Goal: Task Accomplishment & Management: Use online tool/utility

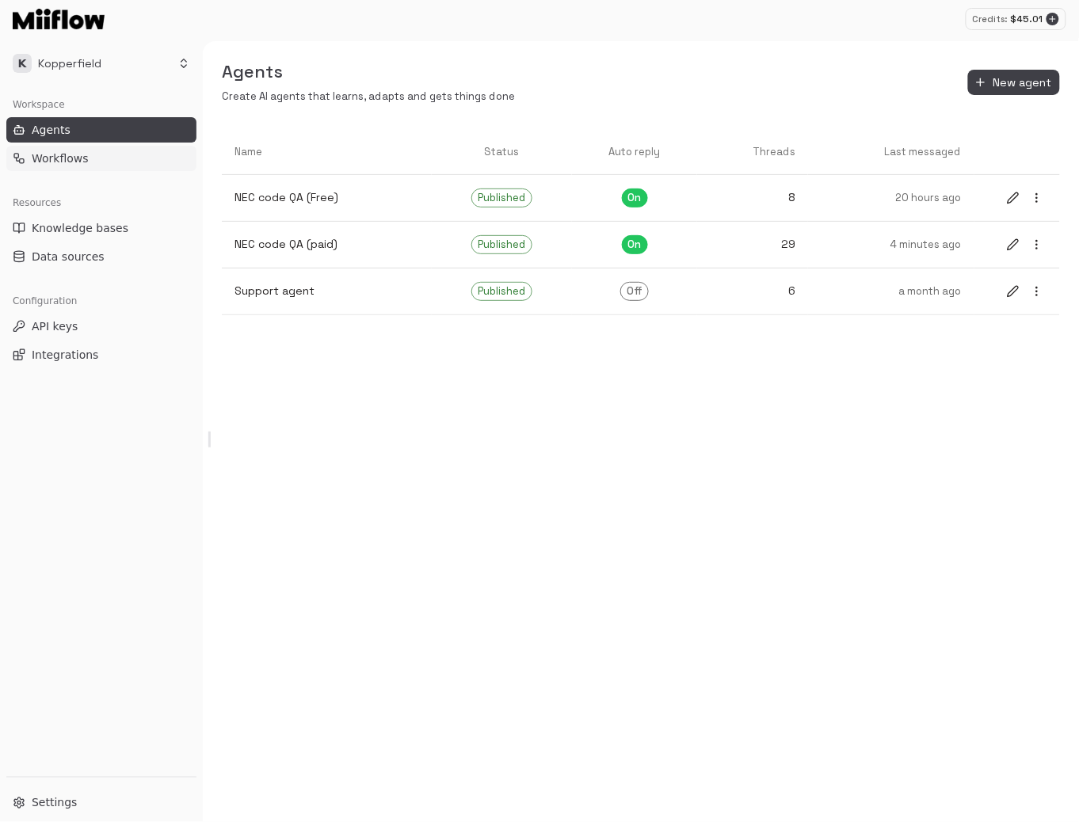
click at [93, 158] on link "Workflows" at bounding box center [101, 158] width 190 height 25
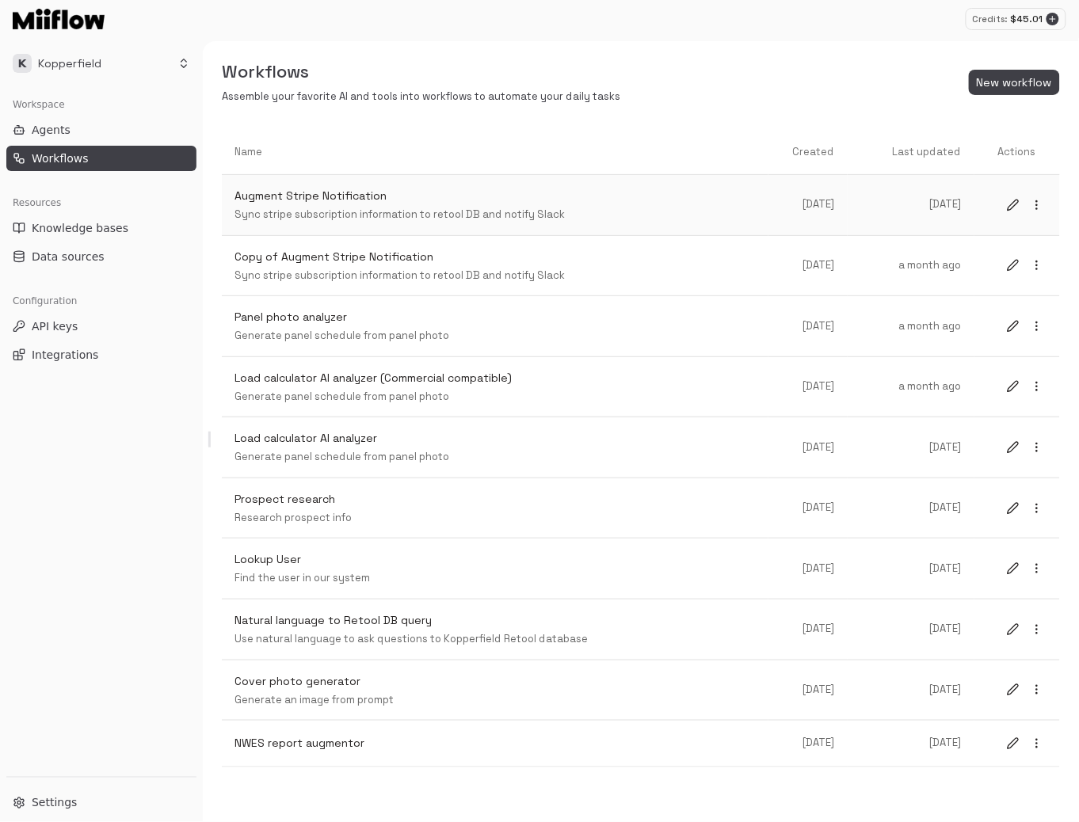
click at [331, 201] on p "Augment Stripe Notification" at bounding box center [494, 196] width 521 height 17
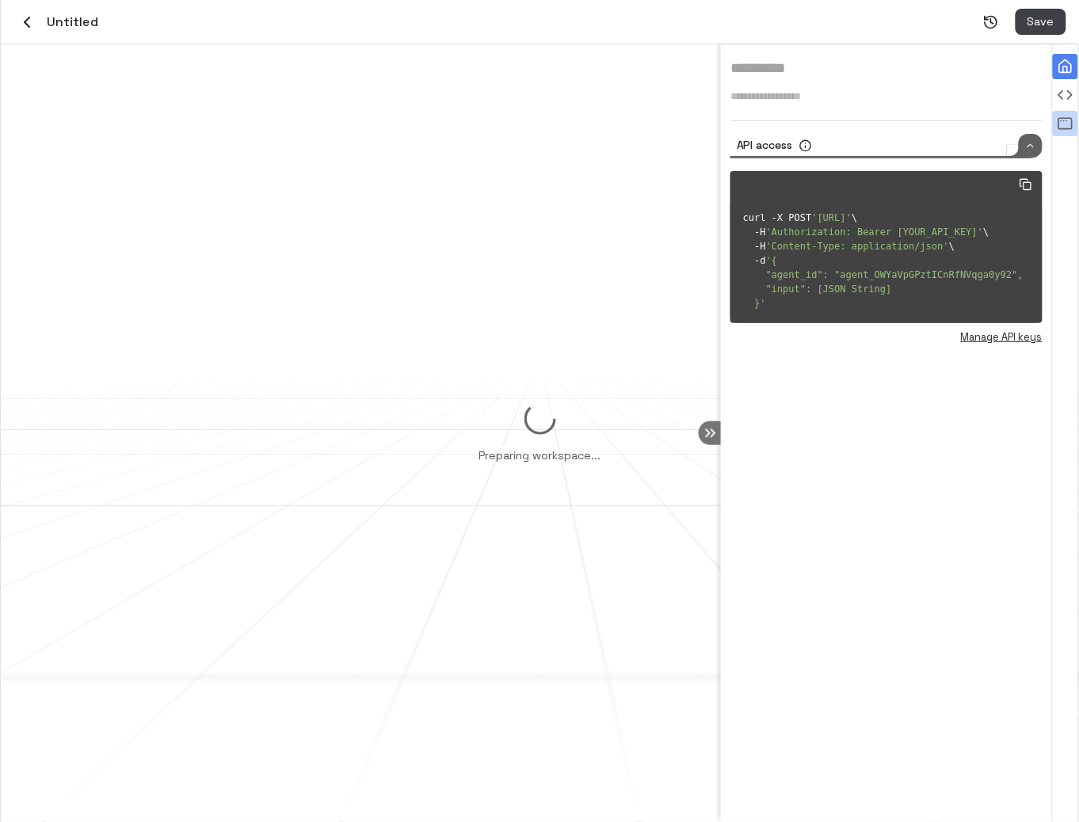
type input "**********"
type textarea "**********"
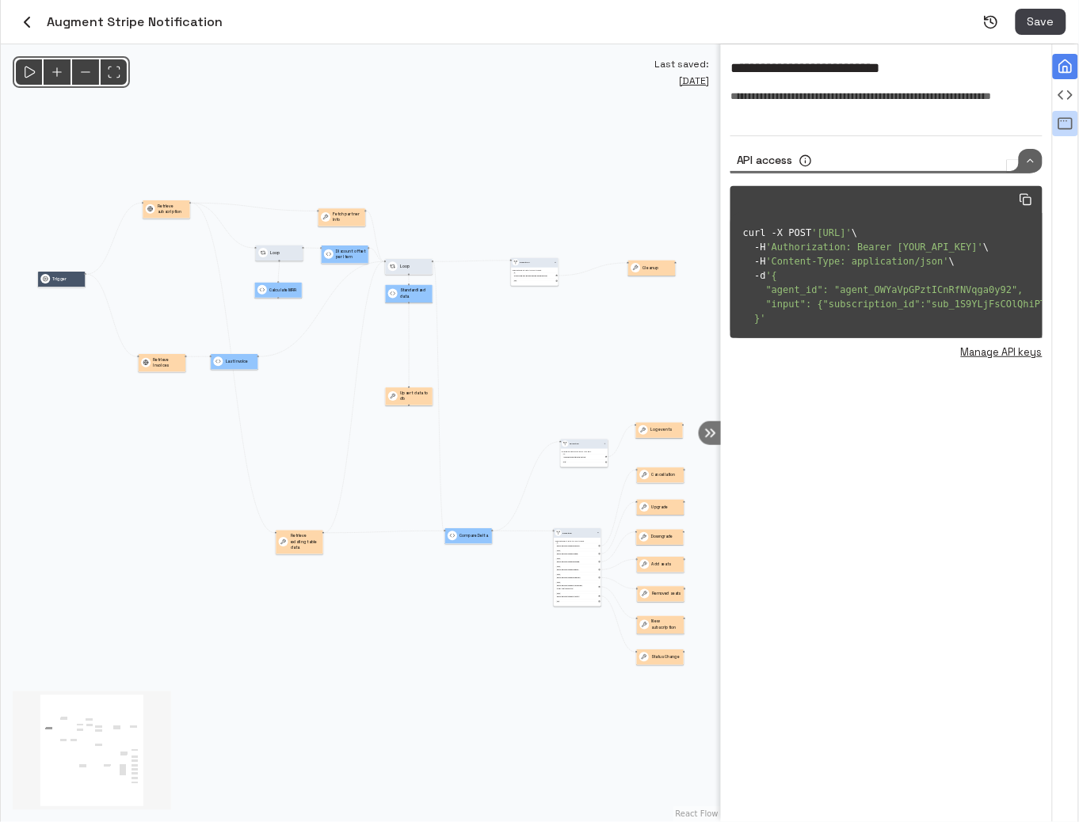
click at [1058, 118] on icon "View all agent runs" at bounding box center [1065, 124] width 16 height 16
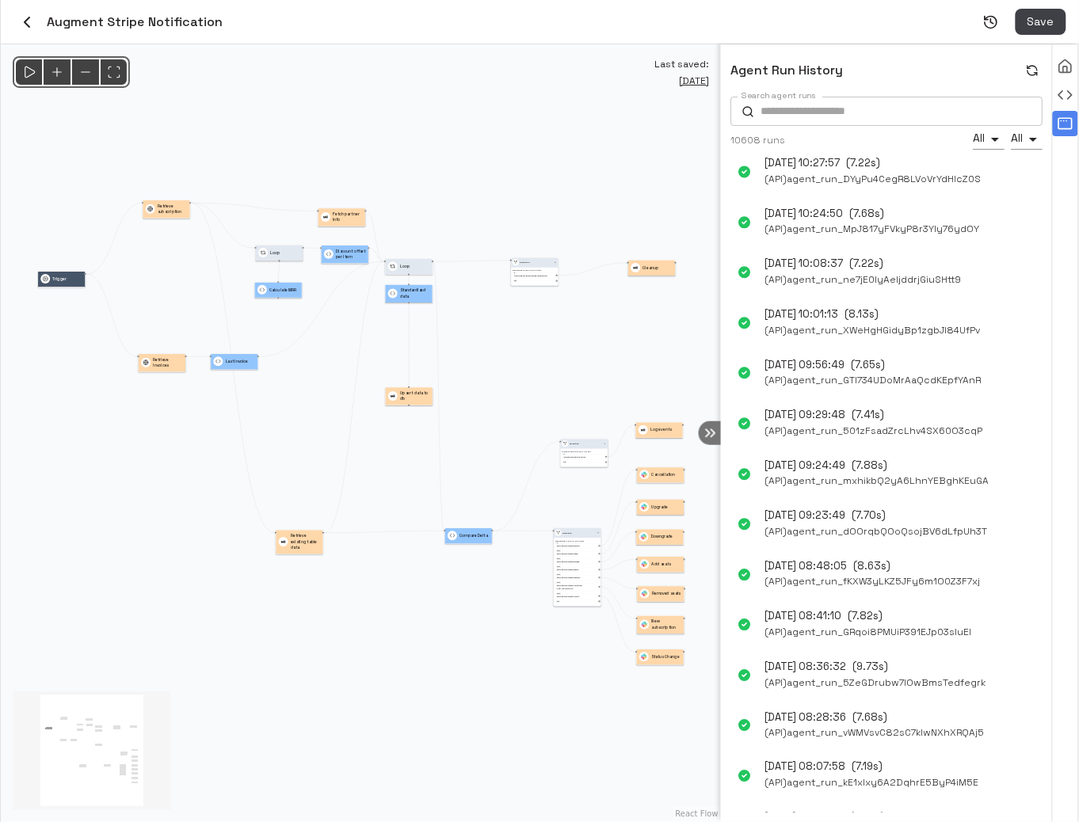
click at [813, 113] on input "Search agent runs" at bounding box center [901, 111] width 282 height 29
paste input "**********"
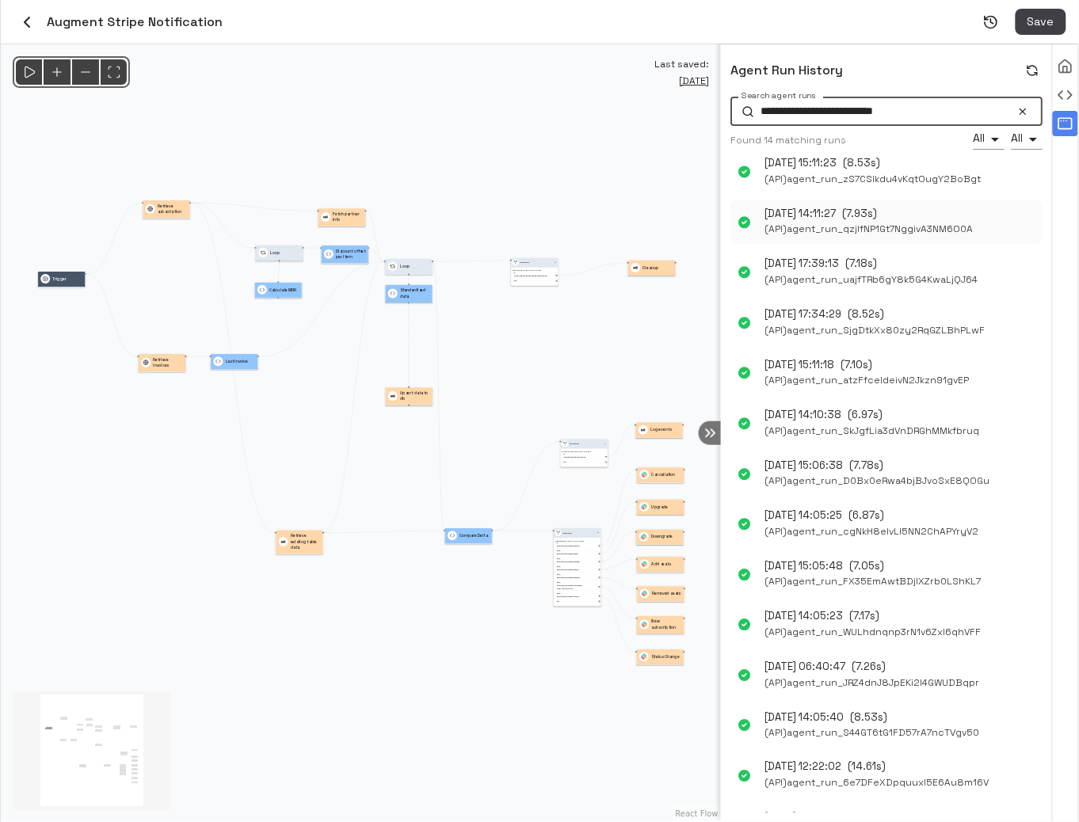
type input "**********"
click at [844, 222] on span "( API ) agent_run_qzjIfNP1Gt7NggivA3NM6O0A" at bounding box center [869, 229] width 208 height 17
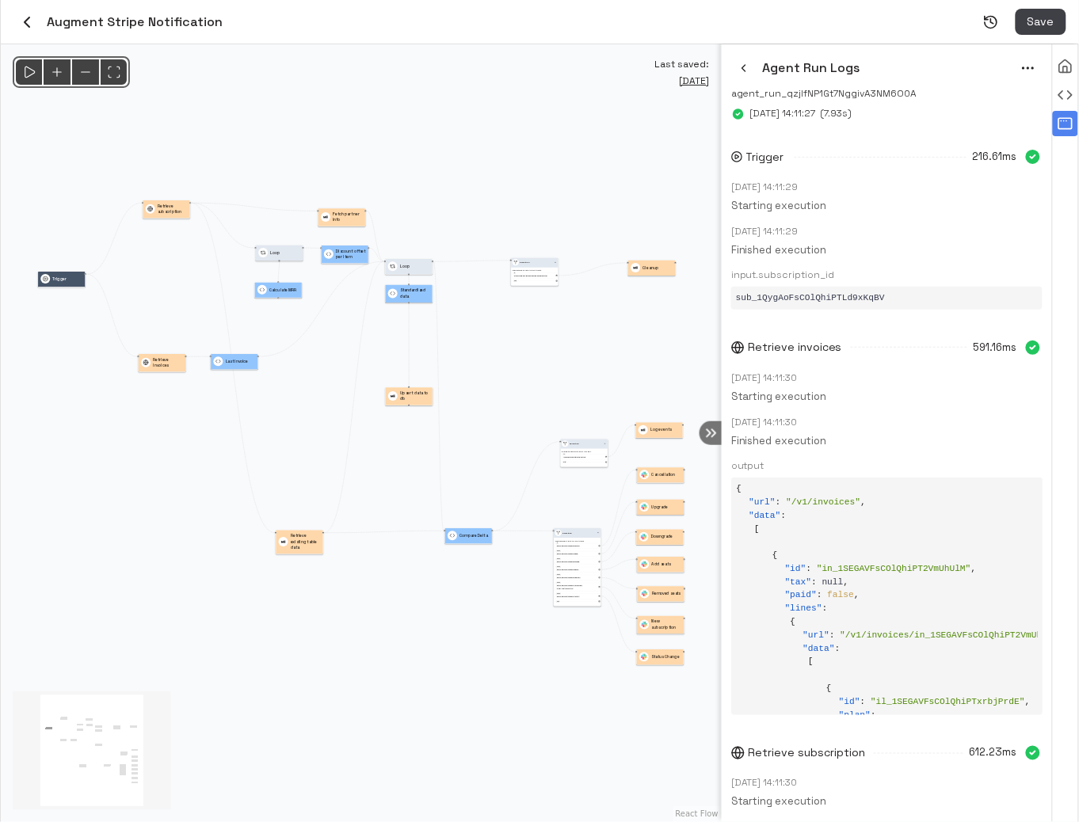
drag, startPoint x: 721, startPoint y: 231, endPoint x: 618, endPoint y: 232, distance: 103.7
click at [623, 232] on div "Agent Run Logs agent_run_qzjIfNP1Gt7NggivA3NM6O0A Oct 3, 2025 14:11:27 ( 7.93s …" at bounding box center [540, 433] width 1078 height 778
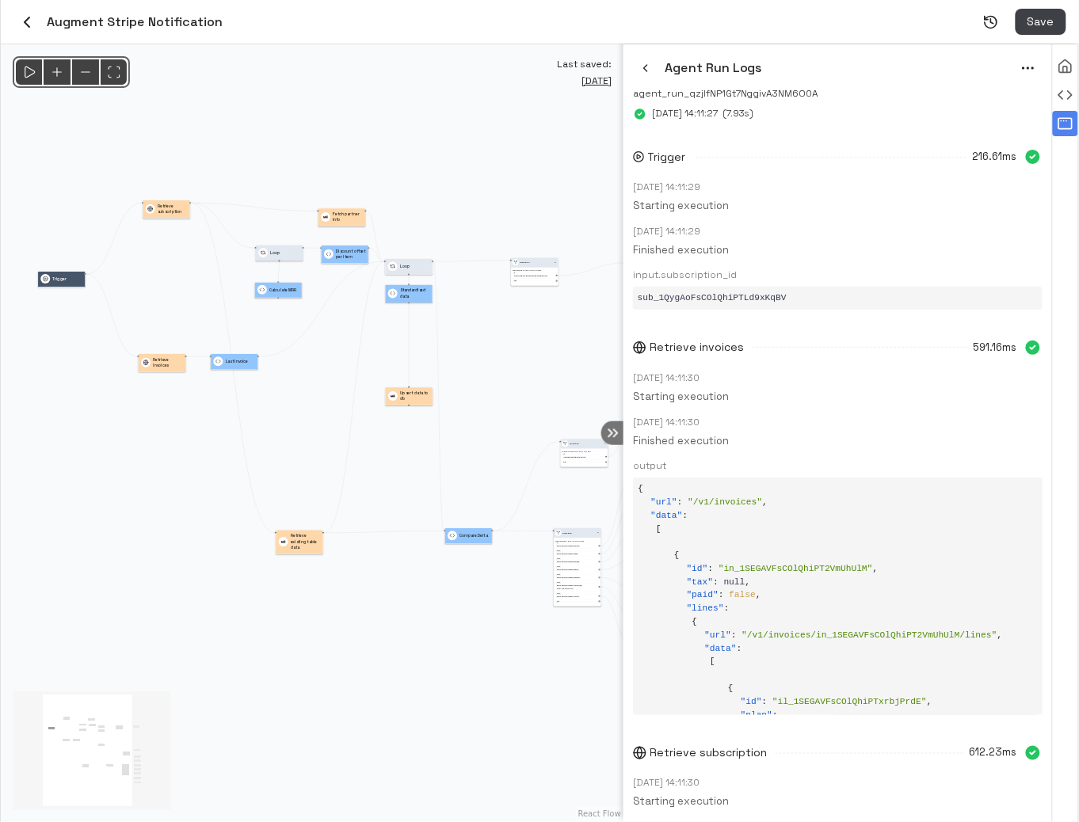
click at [647, 67] on icon "button" at bounding box center [645, 68] width 13 height 13
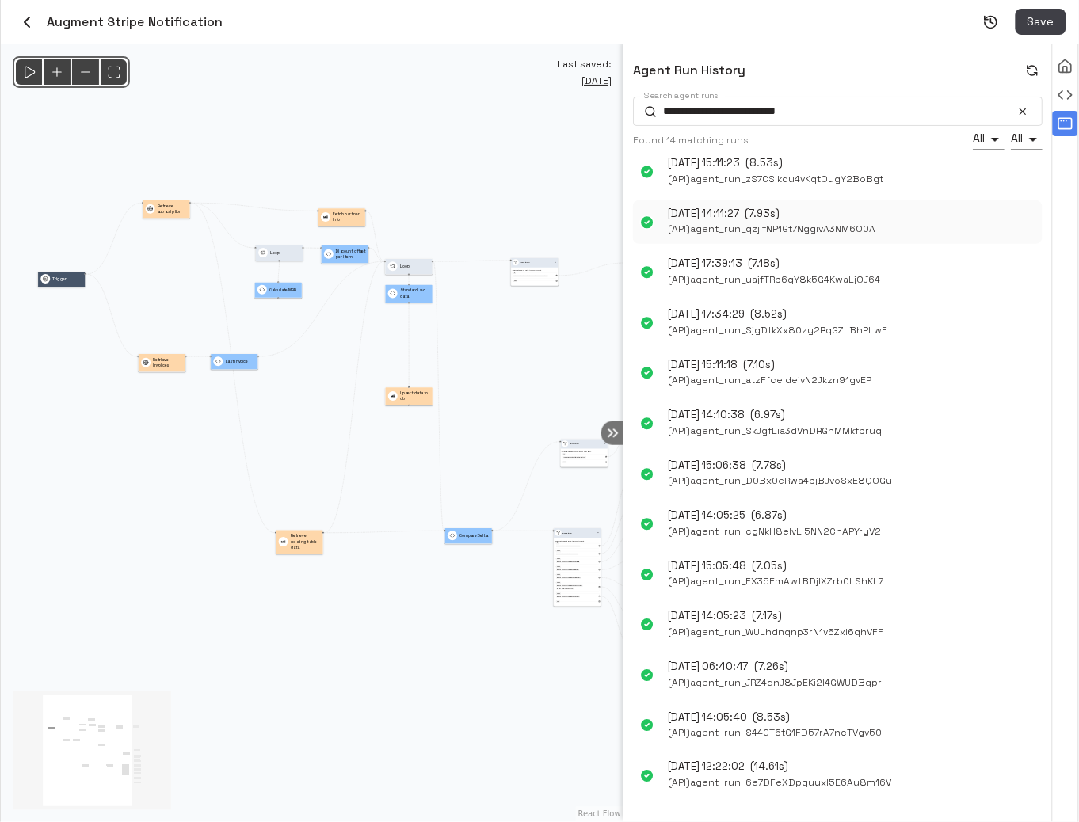
click at [826, 230] on span "( API ) agent_run_qzjIfNP1Gt7NggivA3NM6O0A" at bounding box center [772, 229] width 208 height 17
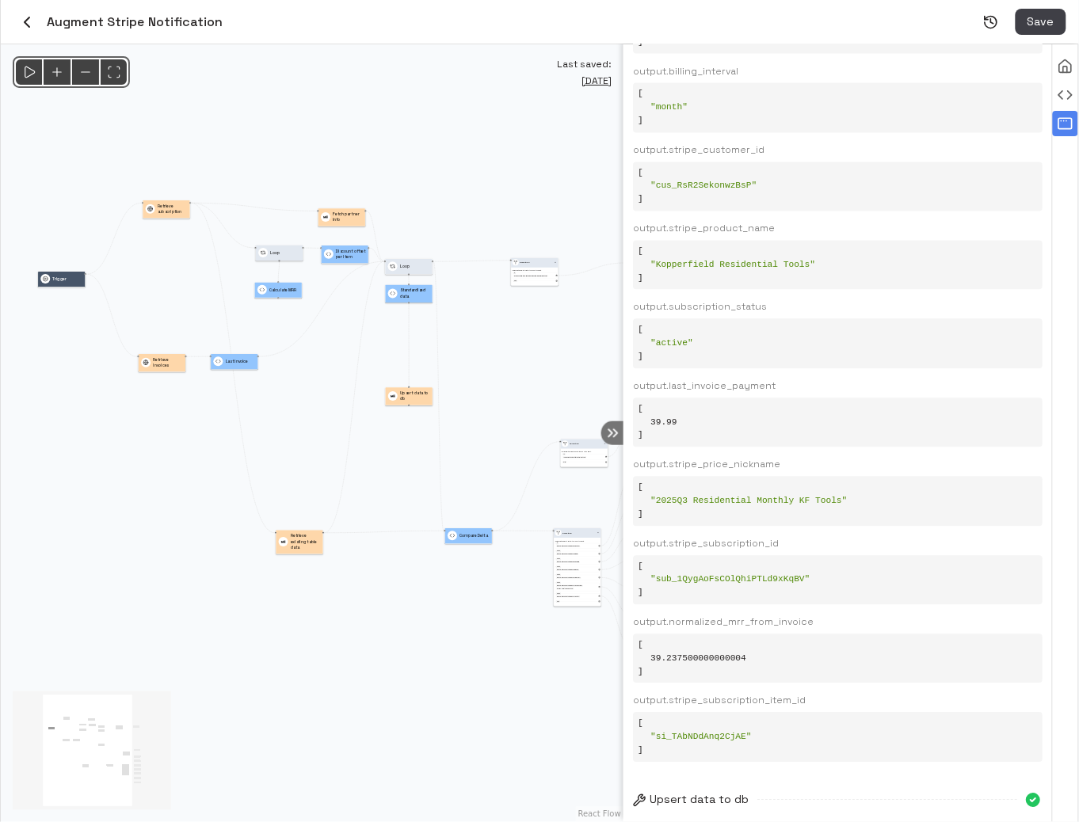
scroll to position [4810, 0]
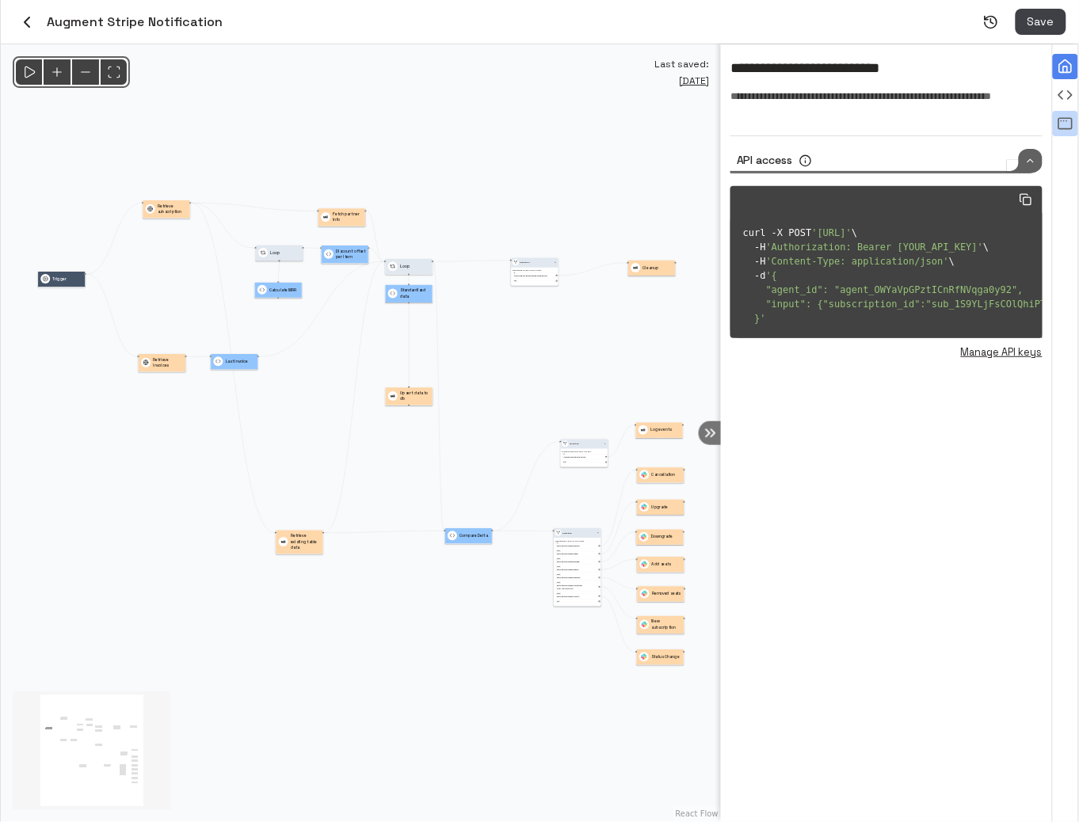
click at [1069, 125] on icon "View all agent runs" at bounding box center [1065, 124] width 16 height 16
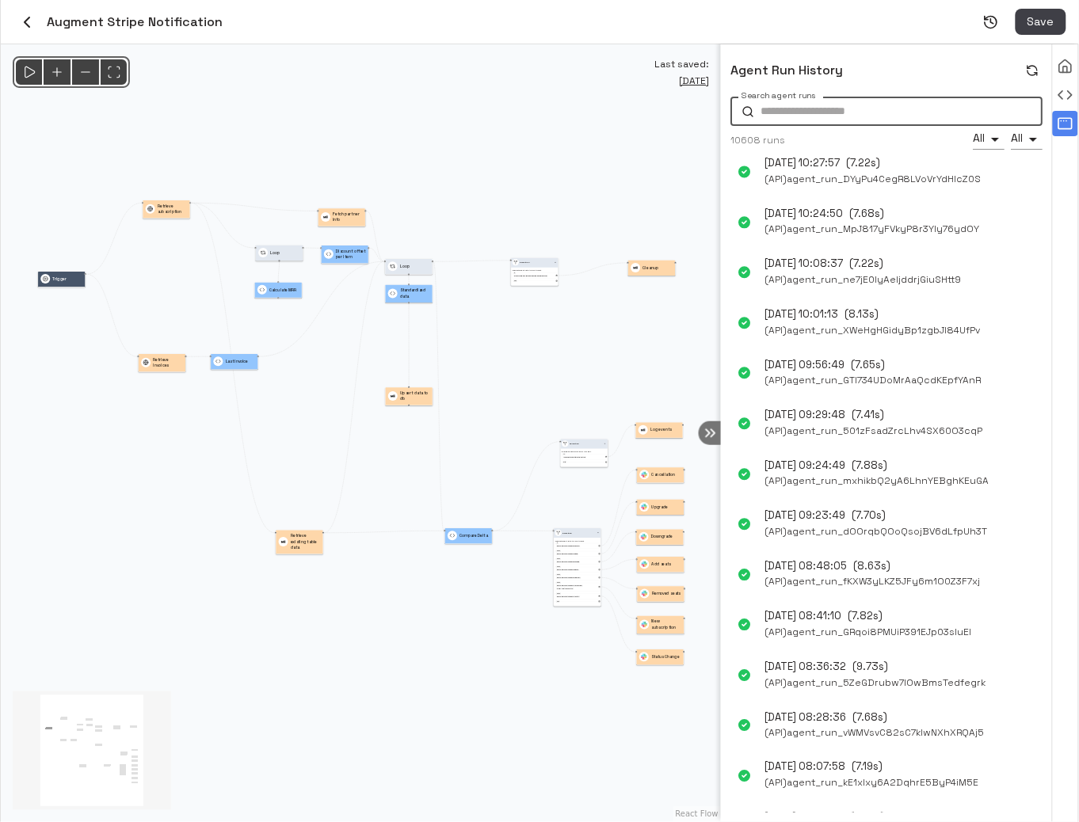
click at [861, 112] on input "Search agent runs" at bounding box center [901, 111] width 282 height 29
paste input "**********"
type input "**********"
click at [836, 219] on p "[DATE] 14:11:27" at bounding box center [800, 214] width 71 height 15
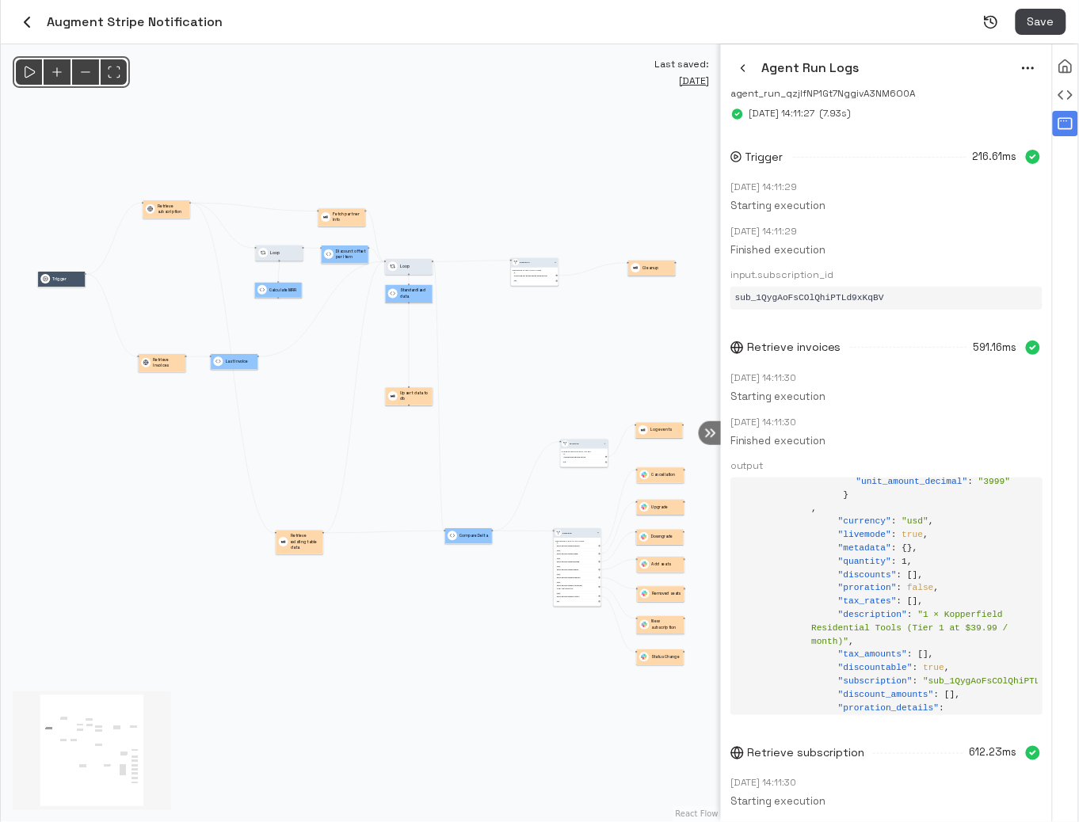
click at [739, 70] on icon "button" at bounding box center [743, 68] width 13 height 13
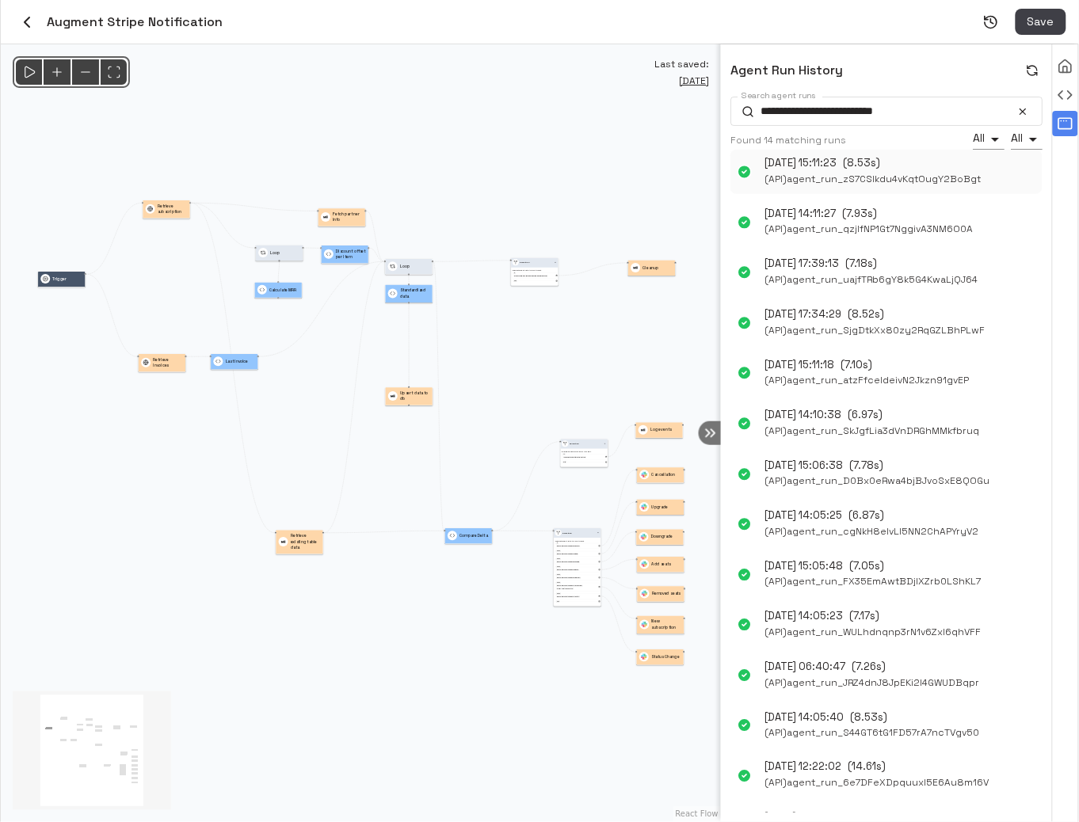
click at [862, 180] on span "( API ) agent_run_zS7CSlkdu4vKqtOugY2BoBgt" at bounding box center [873, 179] width 216 height 17
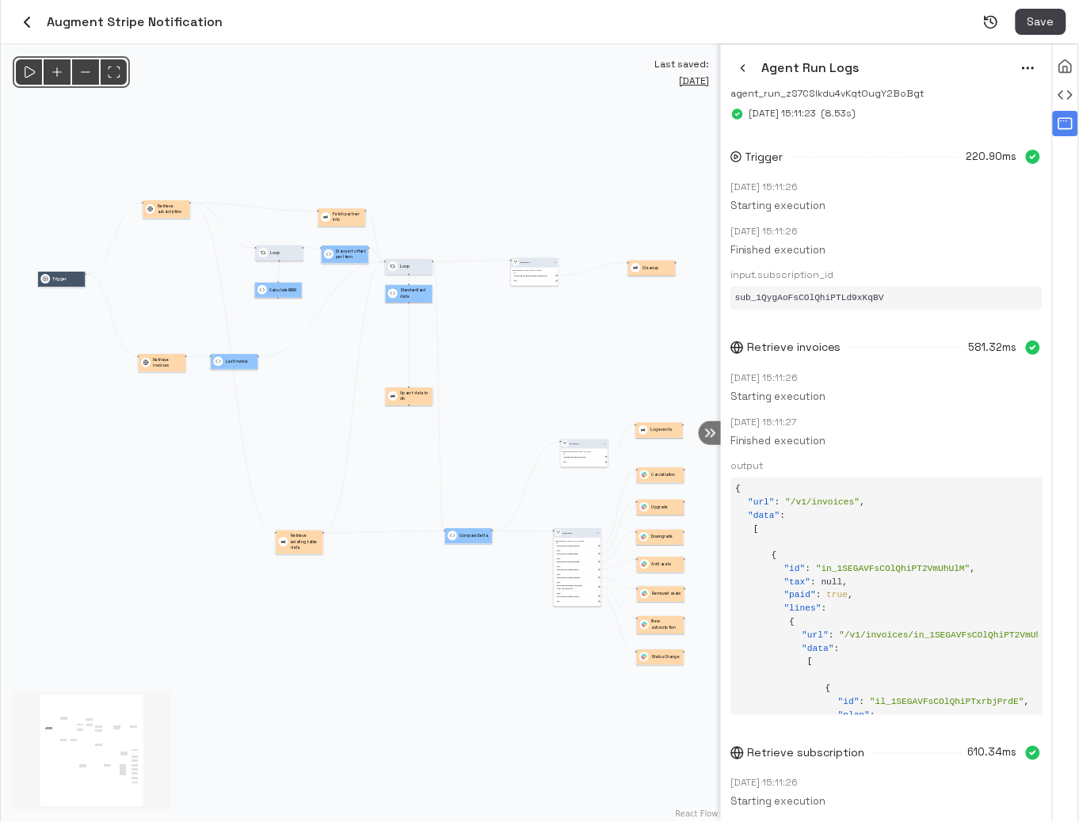
click at [737, 67] on icon "button" at bounding box center [743, 68] width 13 height 13
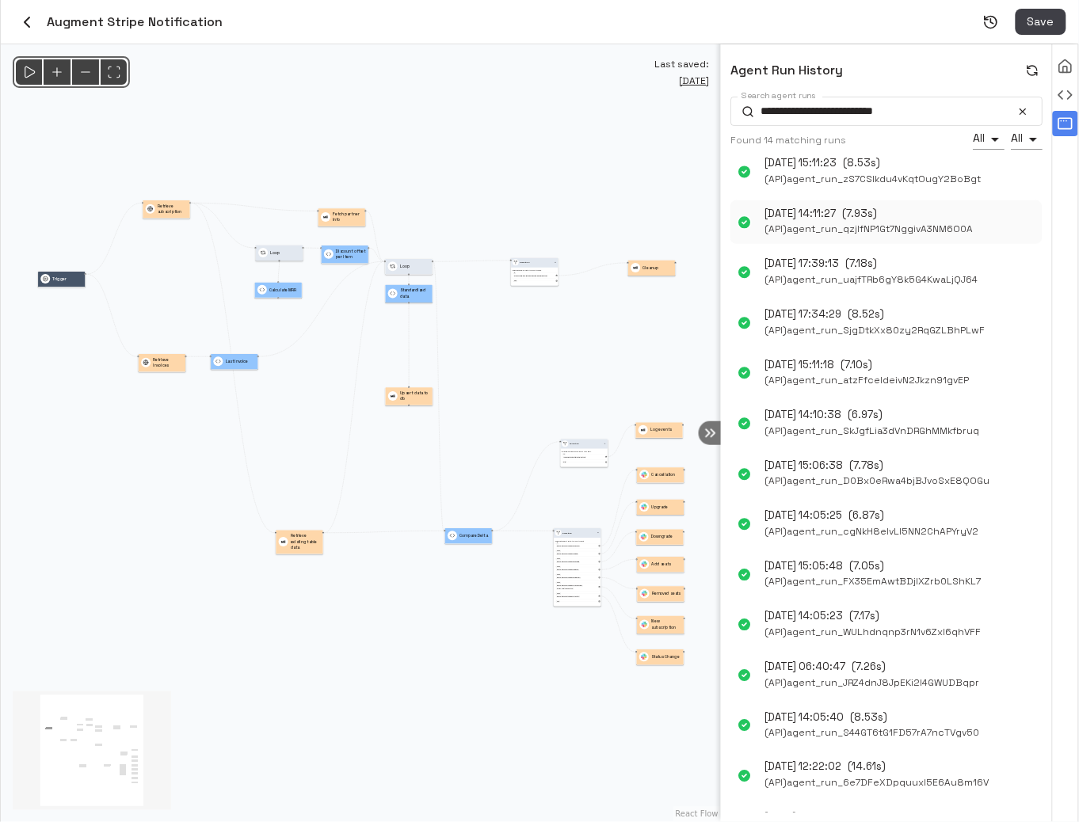
click at [849, 232] on span "( API ) agent_run_qzjIfNP1Gt7NggivA3NM6O0A" at bounding box center [869, 229] width 208 height 17
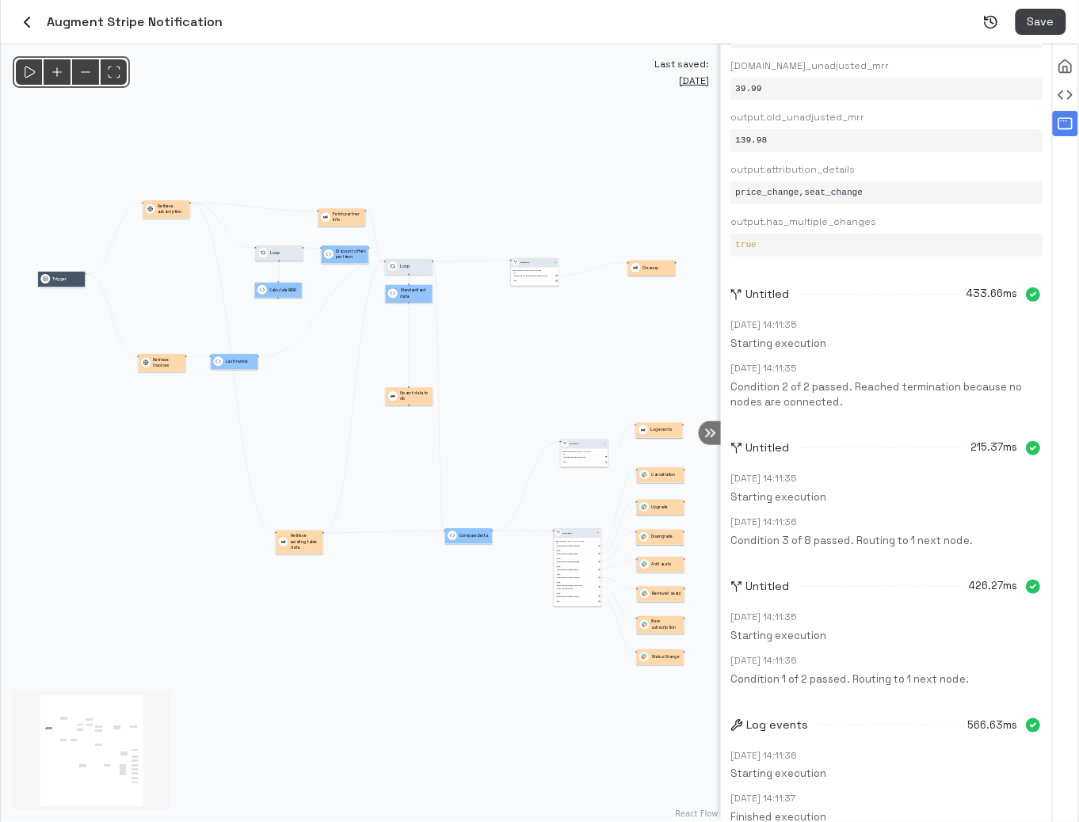
scroll to position [7192, 0]
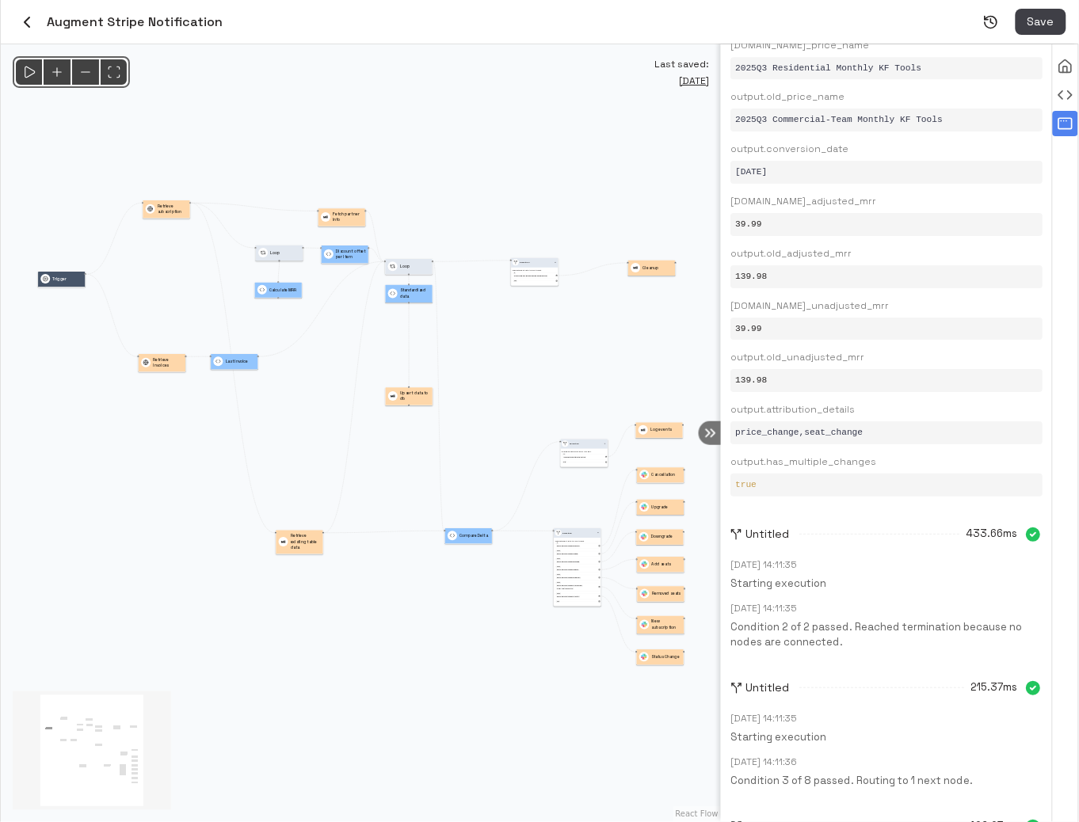
click at [605, 369] on div "@keyframes flowAnimation { from { stroke-dashoffset: 36; } to { stroke-dashoffs…" at bounding box center [361, 433] width 720 height 778
click at [661, 271] on div "Cleanup" at bounding box center [652, 268] width 42 height 10
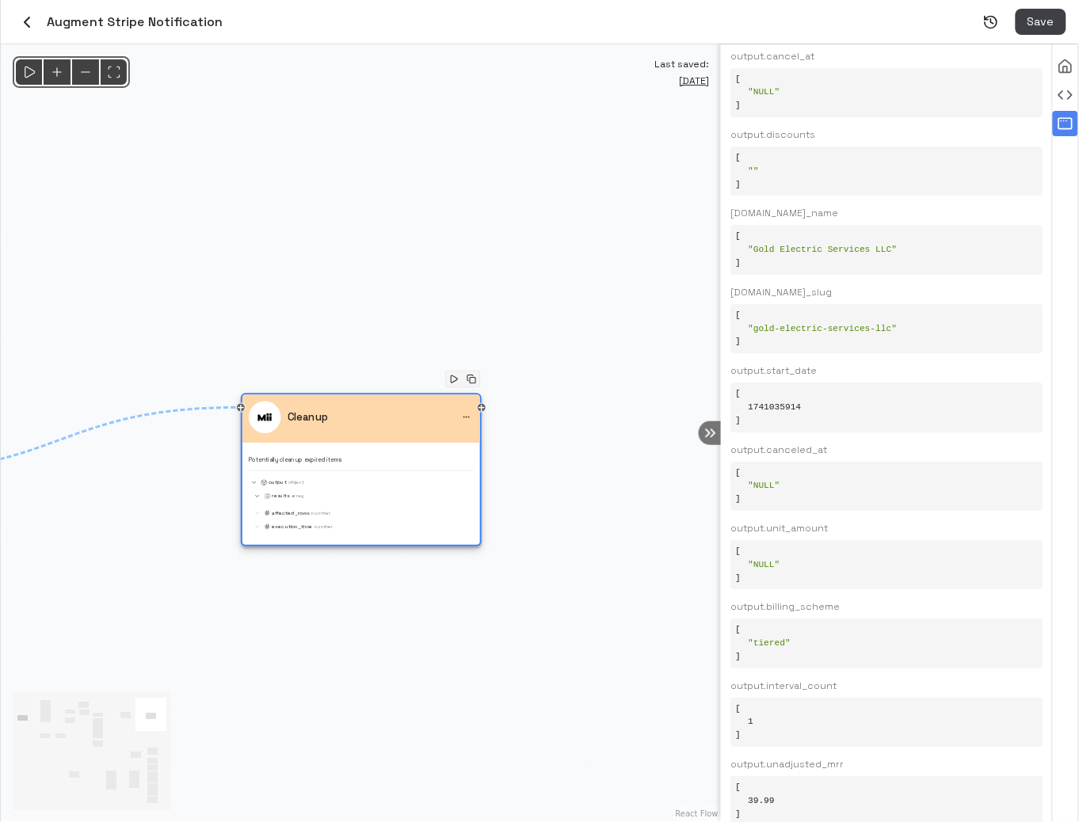
scroll to position [3600, 0]
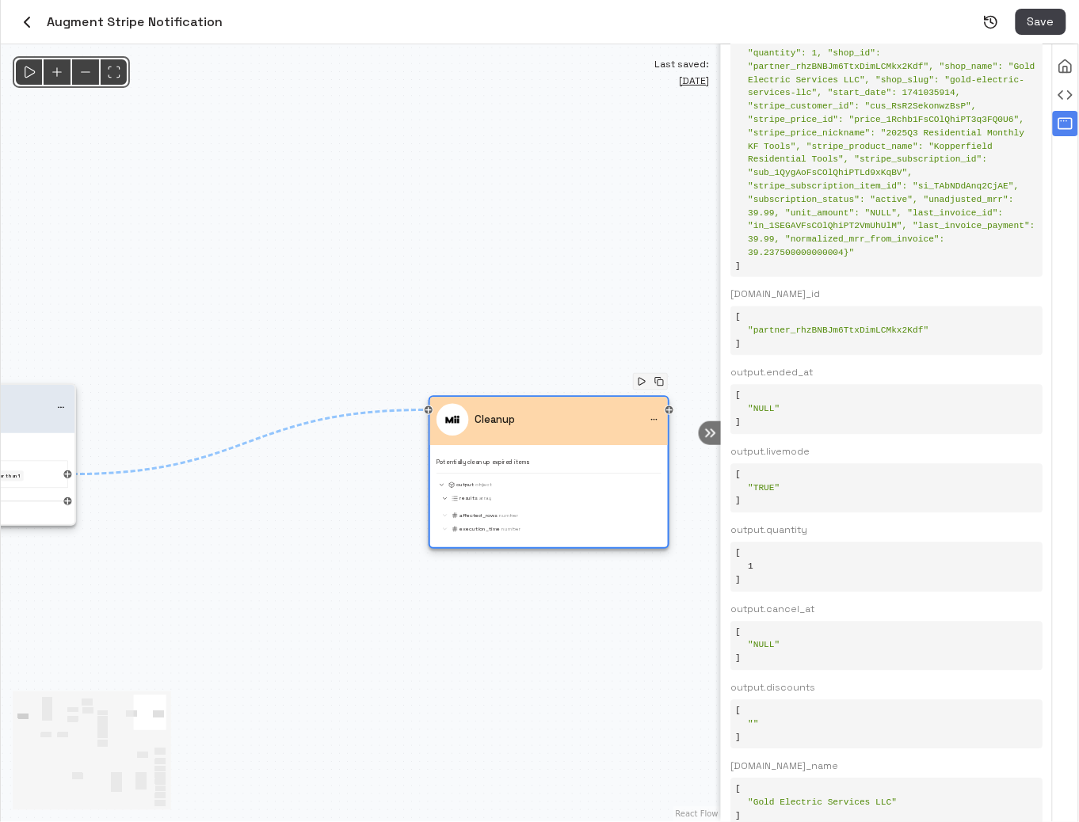
drag, startPoint x: 496, startPoint y: 643, endPoint x: 660, endPoint y: 637, distance: 164.8
click at [637, 645] on div "@keyframes flowAnimation { from { stroke-dashoffset: 36; } to { stroke-dashoffs…" at bounding box center [361, 433] width 720 height 778
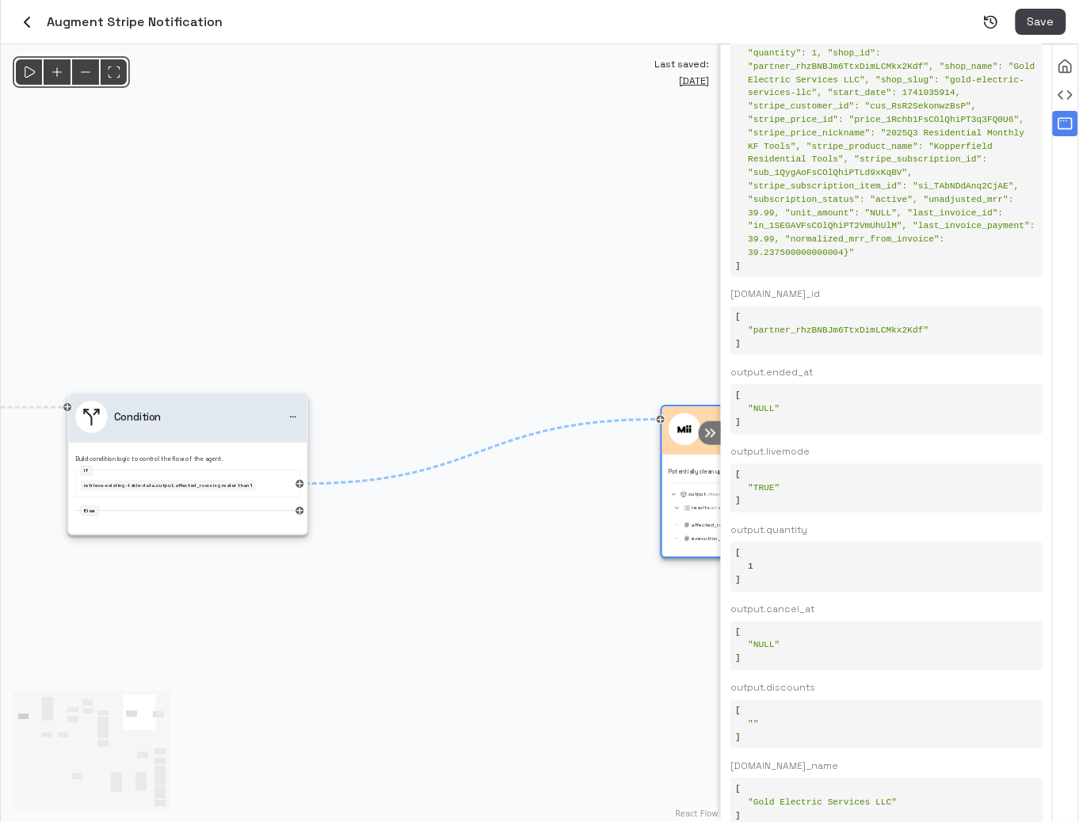
drag, startPoint x: 497, startPoint y: 621, endPoint x: 665, endPoint y: 631, distance: 168.2
click at [665, 631] on div "@keyframes flowAnimation { from { stroke-dashoffset: 36; } to { stroke-dashoffs…" at bounding box center [361, 433] width 720 height 778
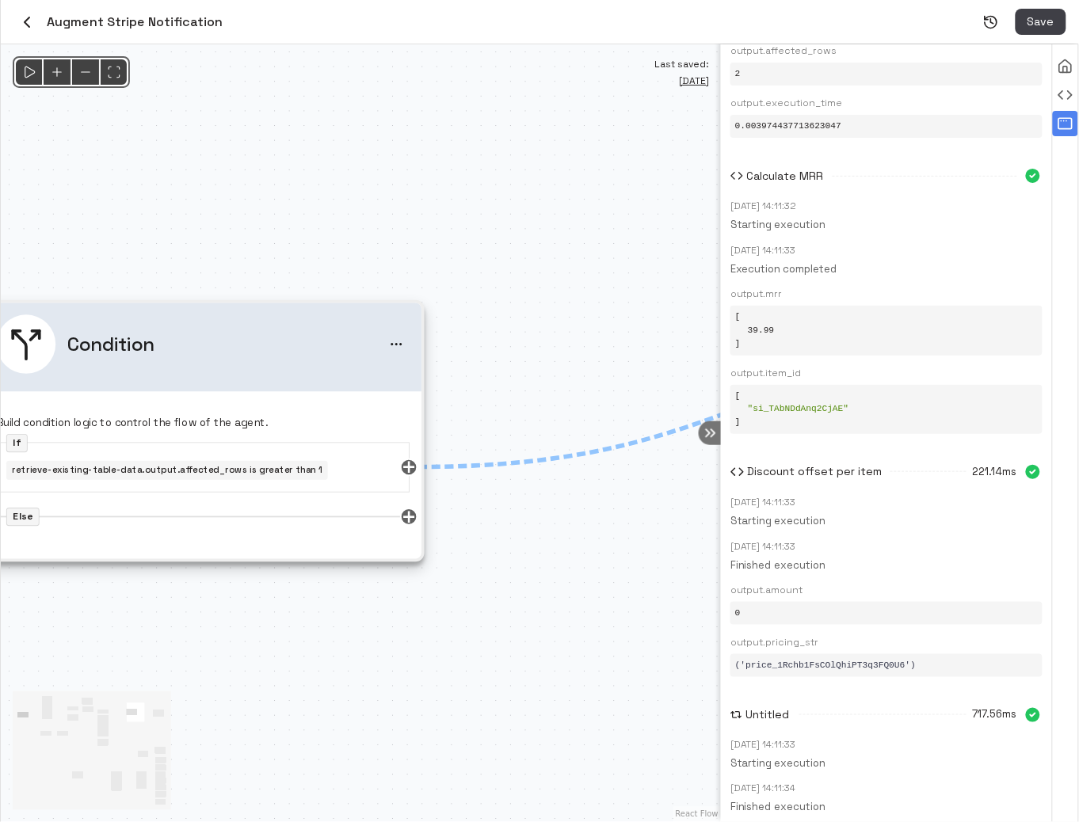
scroll to position [2563, 0]
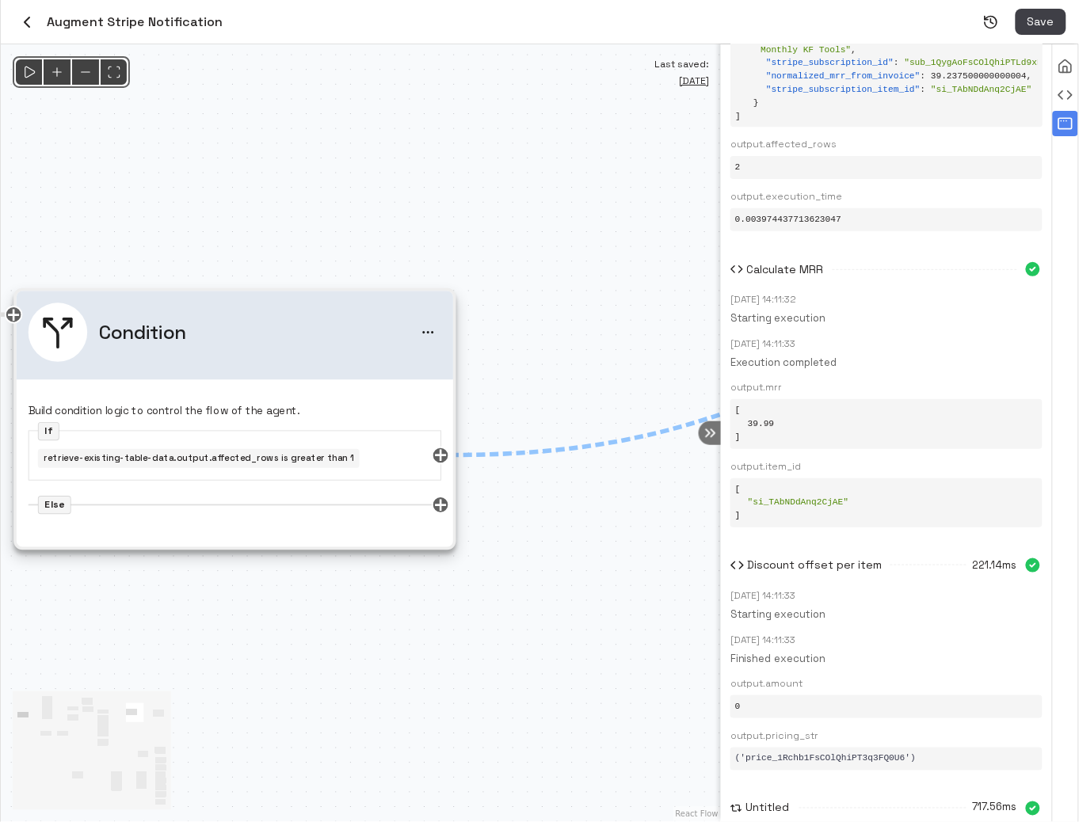
drag, startPoint x: 289, startPoint y: 649, endPoint x: 405, endPoint y: 615, distance: 120.5
click at [403, 615] on div "@keyframes flowAnimation { from { stroke-dashoffset: 36; } to { stroke-dashoffs…" at bounding box center [361, 433] width 720 height 778
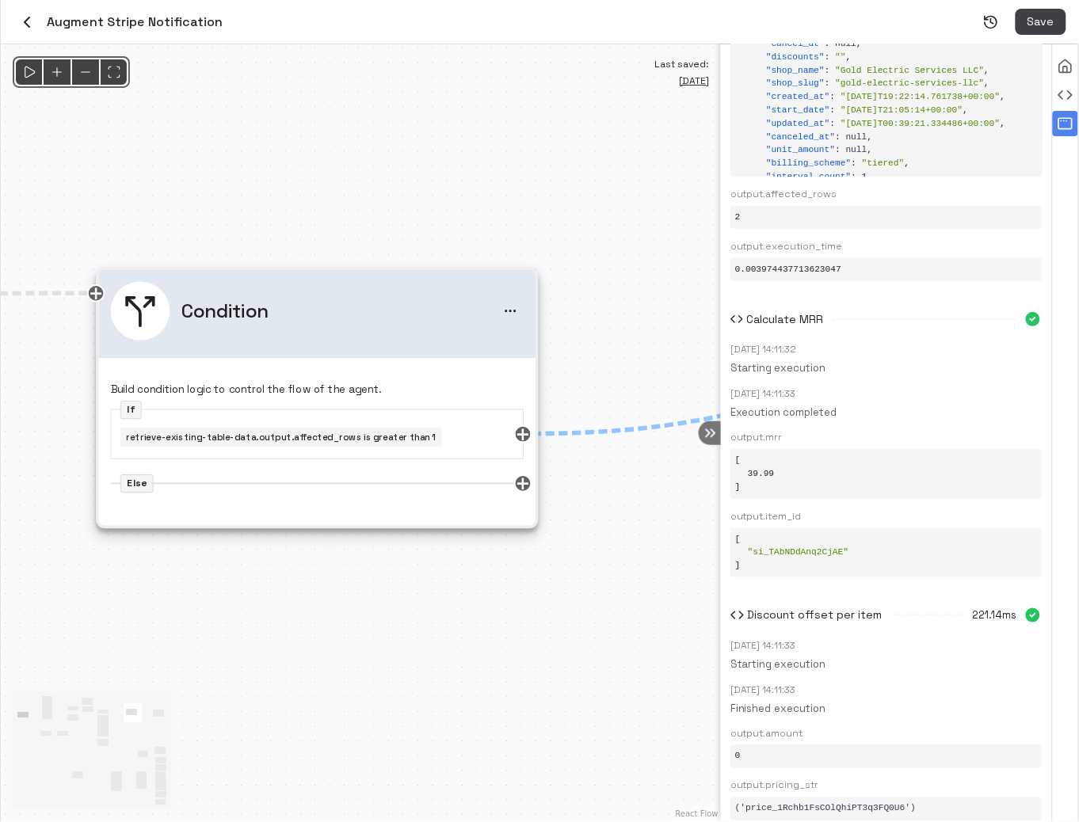
scroll to position [3042, 0]
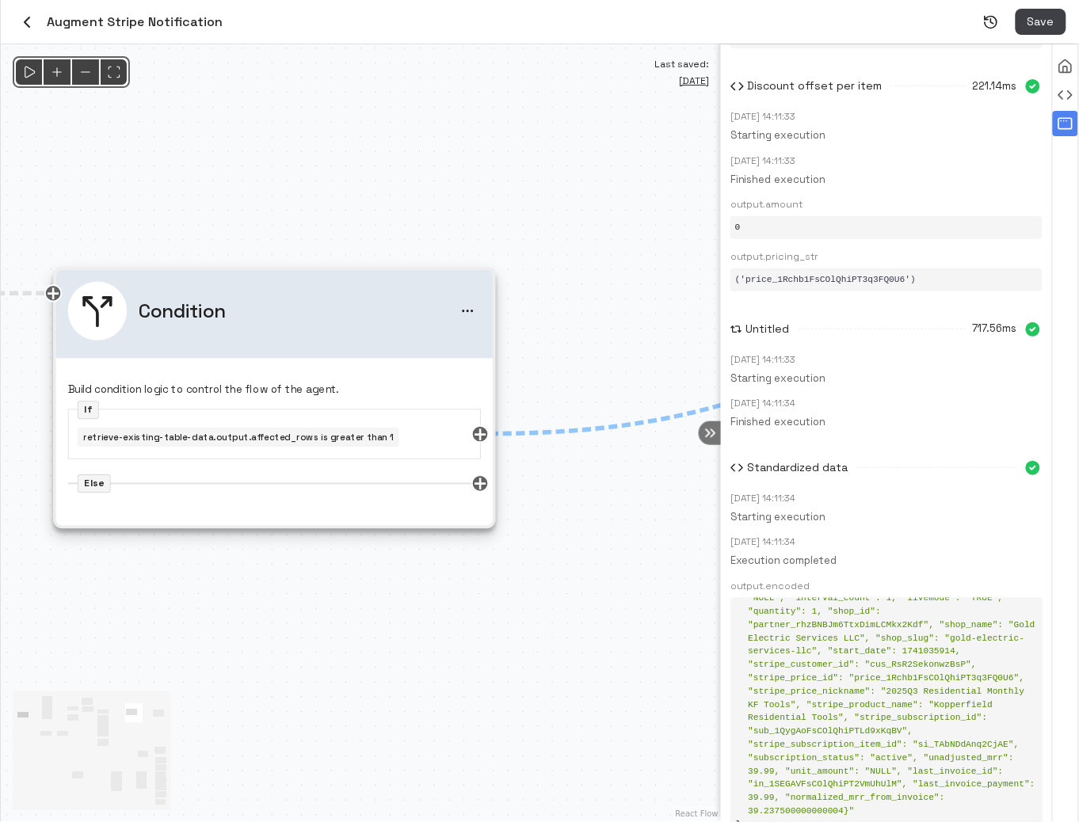
drag, startPoint x: 612, startPoint y: 562, endPoint x: 449, endPoint y: 557, distance: 163.2
click at [455, 559] on div "@keyframes flowAnimation { from { stroke-dashoffset: 36; } to { stroke-dashoffs…" at bounding box center [361, 433] width 720 height 778
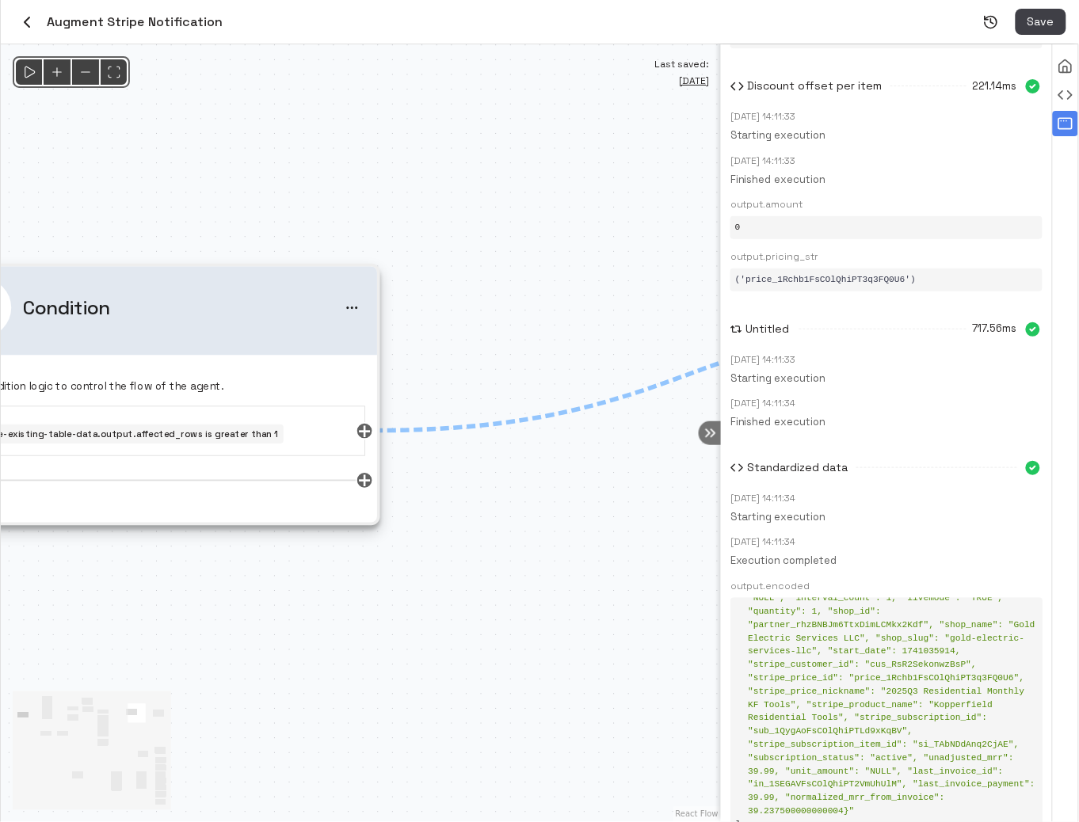
drag, startPoint x: 509, startPoint y: 556, endPoint x: 113, endPoint y: 551, distance: 396.0
click at [119, 551] on div "@keyframes flowAnimation { from { stroke-dashoffset: 36; } to { stroke-dashoffs…" at bounding box center [361, 433] width 720 height 778
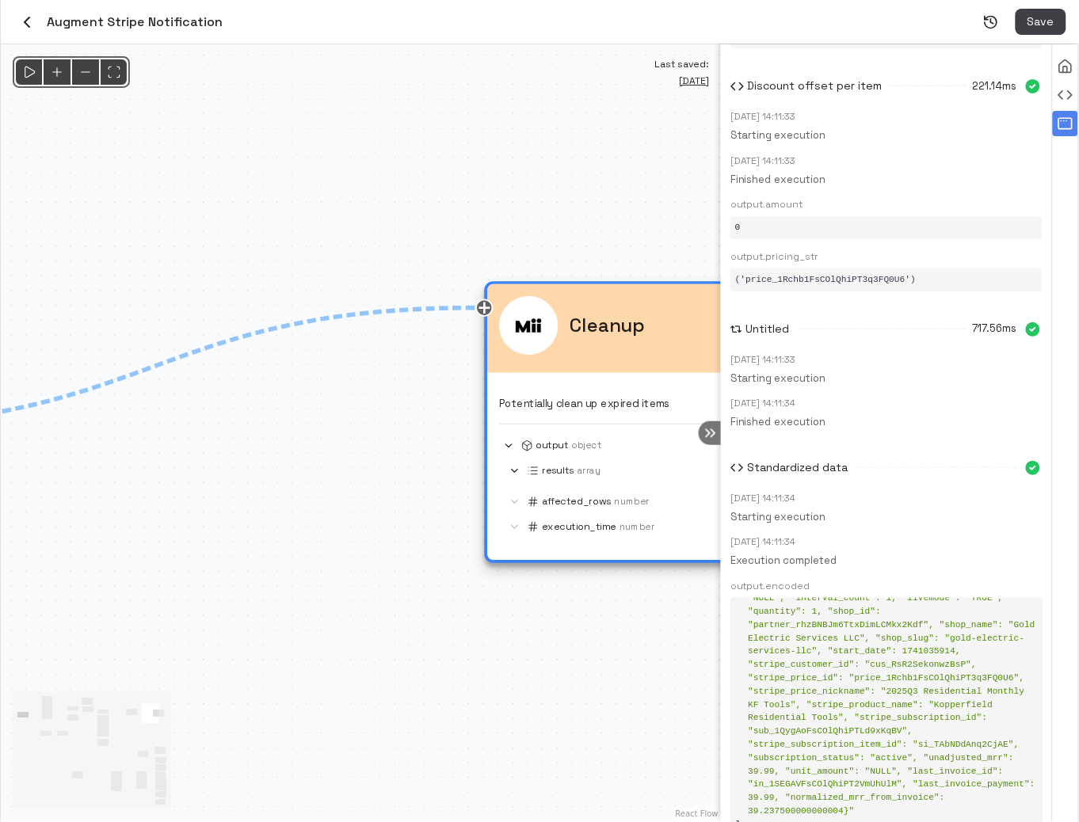
drag, startPoint x: 424, startPoint y: 570, endPoint x: 218, endPoint y: 549, distance: 207.8
click at [227, 558] on div "@keyframes flowAnimation { from { stroke-dashoffset: 36; } to { stroke-dashoffs…" at bounding box center [361, 433] width 720 height 778
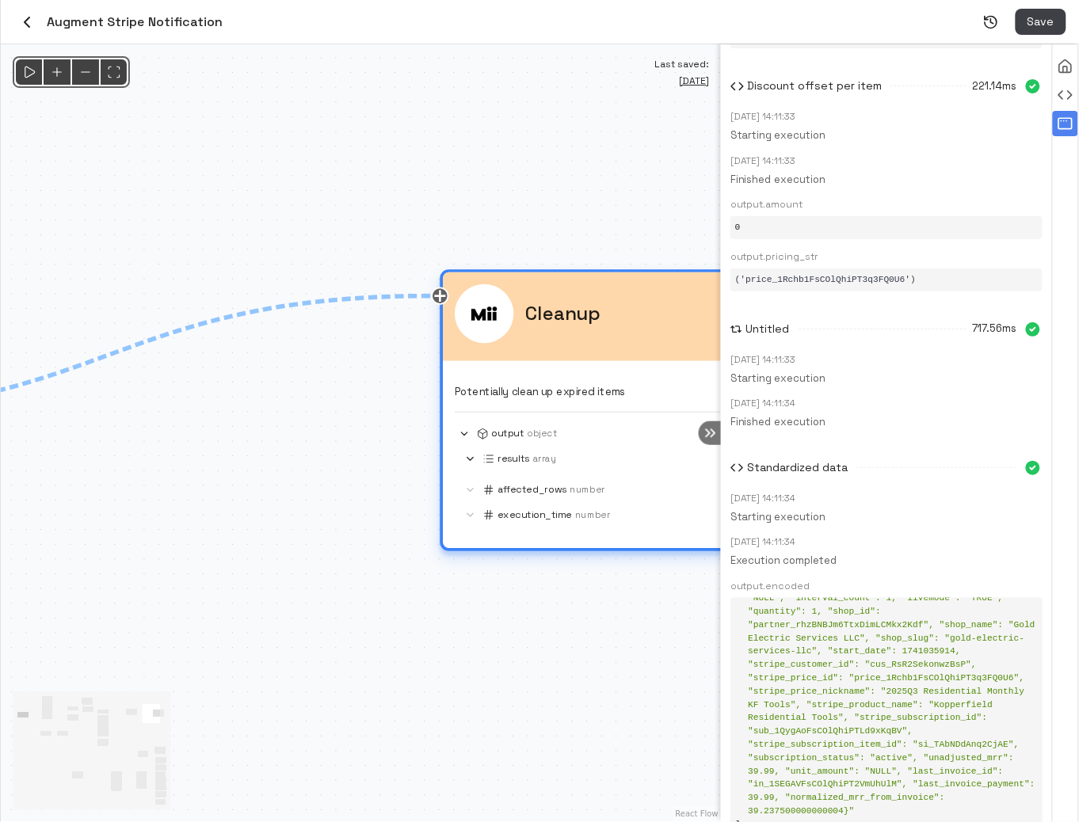
click at [491, 478] on div "results Array affected_rows Number execution_time Number" at bounding box center [661, 487] width 413 height 75
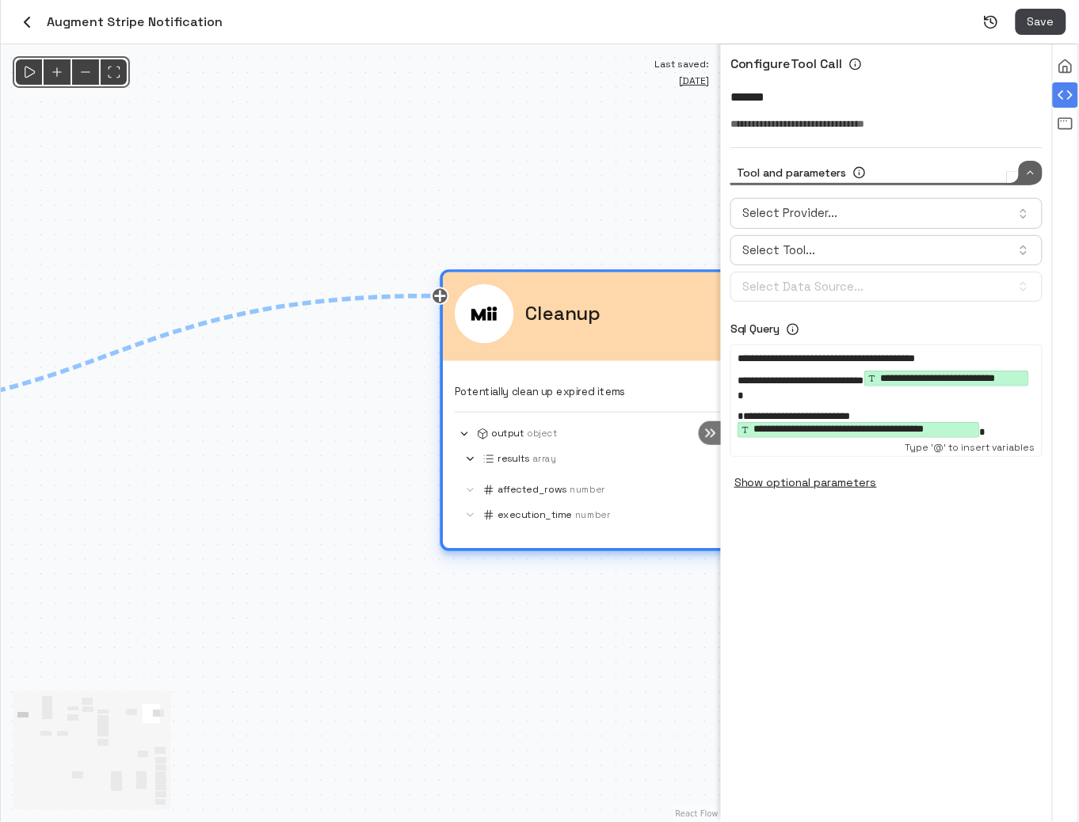
scroll to position [0, 0]
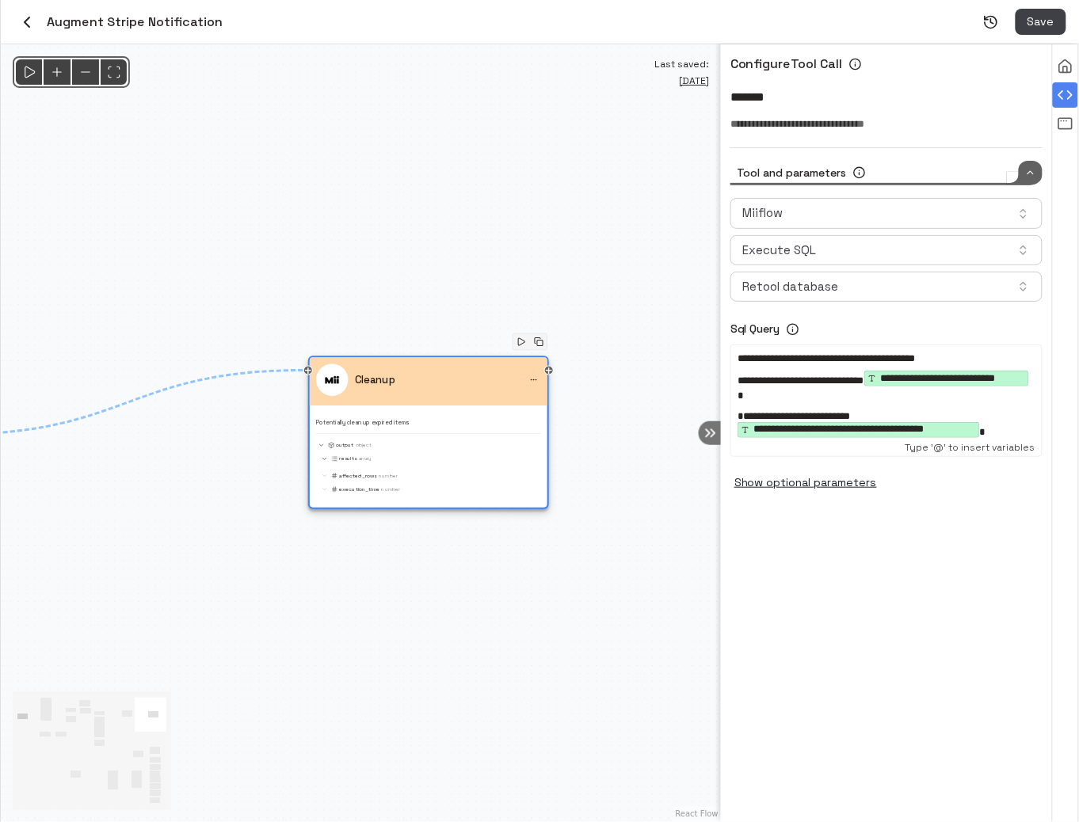
drag, startPoint x: 405, startPoint y: 644, endPoint x: 633, endPoint y: 653, distance: 227.5
click at [630, 652] on div "@keyframes flowAnimation { from { stroke-dashoffset: 36; } to { stroke-dashoffs…" at bounding box center [361, 433] width 720 height 778
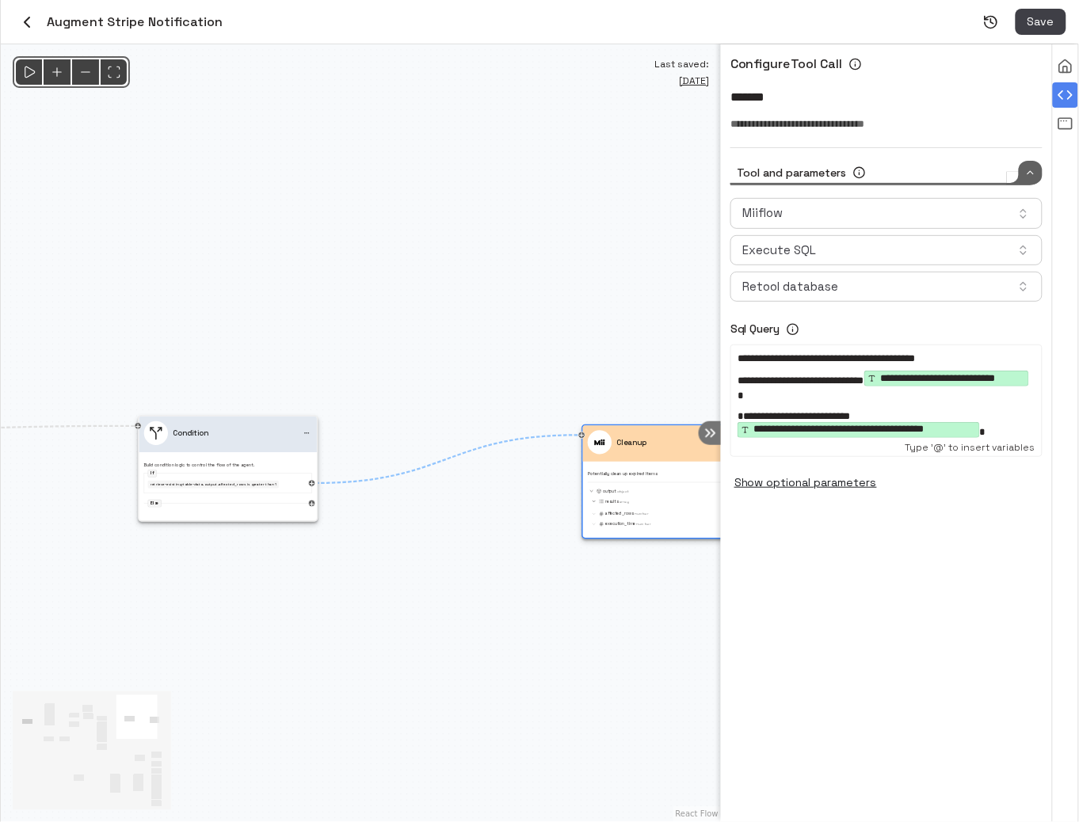
drag, startPoint x: 438, startPoint y: 622, endPoint x: 559, endPoint y: 617, distance: 121.3
click at [559, 617] on div "@keyframes flowAnimation { from { stroke-dashoffset: 36; } to { stroke-dashoffs…" at bounding box center [361, 433] width 720 height 778
drag, startPoint x: 529, startPoint y: 592, endPoint x: 657, endPoint y: 562, distance: 131.8
click at [658, 565] on div "@keyframes flowAnimation { from { stroke-dashoffset: 36; } to { stroke-dashoffs…" at bounding box center [361, 433] width 720 height 778
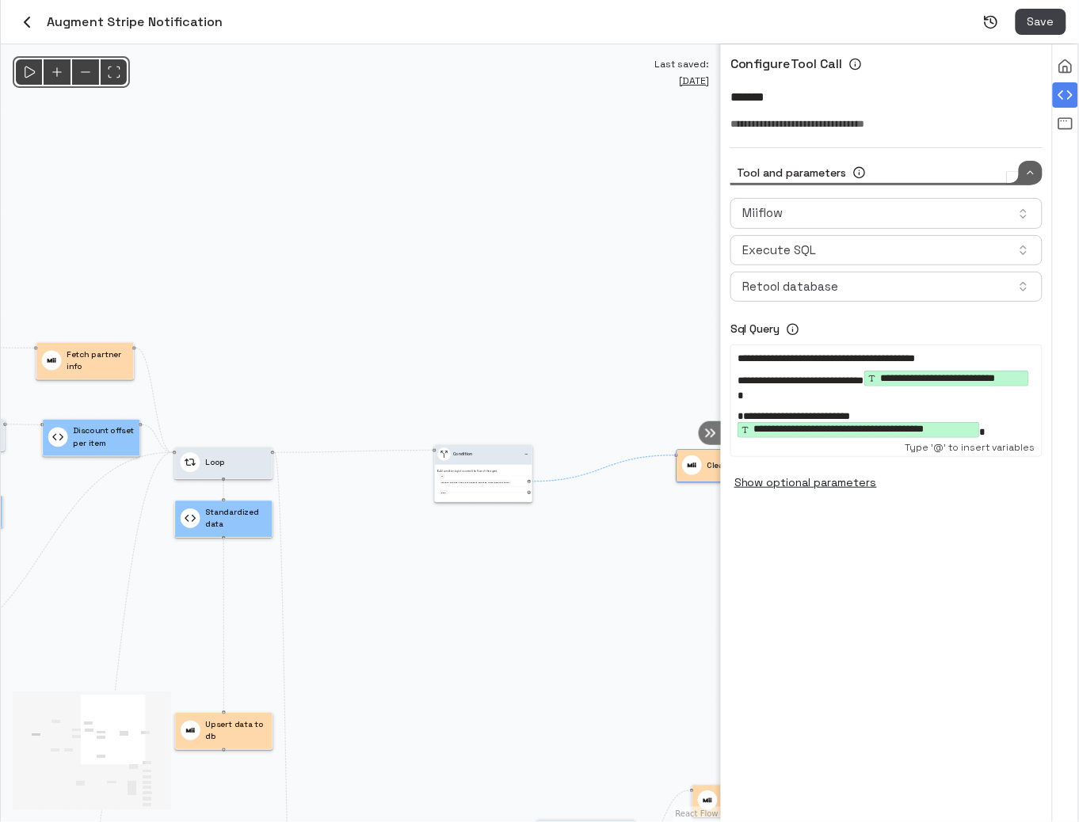
drag, startPoint x: 668, startPoint y: 581, endPoint x: 617, endPoint y: 512, distance: 86.6
click at [618, 514] on div "@keyframes flowAnimation { from { stroke-dashoffset: 36; } to { stroke-dashoffs…" at bounding box center [361, 433] width 720 height 778
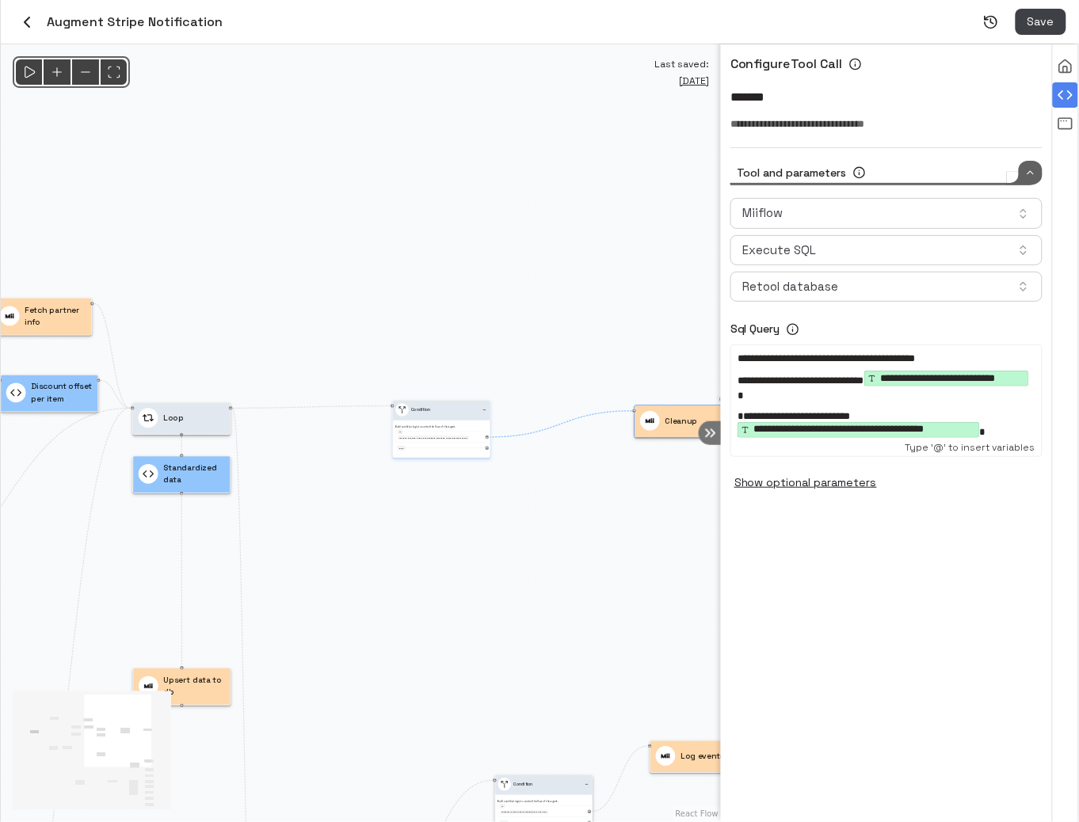
click at [468, 442] on div "retrieve-existing-table-data.output.affected_rows is greater than 1" at bounding box center [441, 437] width 91 height 11
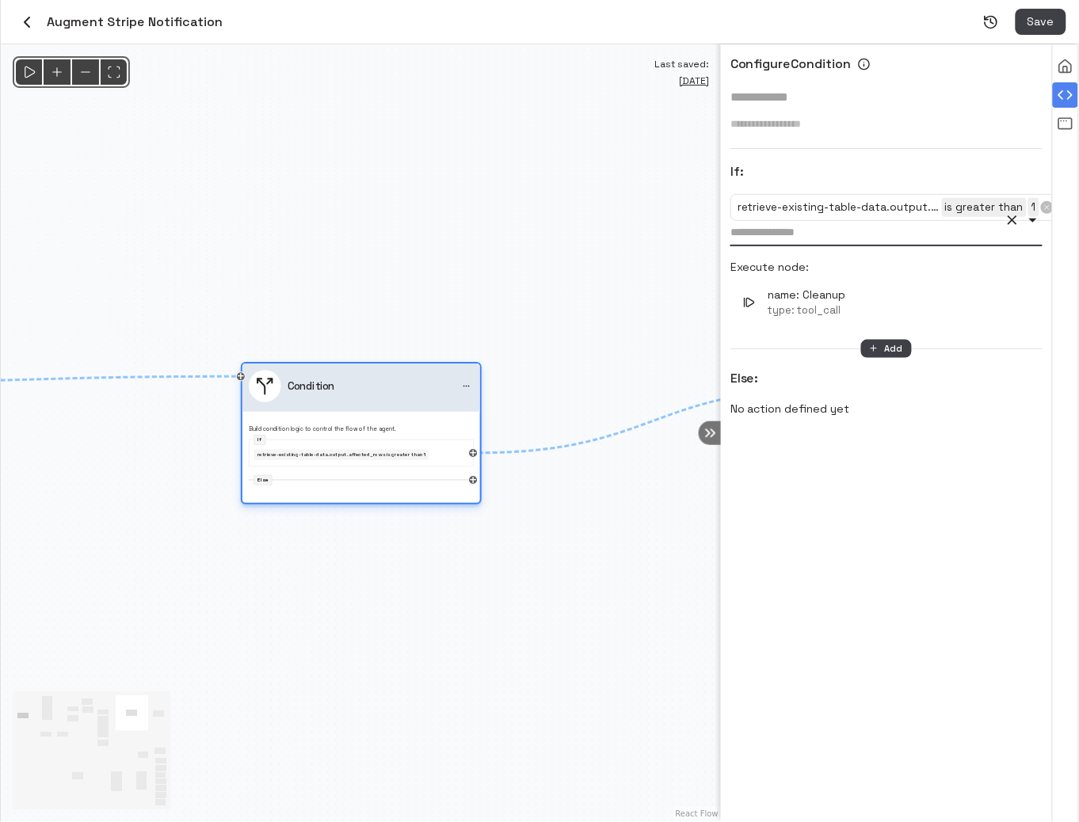
click at [466, 386] on circle "menu" at bounding box center [466, 386] width 1 height 1
click at [466, 385] on icon "menu" at bounding box center [467, 387] width 8 height 8
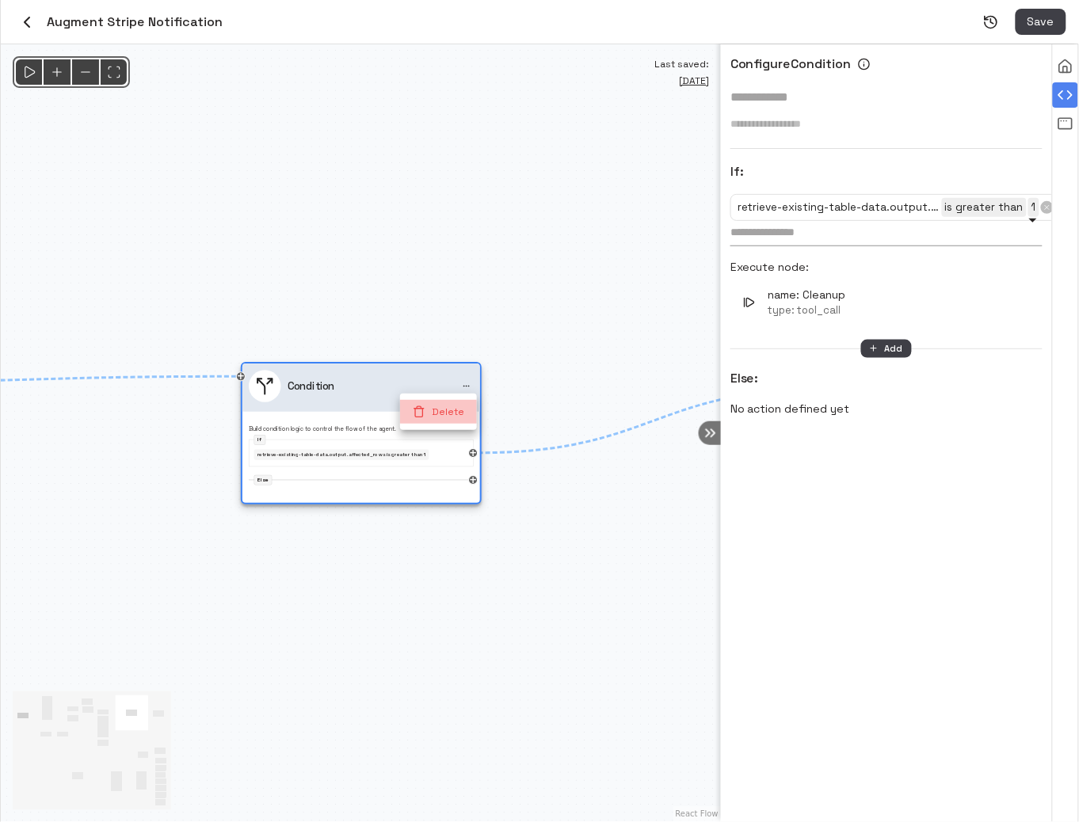
click at [440, 407] on li "Delete" at bounding box center [438, 412] width 77 height 24
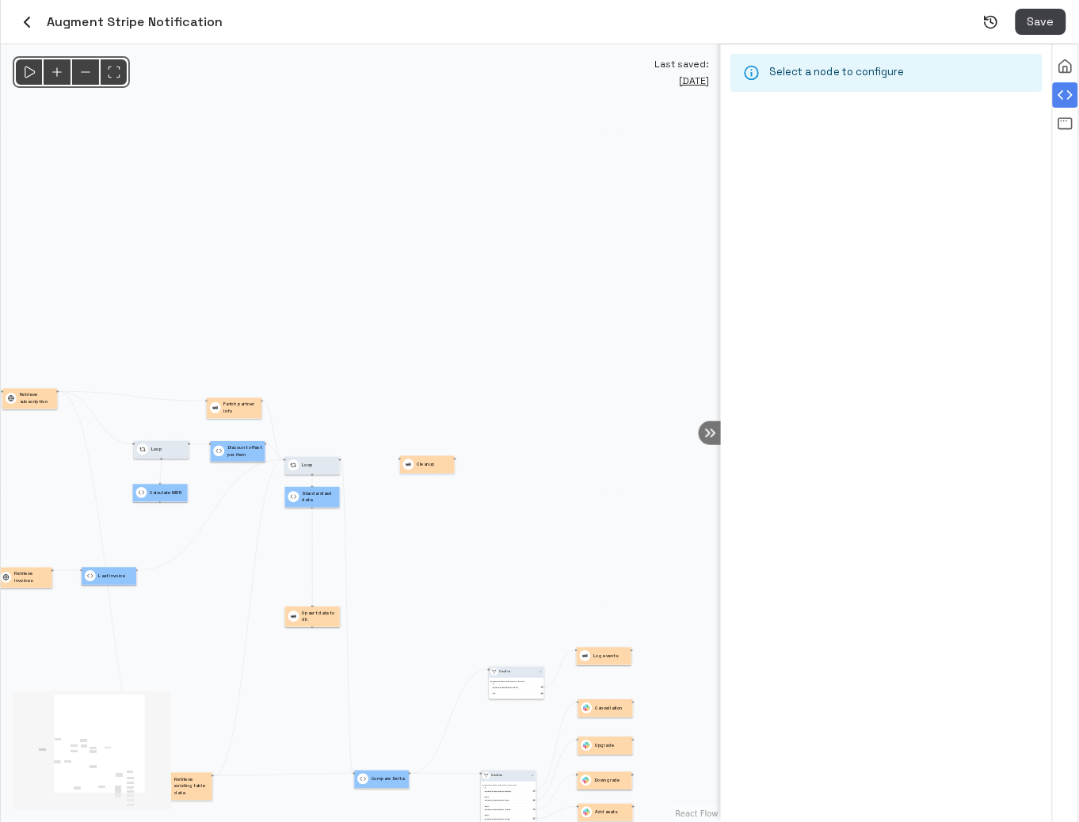
drag, startPoint x: 597, startPoint y: 468, endPoint x: 439, endPoint y: 464, distance: 158.4
click at [435, 466] on p "Cleanup" at bounding box center [426, 464] width 18 height 7
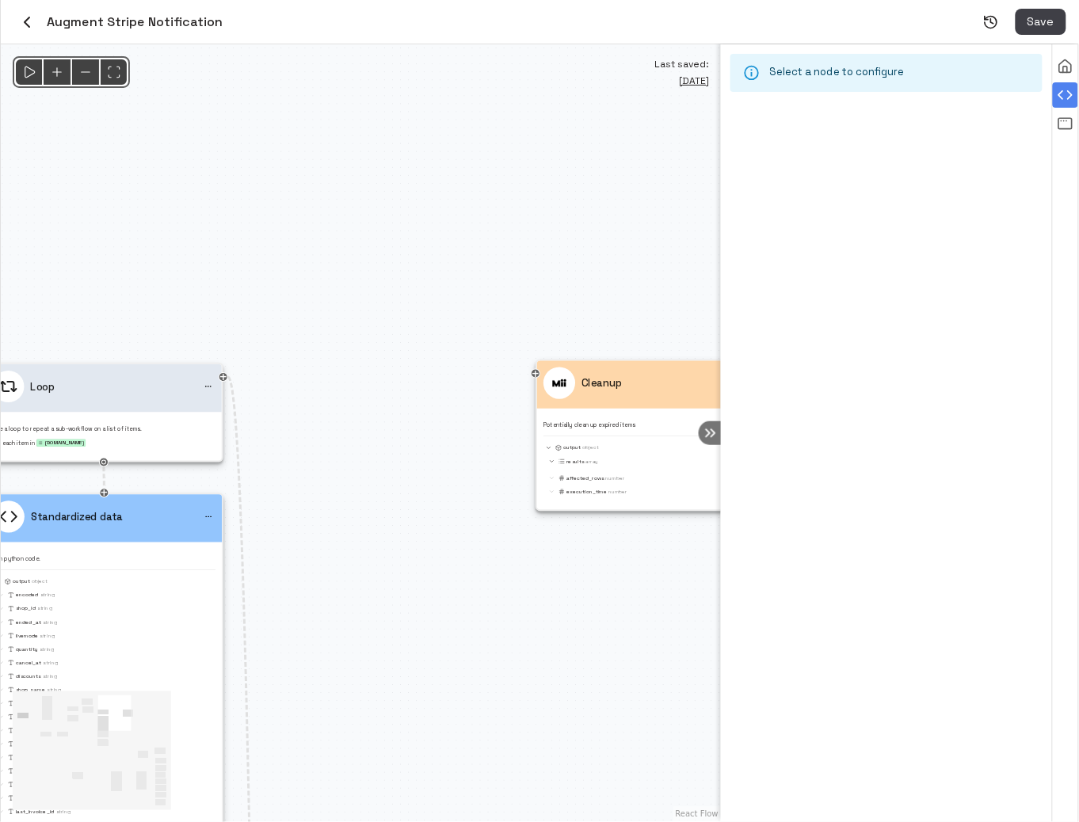
drag, startPoint x: 508, startPoint y: 570, endPoint x: 383, endPoint y: 516, distance: 136.5
click at [394, 516] on div "@keyframes flowAnimation { from { stroke-dashoffset: 36; } to { stroke-dashoffs…" at bounding box center [361, 433] width 720 height 778
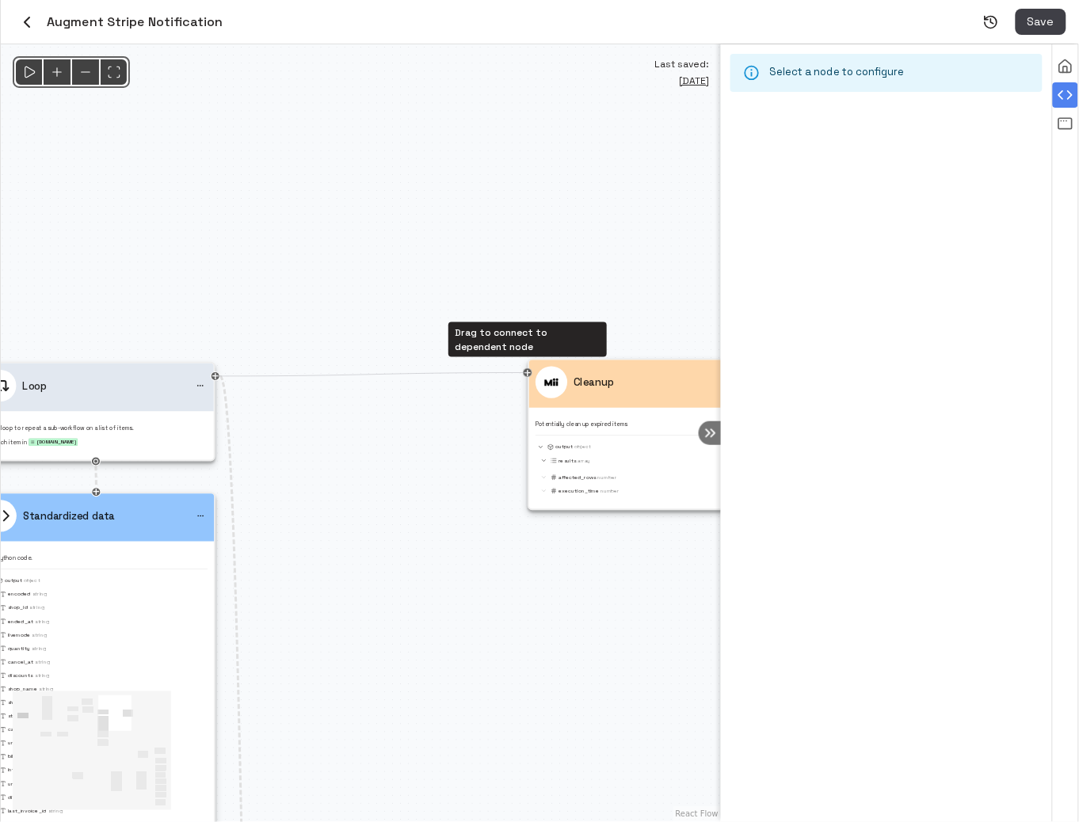
drag, startPoint x: 214, startPoint y: 375, endPoint x: 525, endPoint y: 375, distance: 311.2
drag, startPoint x: 611, startPoint y: 388, endPoint x: 569, endPoint y: 388, distance: 42.0
click at [573, 388] on p "Cleanup" at bounding box center [593, 383] width 40 height 16
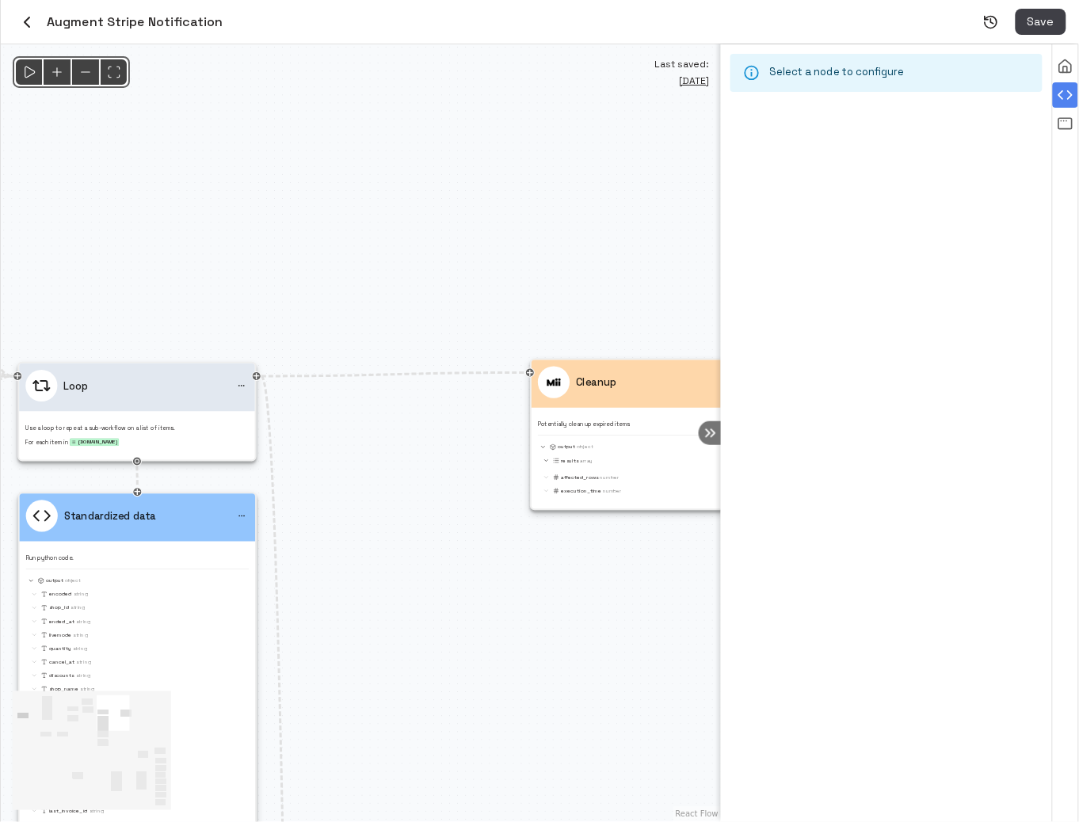
drag, startPoint x: 435, startPoint y: 461, endPoint x: 476, endPoint y: 461, distance: 41.2
click at [476, 461] on div "@keyframes flowAnimation { from { stroke-dashoffset: 36; } to { stroke-dashoffs…" at bounding box center [361, 433] width 720 height 778
click at [1065, 130] on icon "View all agent runs" at bounding box center [1065, 124] width 16 height 16
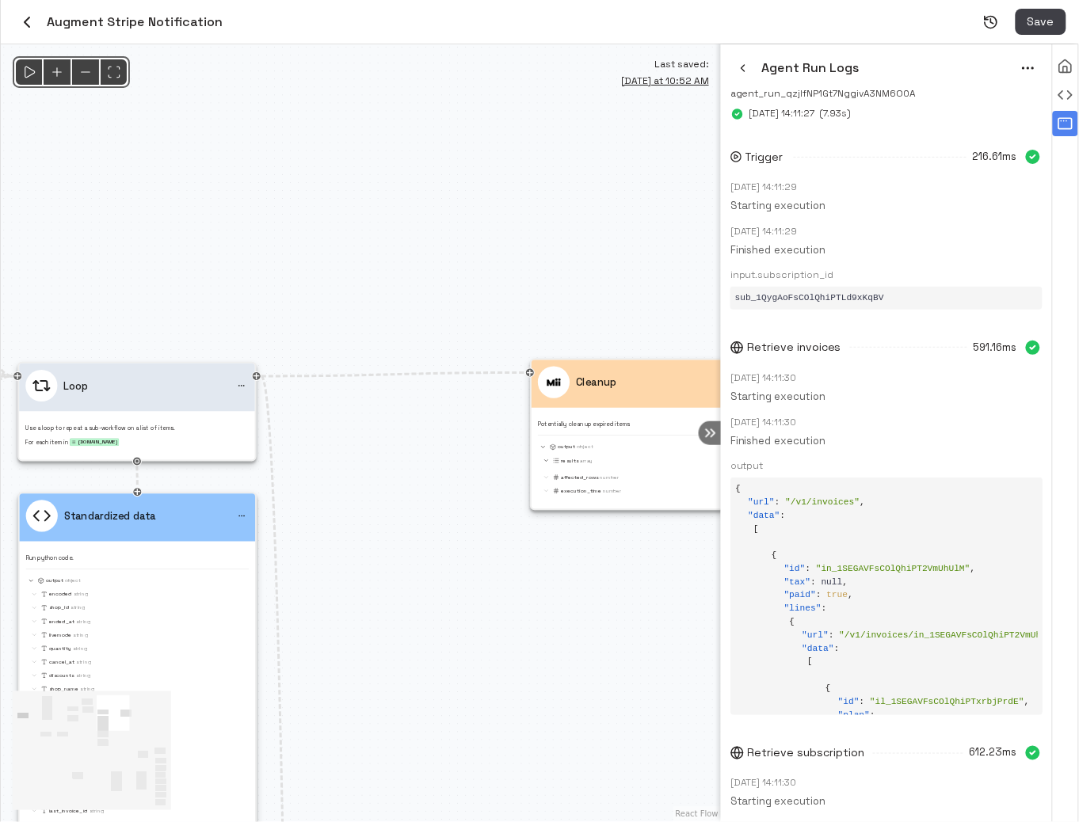
click at [744, 70] on icon "button" at bounding box center [742, 68] width 3 height 6
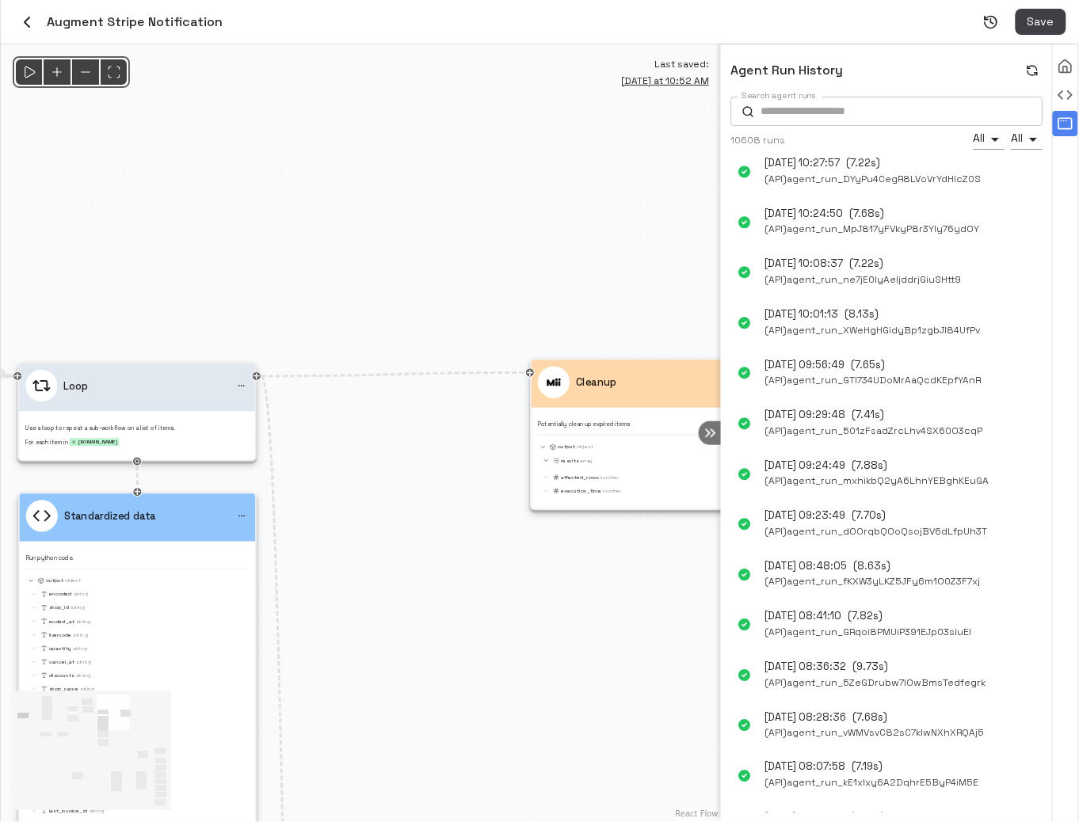
click at [805, 112] on input "Search agent runs" at bounding box center [901, 111] width 282 height 29
paste input "**********"
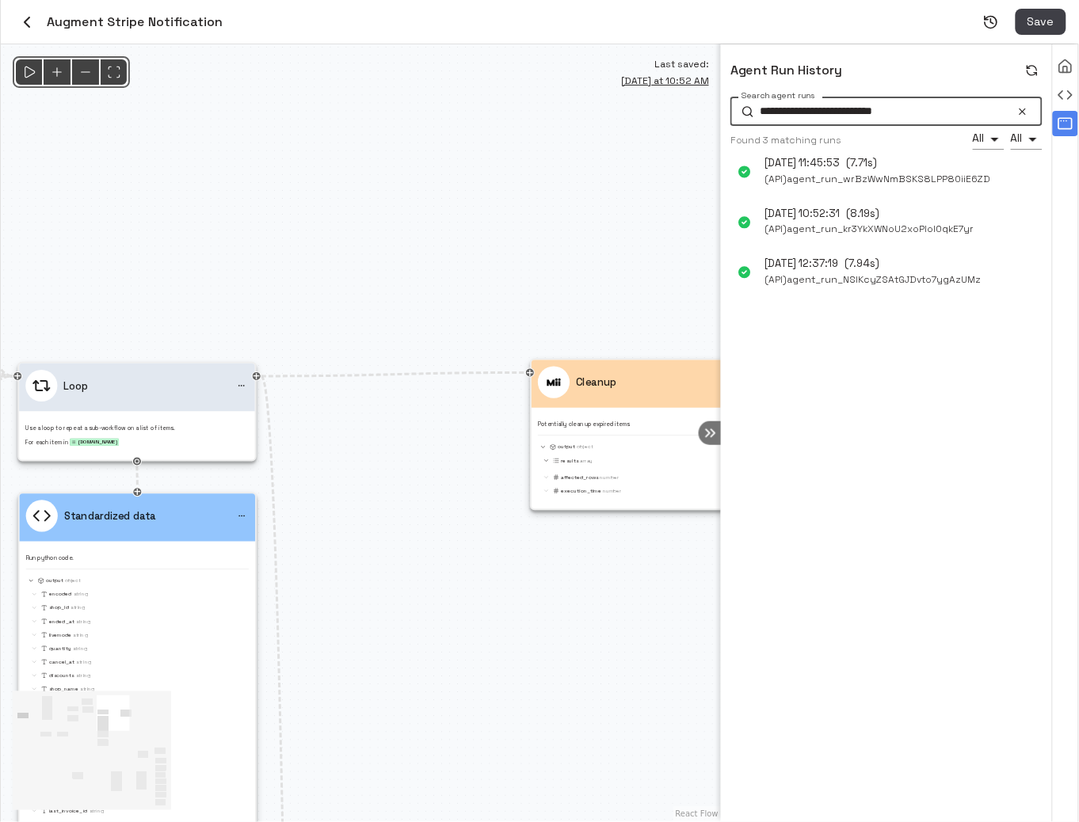
type input "**********"
click at [855, 177] on span "( API ) agent_run_wrBzWwNmBSKS8LPP80iiE6ZD" at bounding box center [878, 179] width 226 height 17
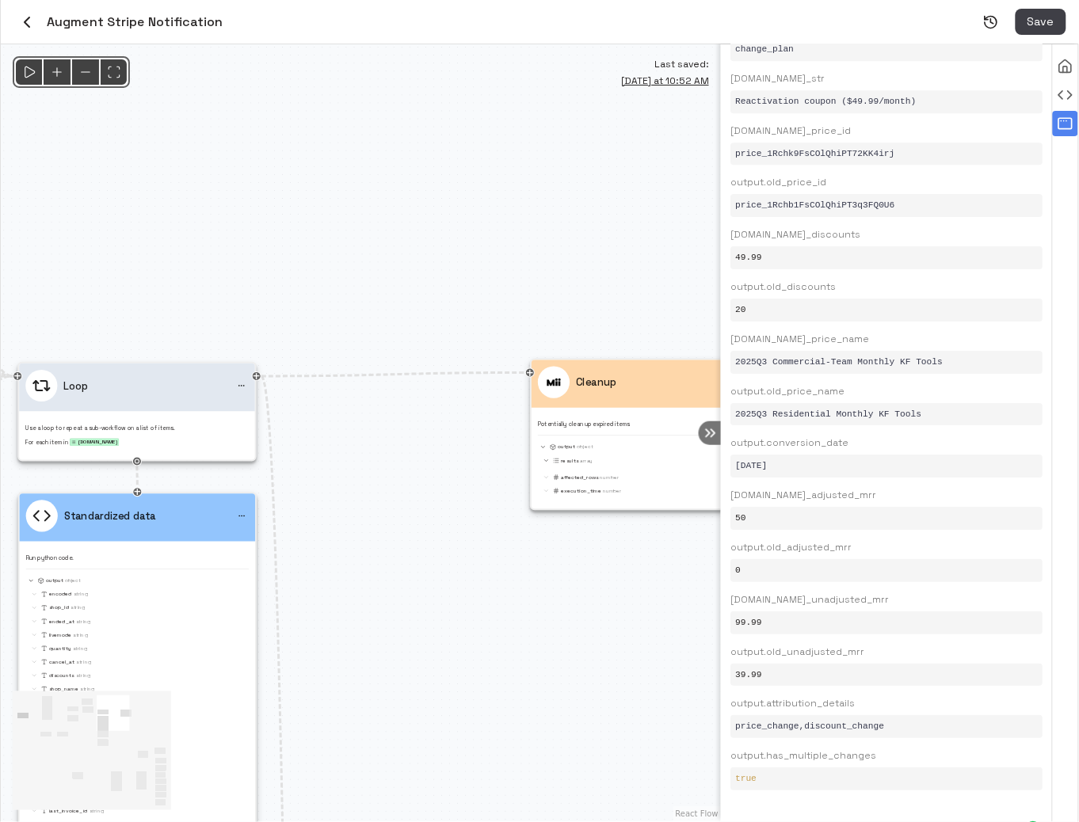
scroll to position [7099, 0]
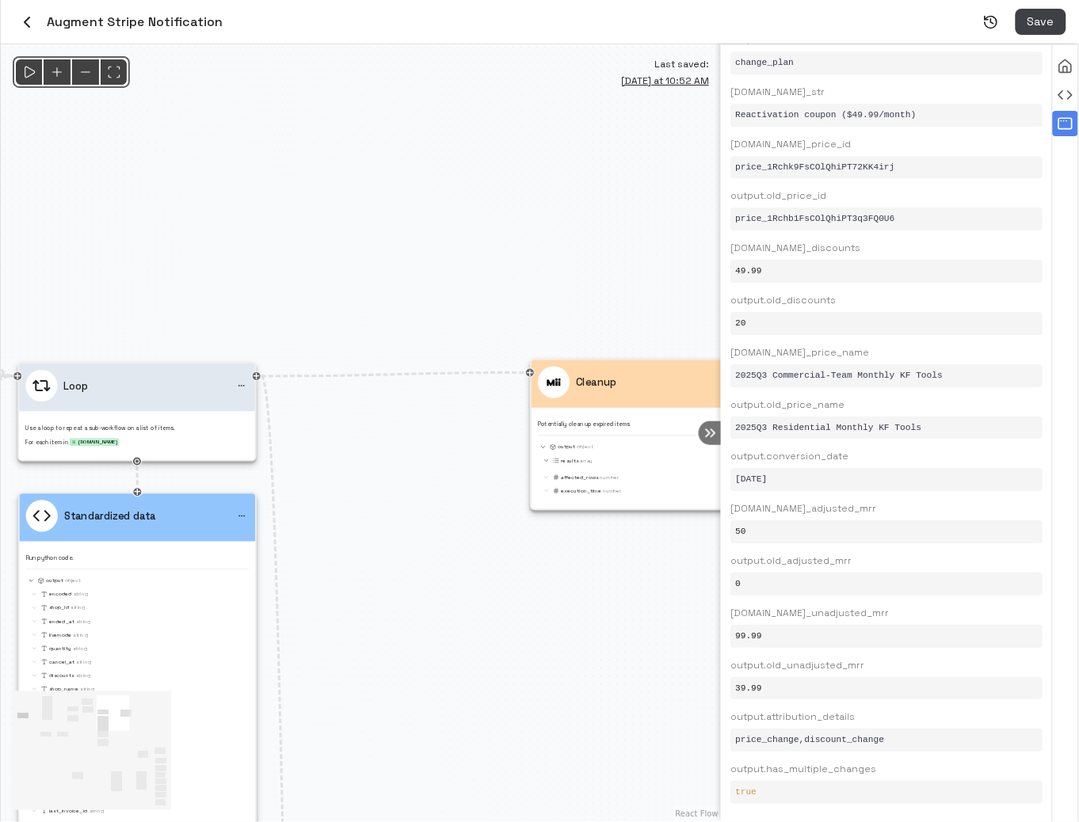
drag, startPoint x: 817, startPoint y: 584, endPoint x: 817, endPoint y: 482, distance: 101.4
click at [817, 482] on div "Compare Delta 221.68ms [DATE] 11:46:01 Starting execution [DATE] 11:46:01 Finis…" at bounding box center [886, 122] width 312 height 1364
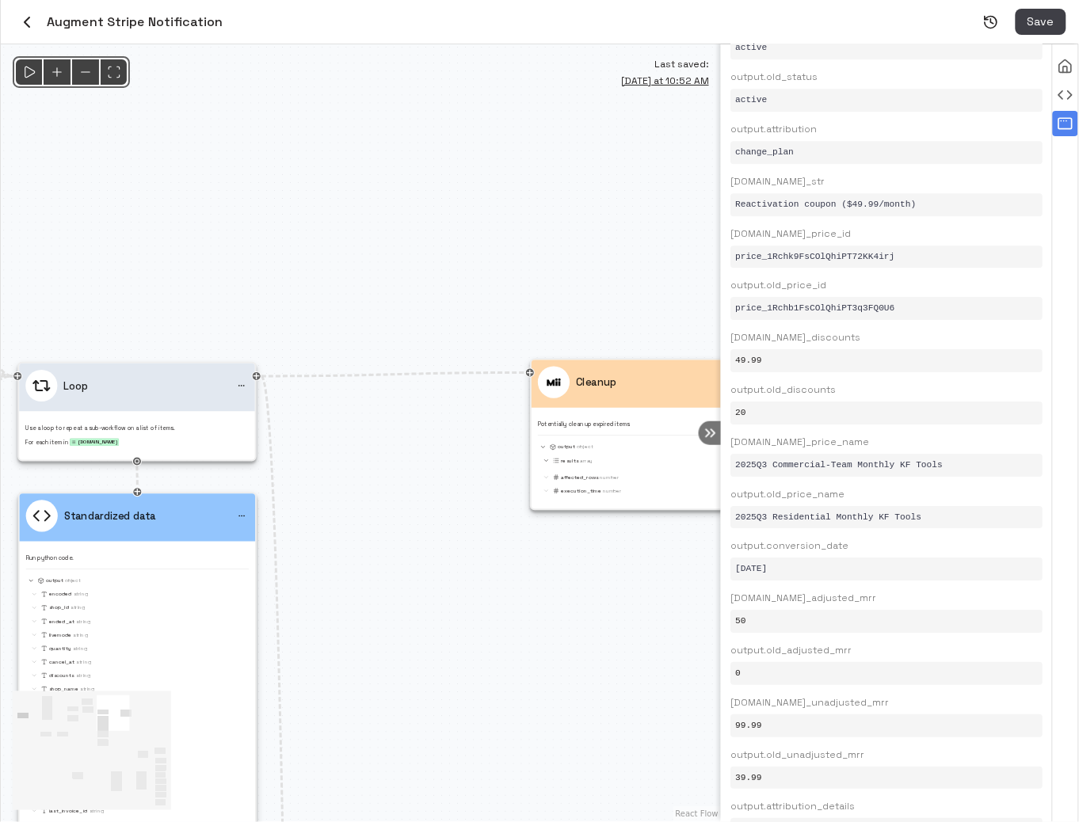
scroll to position [7010, 0]
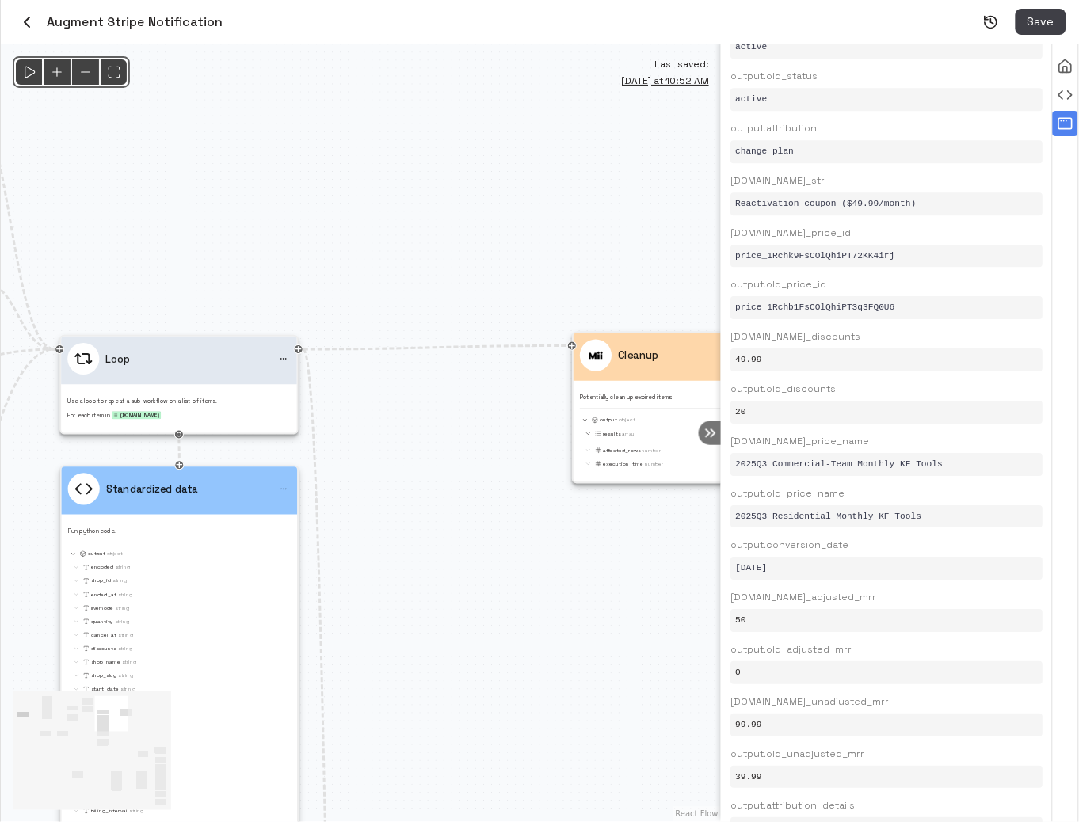
drag, startPoint x: 363, startPoint y: 646, endPoint x: 428, endPoint y: 605, distance: 76.9
click at [424, 607] on div "@keyframes flowAnimation { from { stroke-dashoffset: 36; } to { stroke-dashoffs…" at bounding box center [361, 433] width 720 height 778
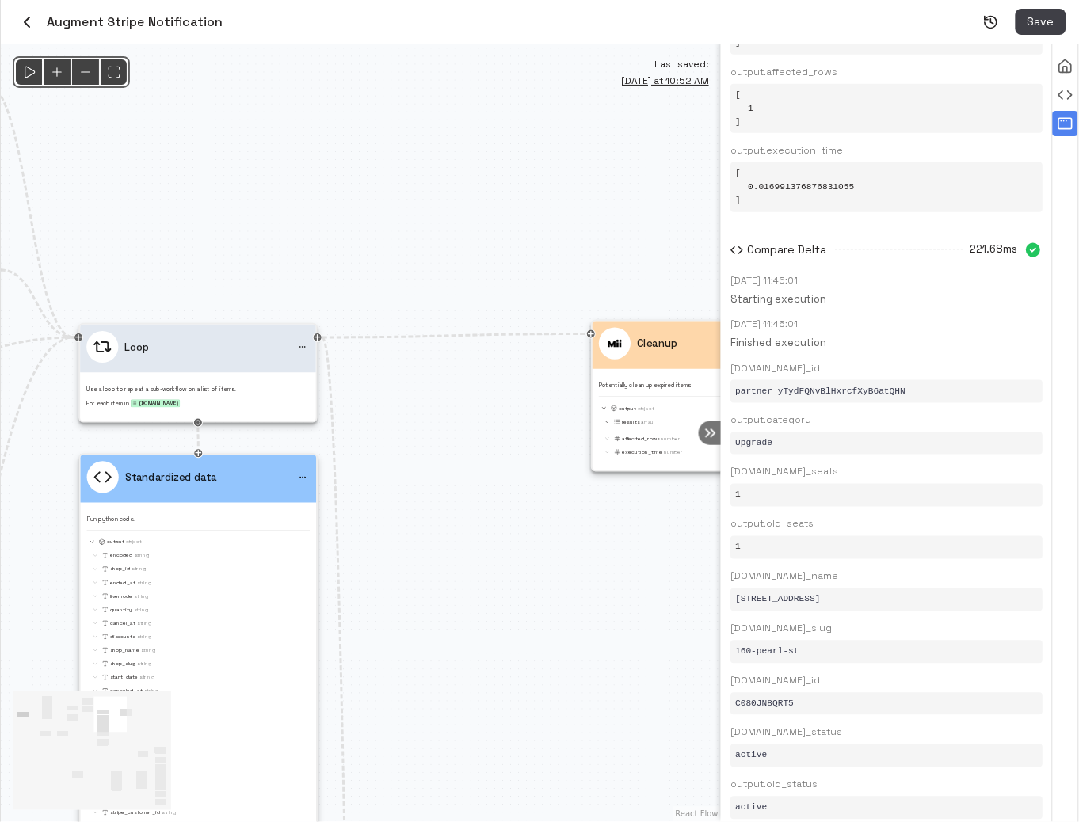
scroll to position [6311, 0]
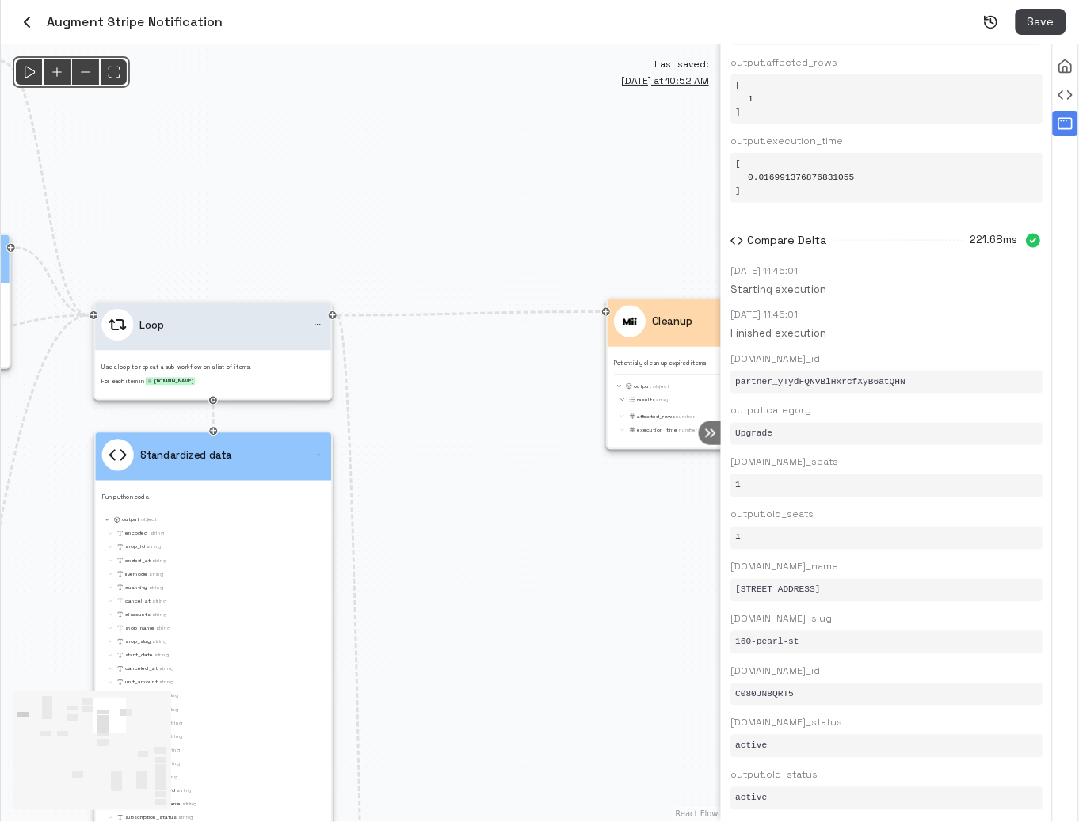
drag, startPoint x: 497, startPoint y: 621, endPoint x: 677, endPoint y: 338, distance: 335.5
click at [670, 349] on div "@keyframes flowAnimation { from { stroke-dashoffset: 36; } to { stroke-dashoffs…" at bounding box center [361, 433] width 720 height 778
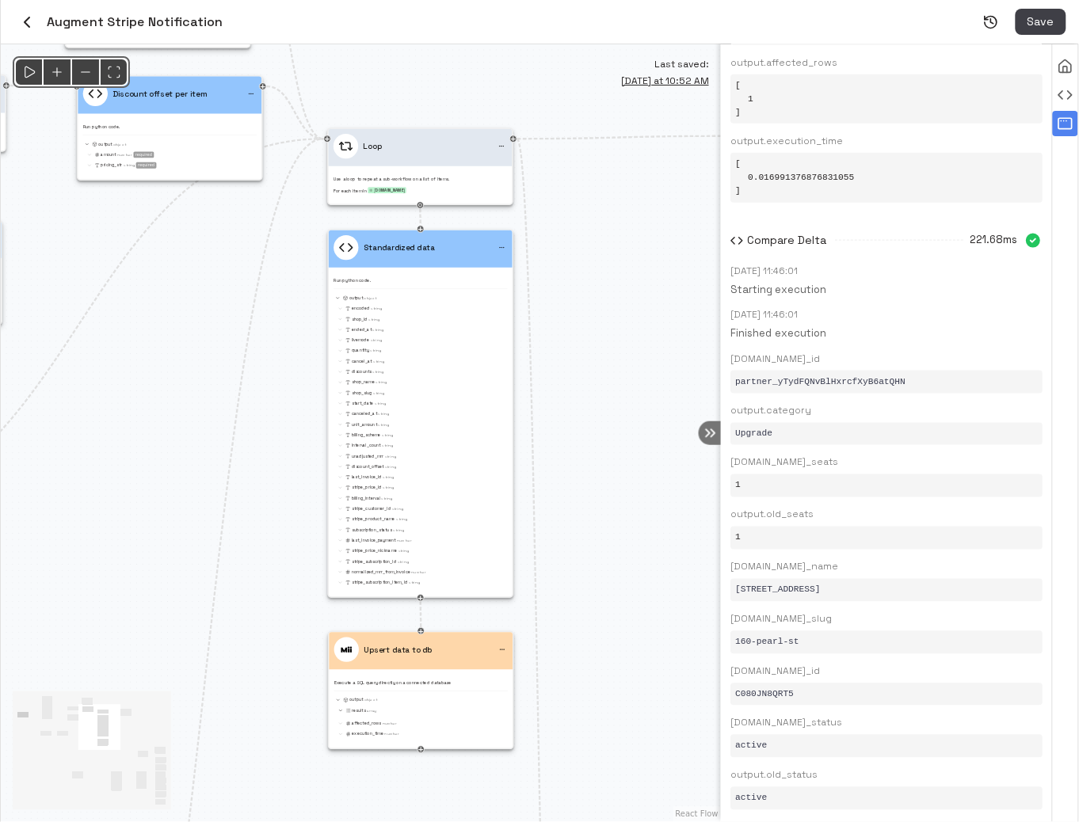
drag, startPoint x: 588, startPoint y: 462, endPoint x: 581, endPoint y: 29, distance: 433.2
click at [581, 29] on div "Augment Stripe Notification Save Agent Run Logs agent_run_wrBzWwNmBSKS8LPP80iiE…" at bounding box center [540, 411] width 1078 height 822
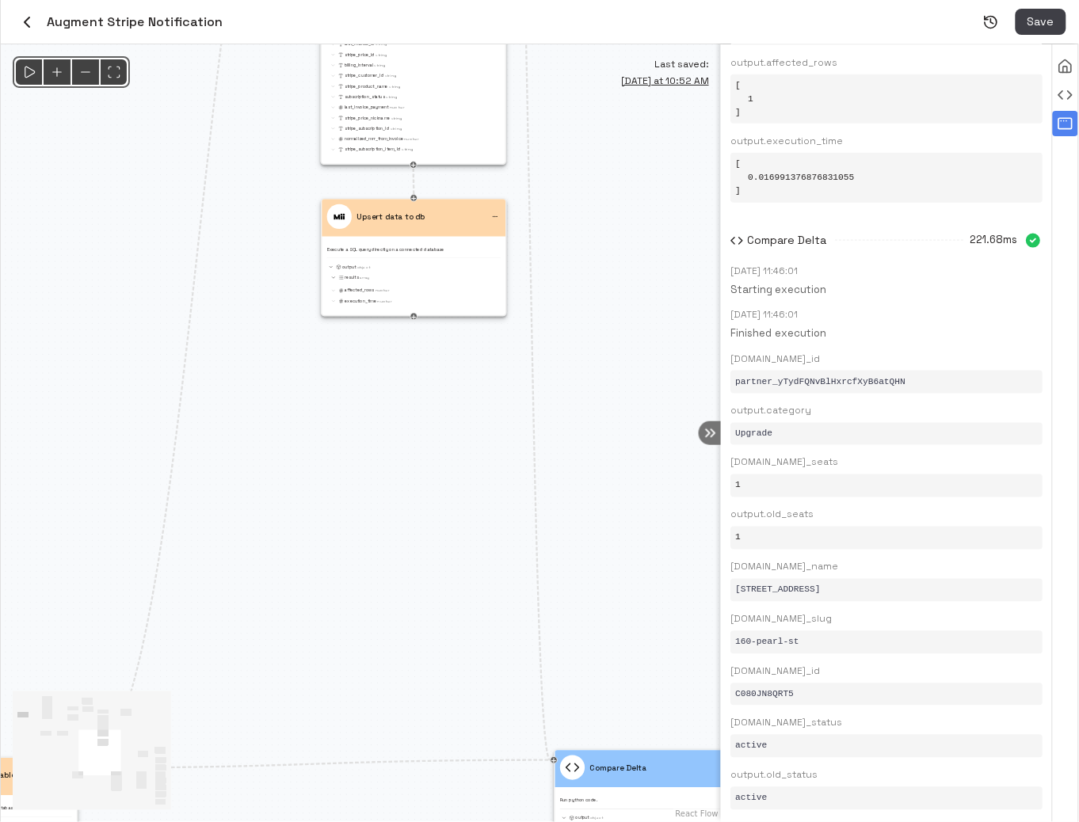
drag, startPoint x: 362, startPoint y: 566, endPoint x: 314, endPoint y: 226, distance: 343.1
click at [314, 236] on div "@keyframes flowAnimation { from { stroke-dashoffset: 36; } to { stroke-dashoffs…" at bounding box center [361, 433] width 720 height 778
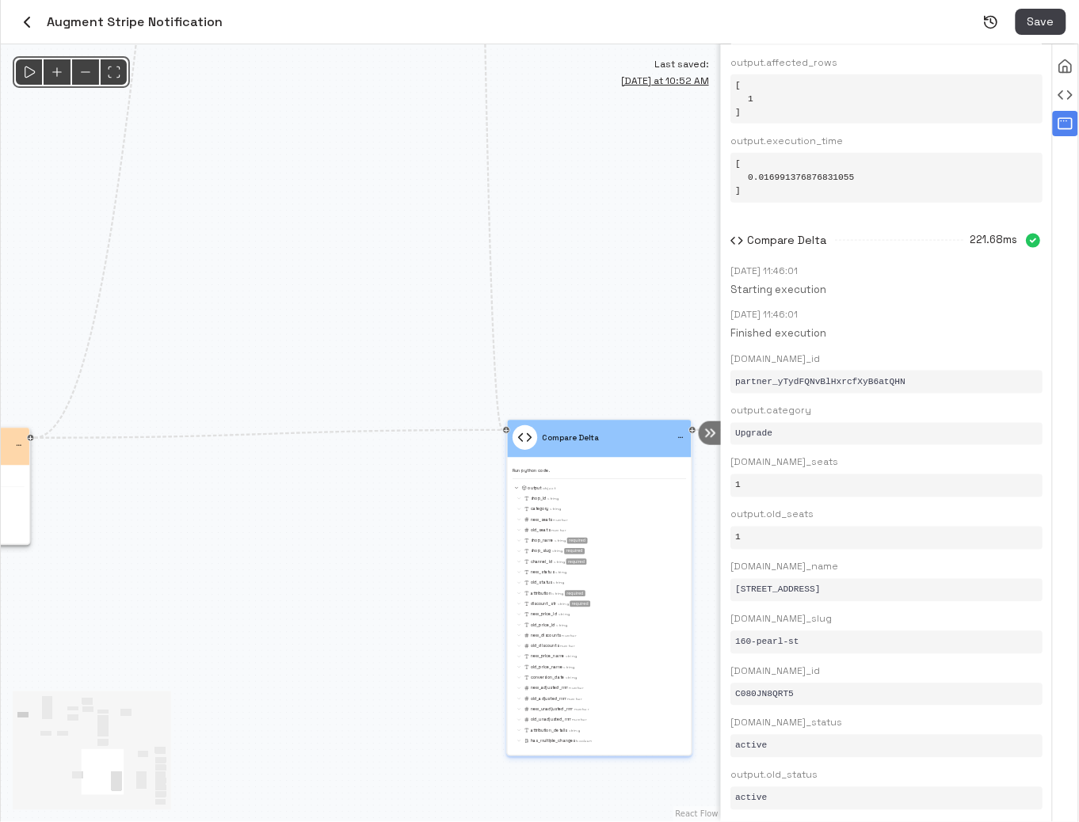
click at [595, 549] on div "shop_slug String required" at bounding box center [600, 551] width 171 height 8
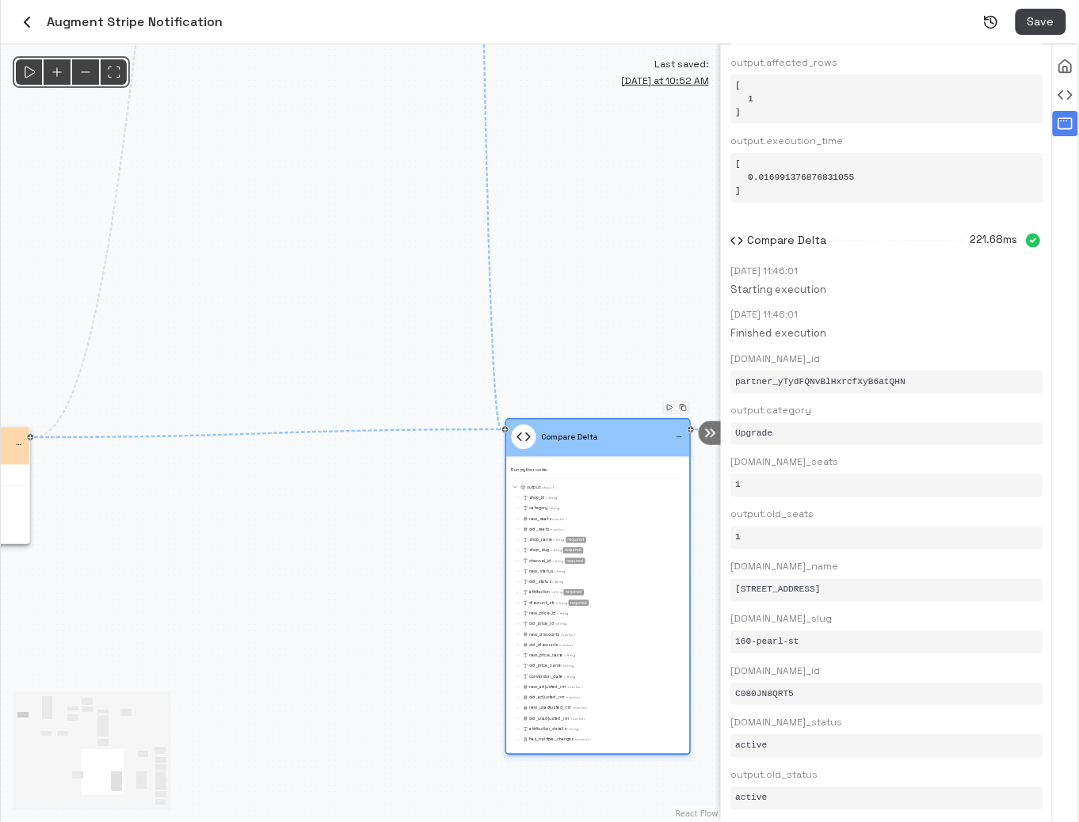
click at [595, 549] on div "shop_id String category String new_seats Number old_seats Number shop_name Stri…" at bounding box center [598, 619] width 173 height 250
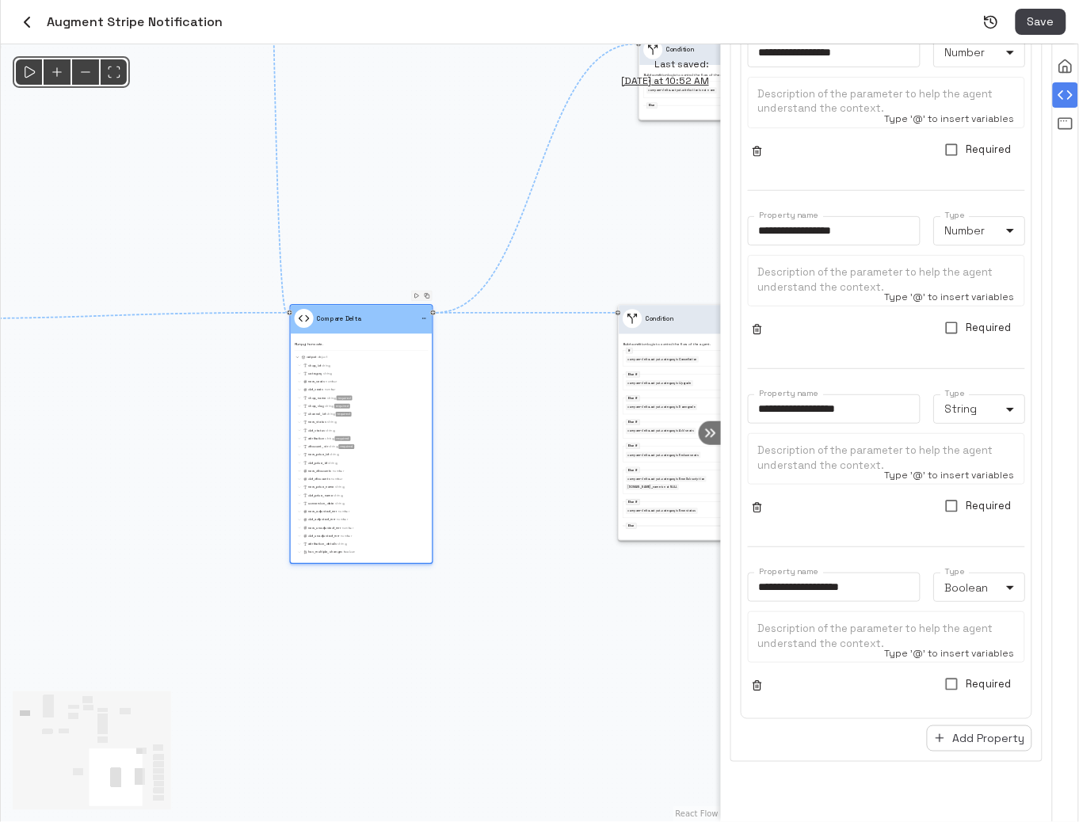
scroll to position [4229, 0]
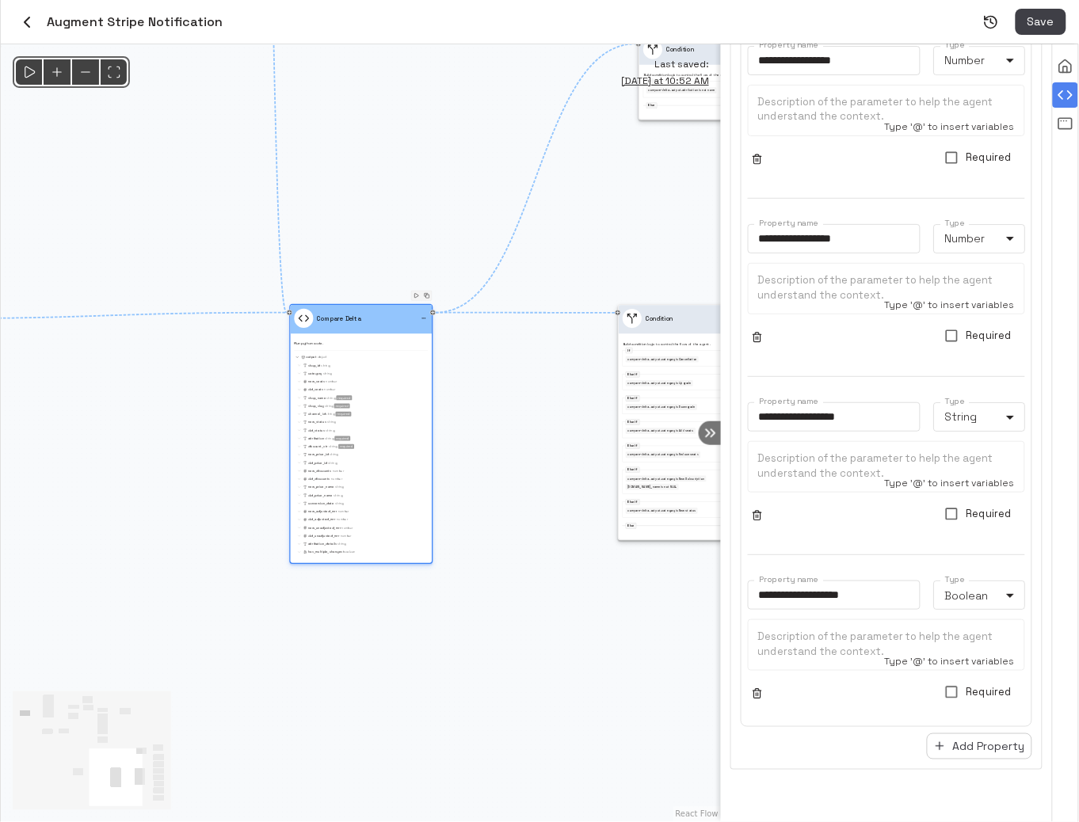
click at [333, 421] on span "String" at bounding box center [331, 422] width 9 height 5
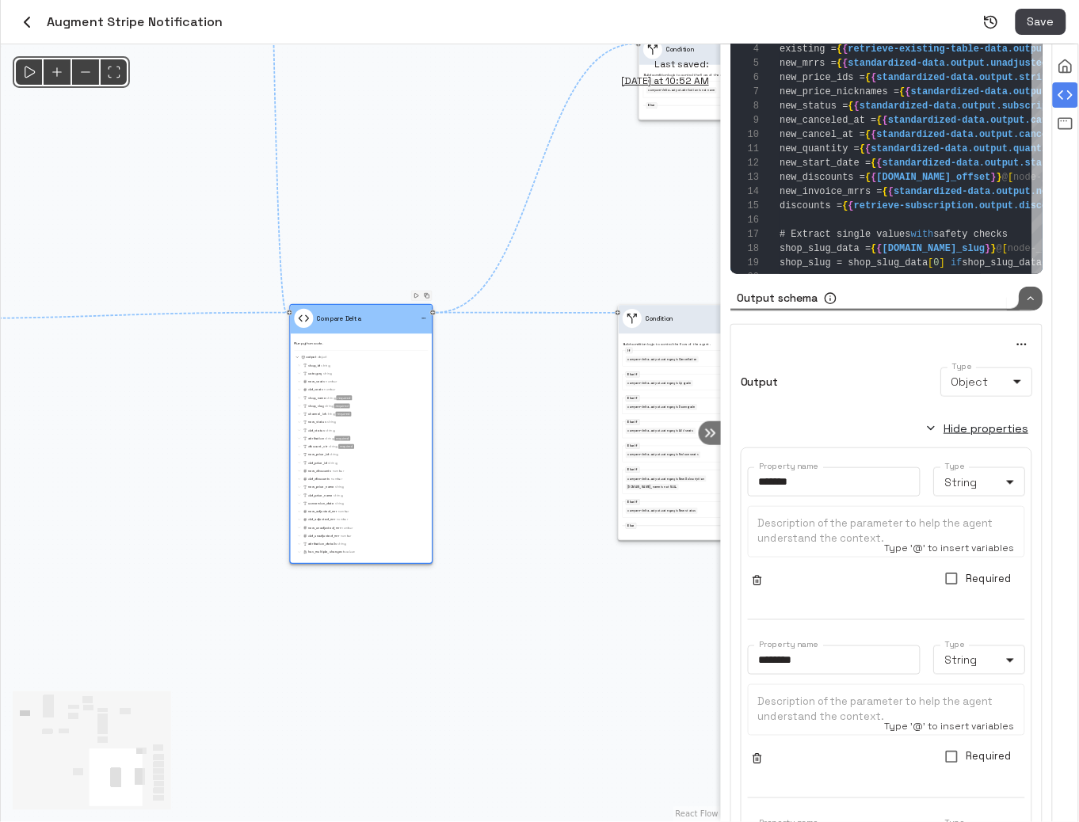
scroll to position [0, 0]
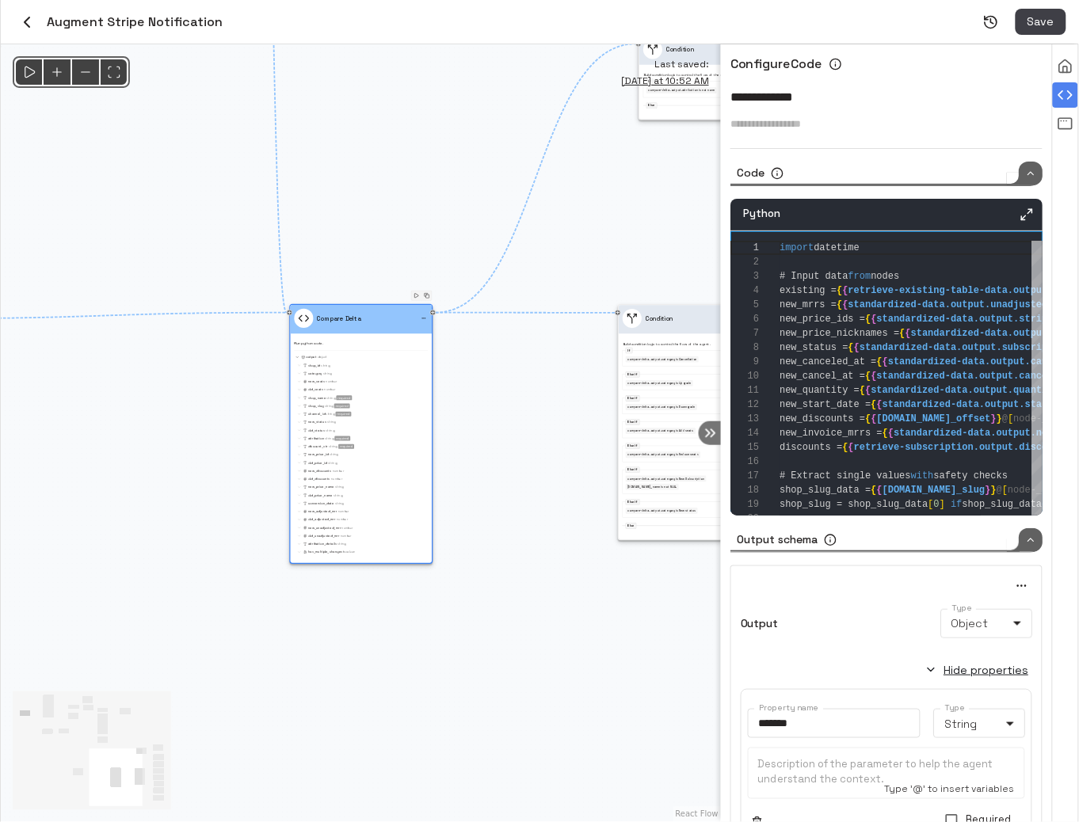
click at [1026, 211] on icon "Maximize" at bounding box center [1026, 214] width 14 height 14
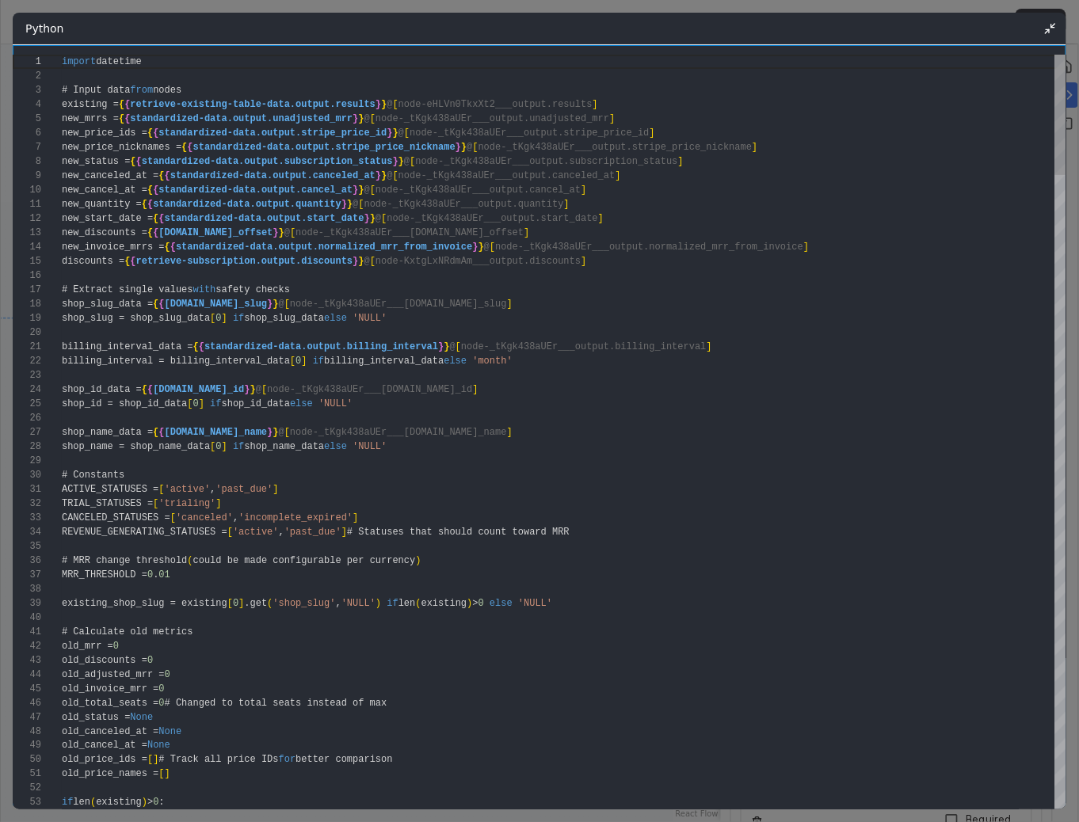
type textarea "**********"
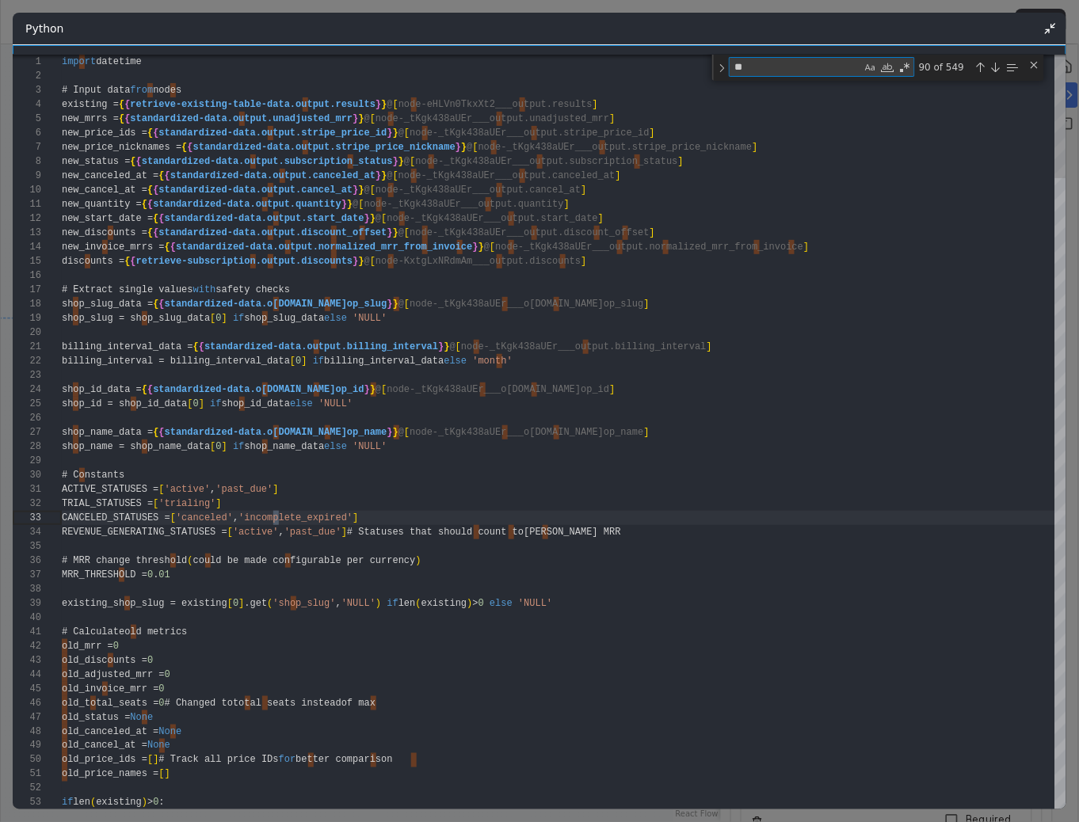
type textarea "***"
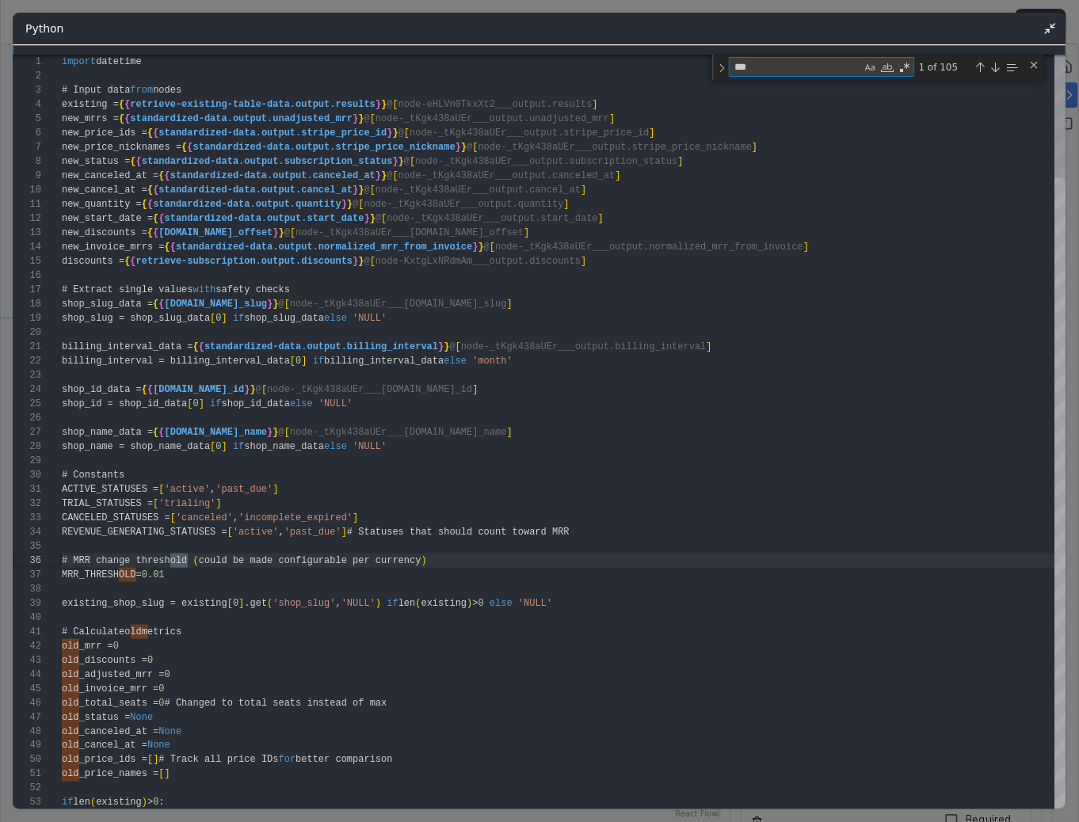
type textarea "**********"
type textarea "*******"
type textarea "**********"
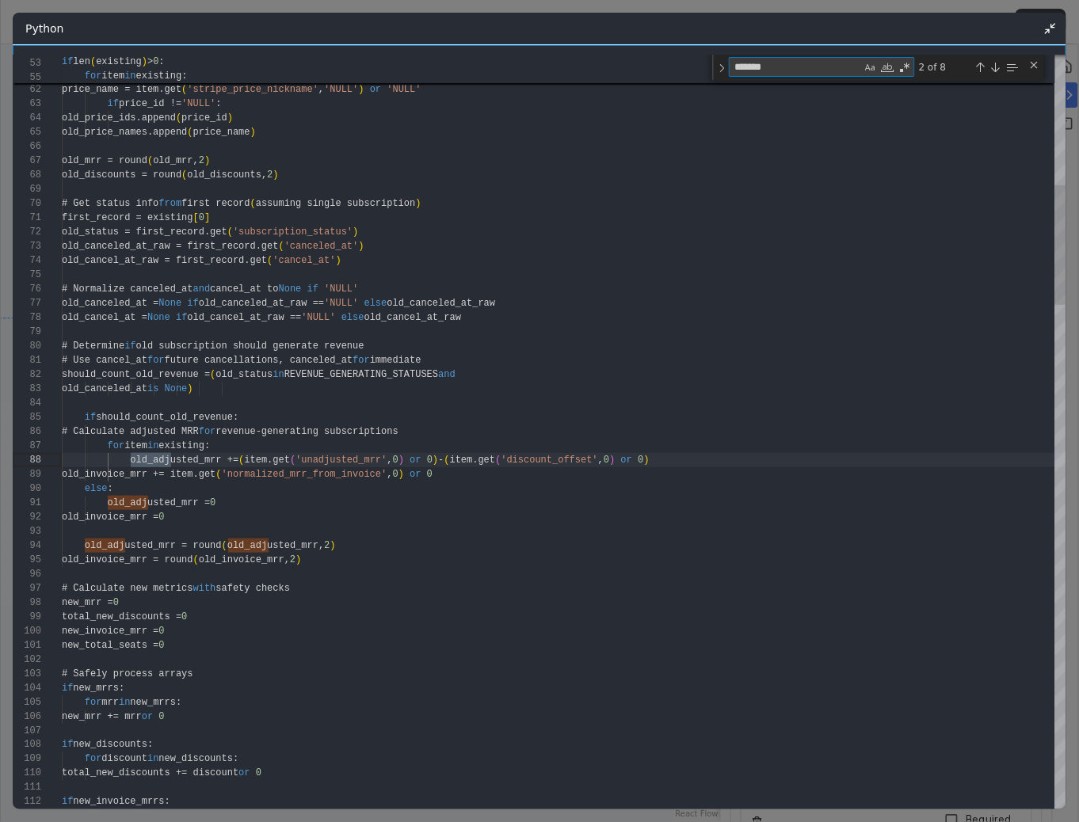
scroll to position [143, 108]
type textarea "*******"
type textarea "**********"
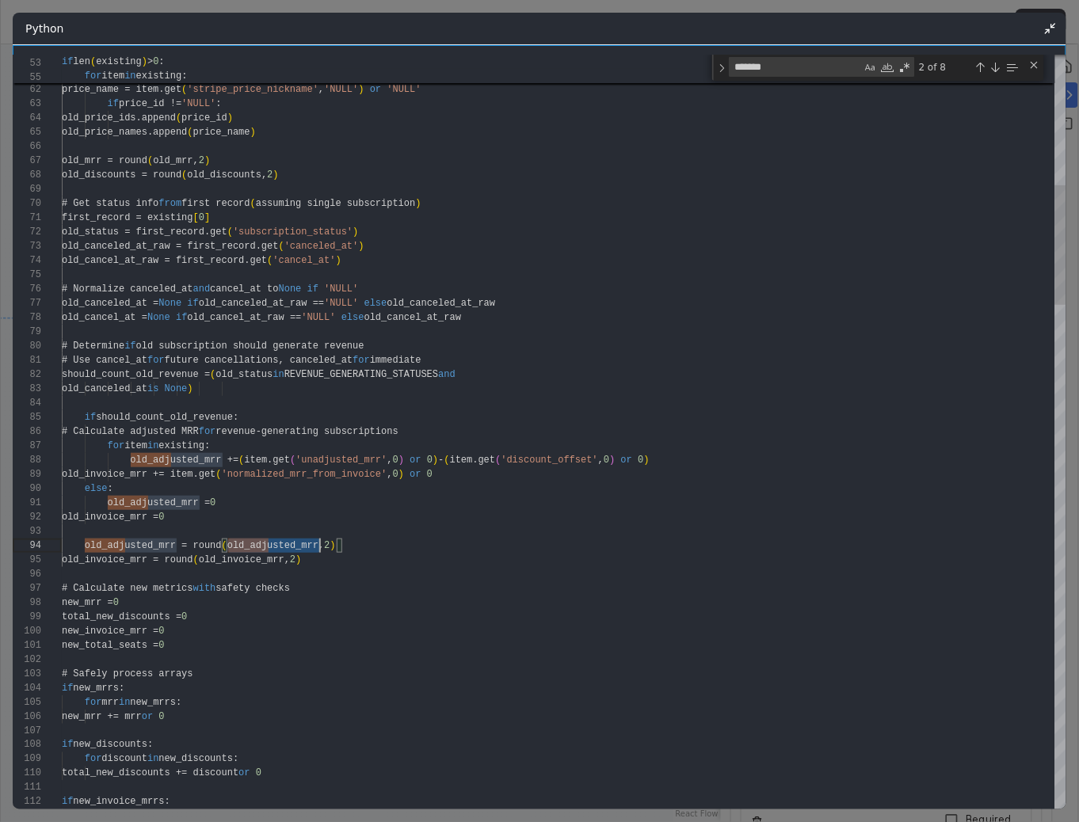
scroll to position [43, 257]
type textarea "**********"
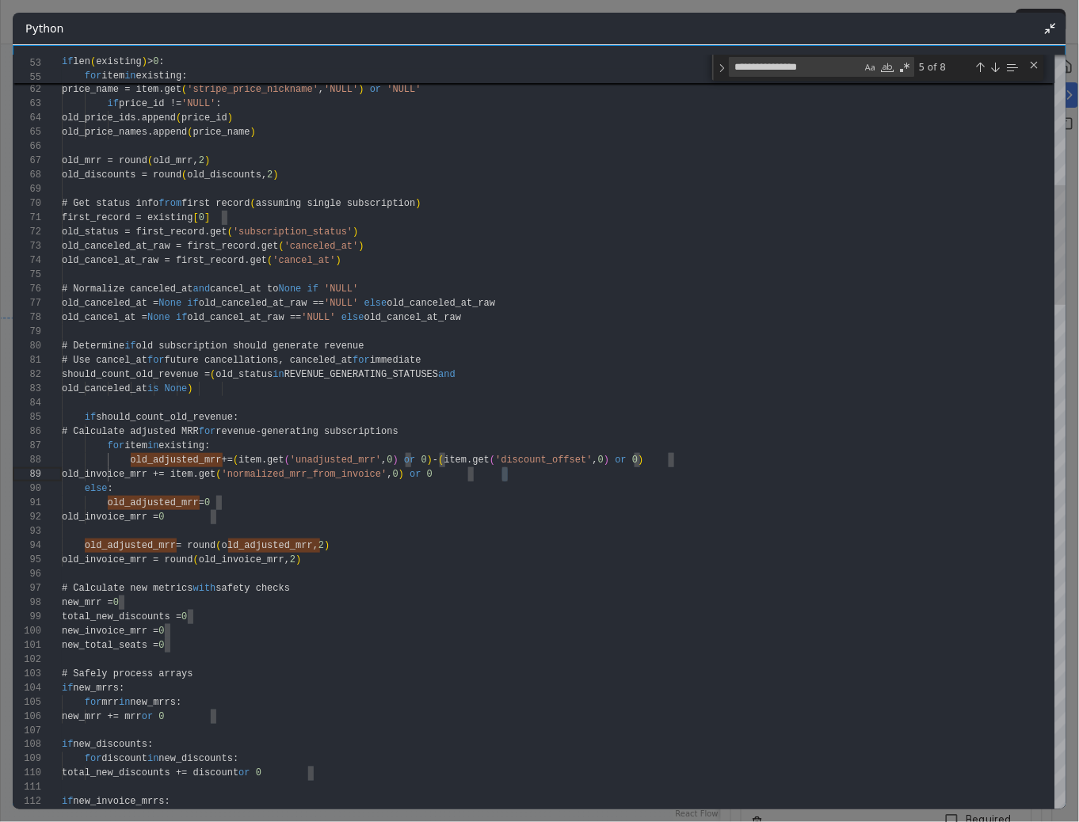
type textarea "**********"
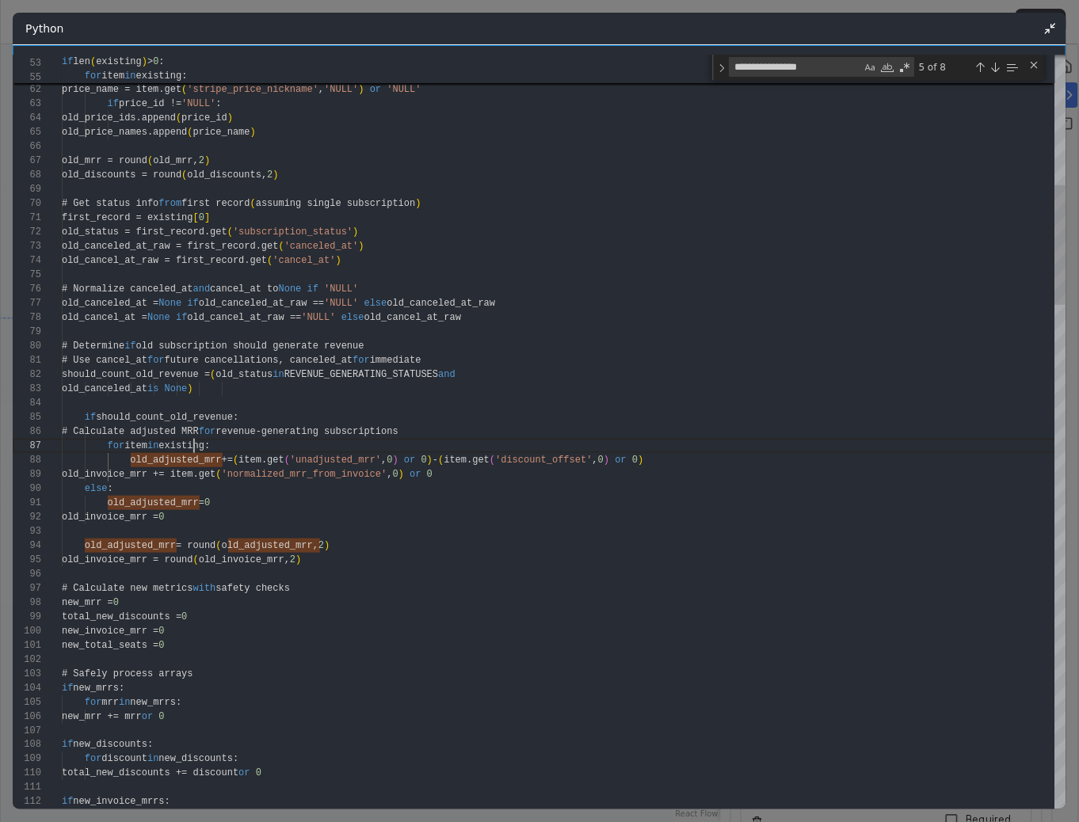
scroll to position [86, 159]
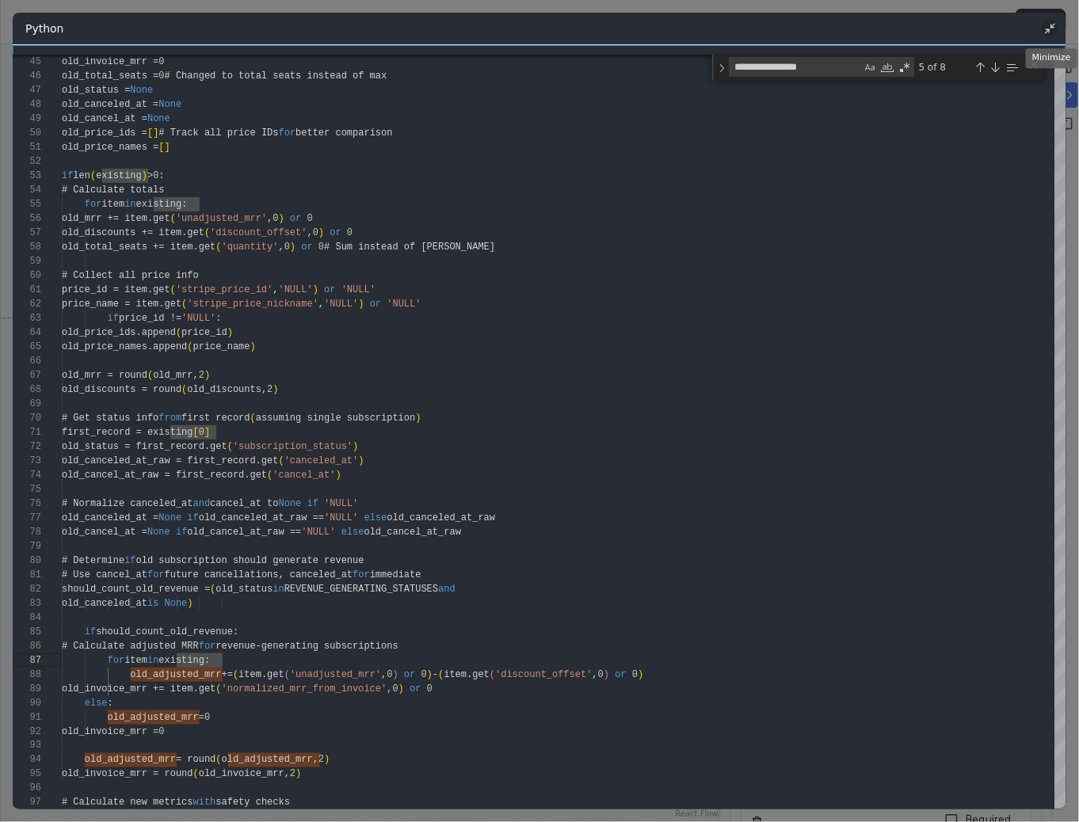
click at [1050, 29] on icon "Minimize" at bounding box center [1050, 28] width 12 height 12
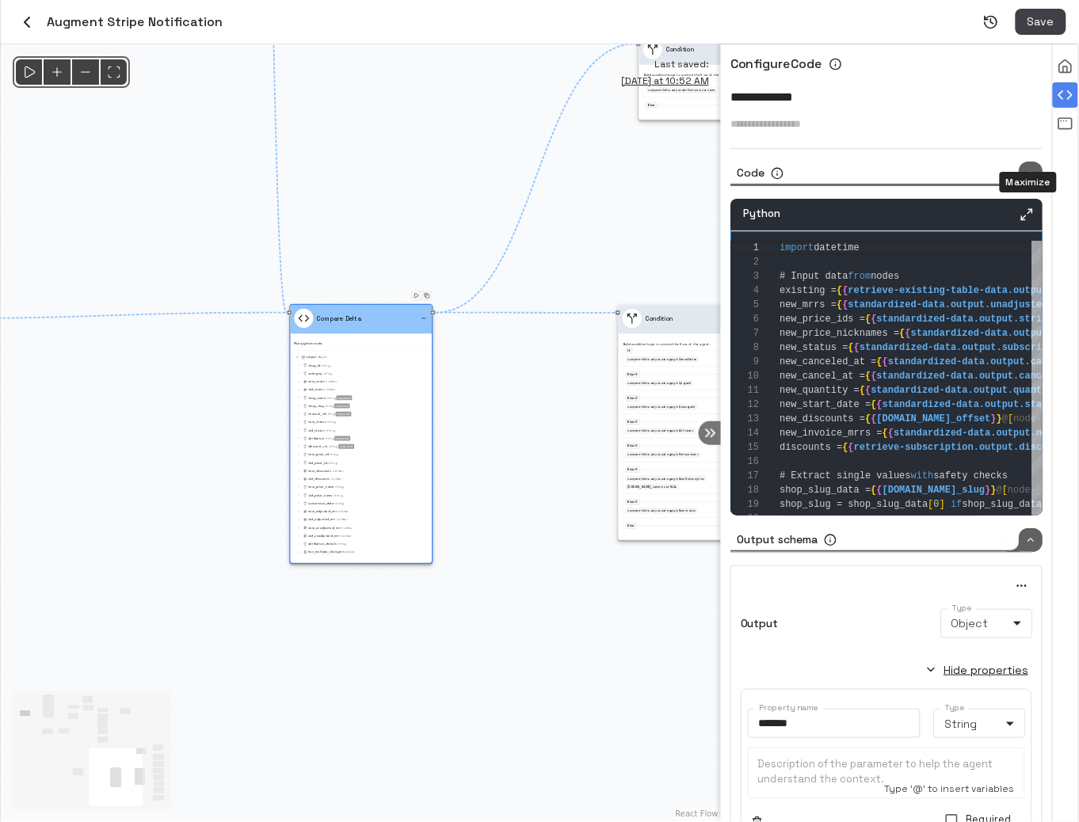
click at [1031, 212] on icon "Maximize" at bounding box center [1026, 214] width 14 height 14
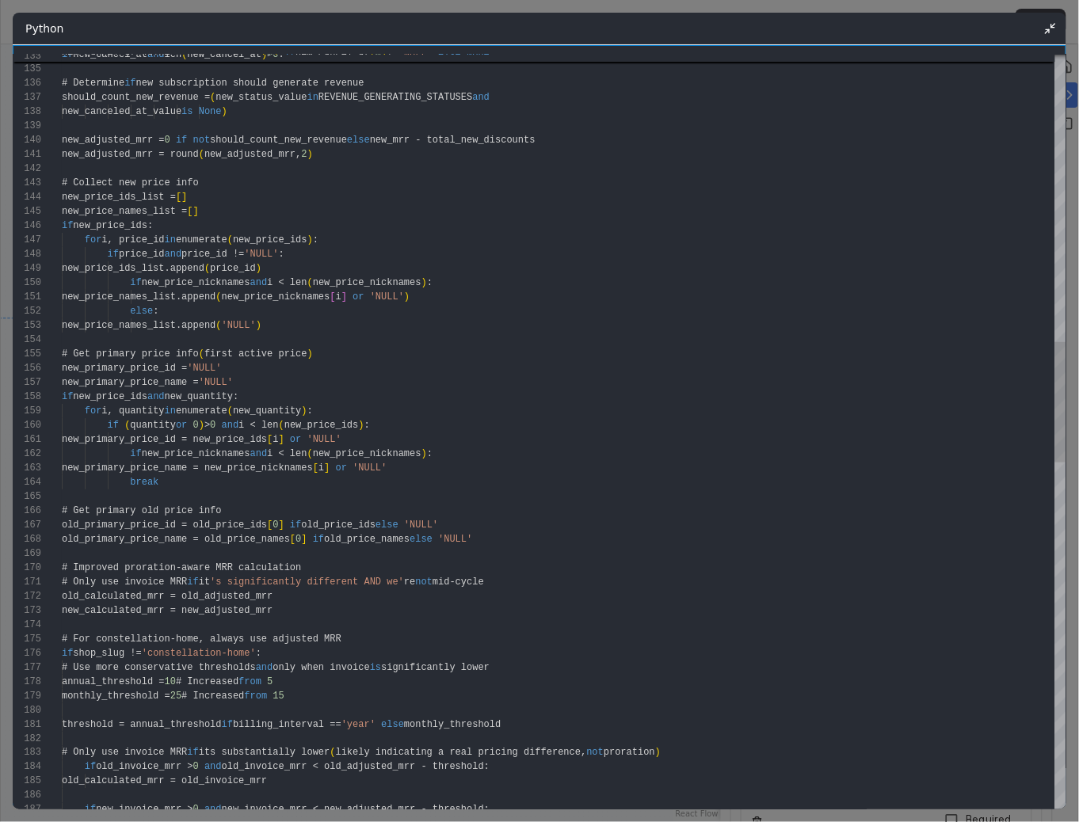
scroll to position [2782, 0]
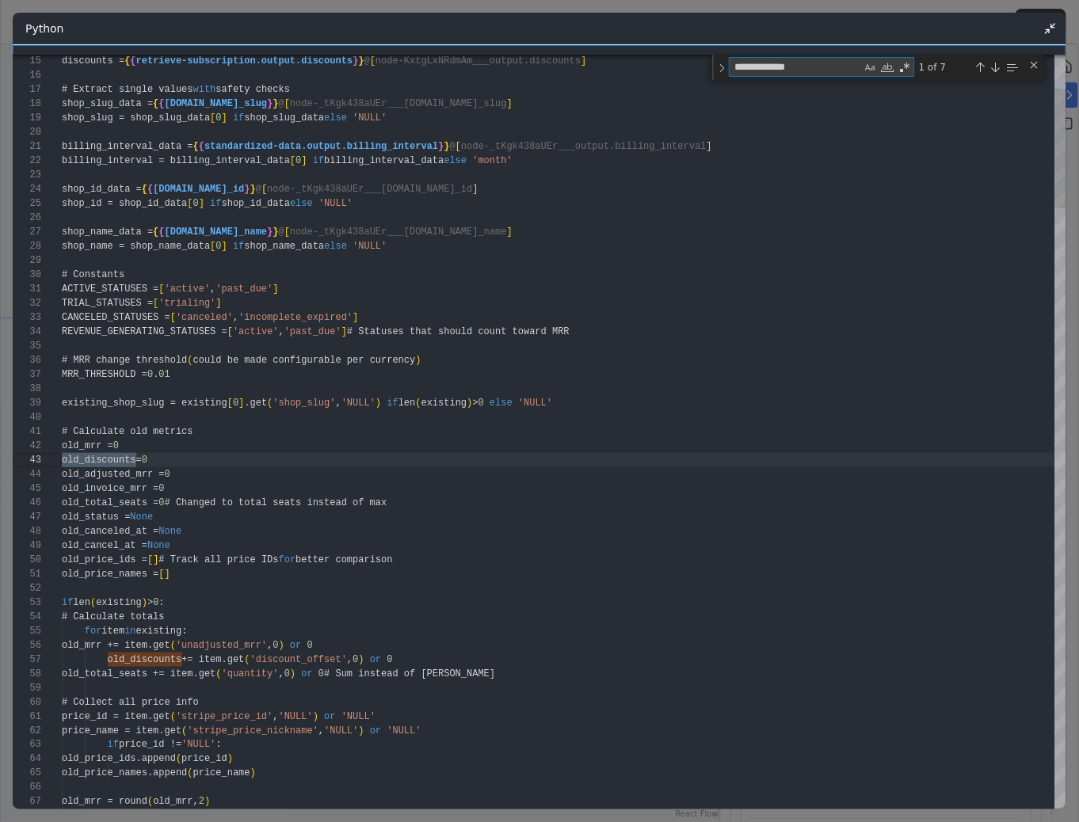
type textarea "**********"
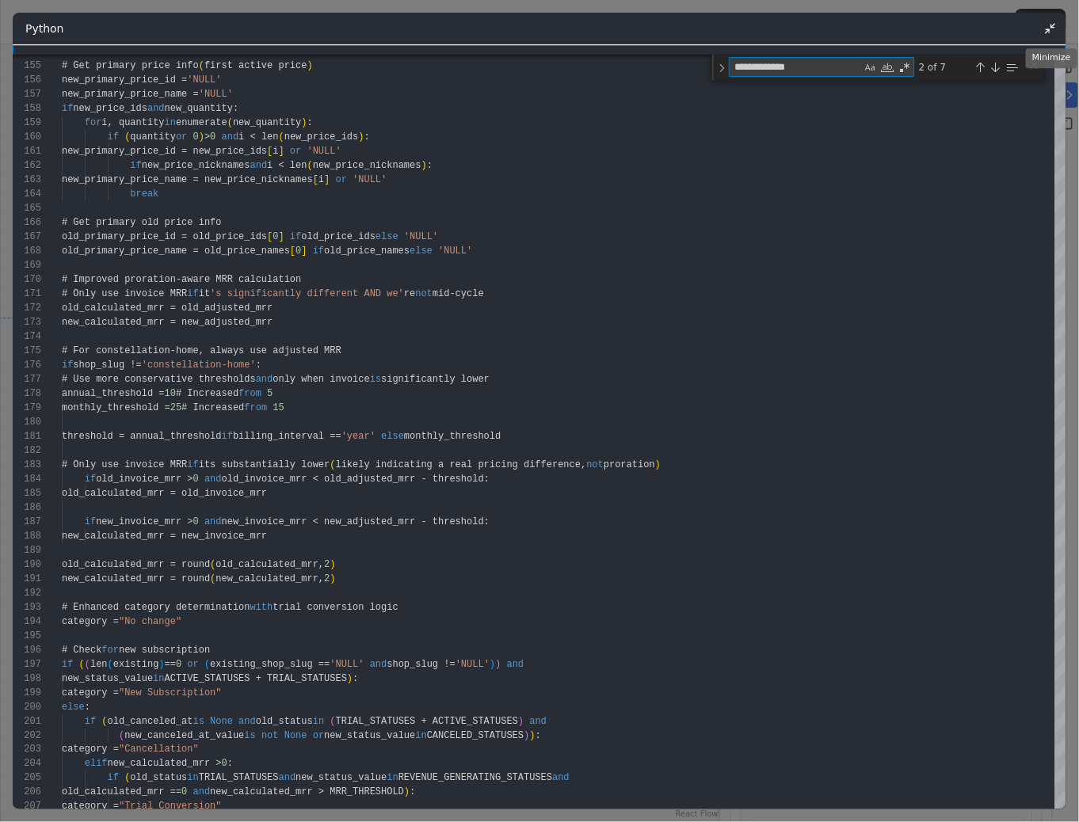
click at [1053, 32] on icon "Minimize" at bounding box center [1050, 28] width 12 height 12
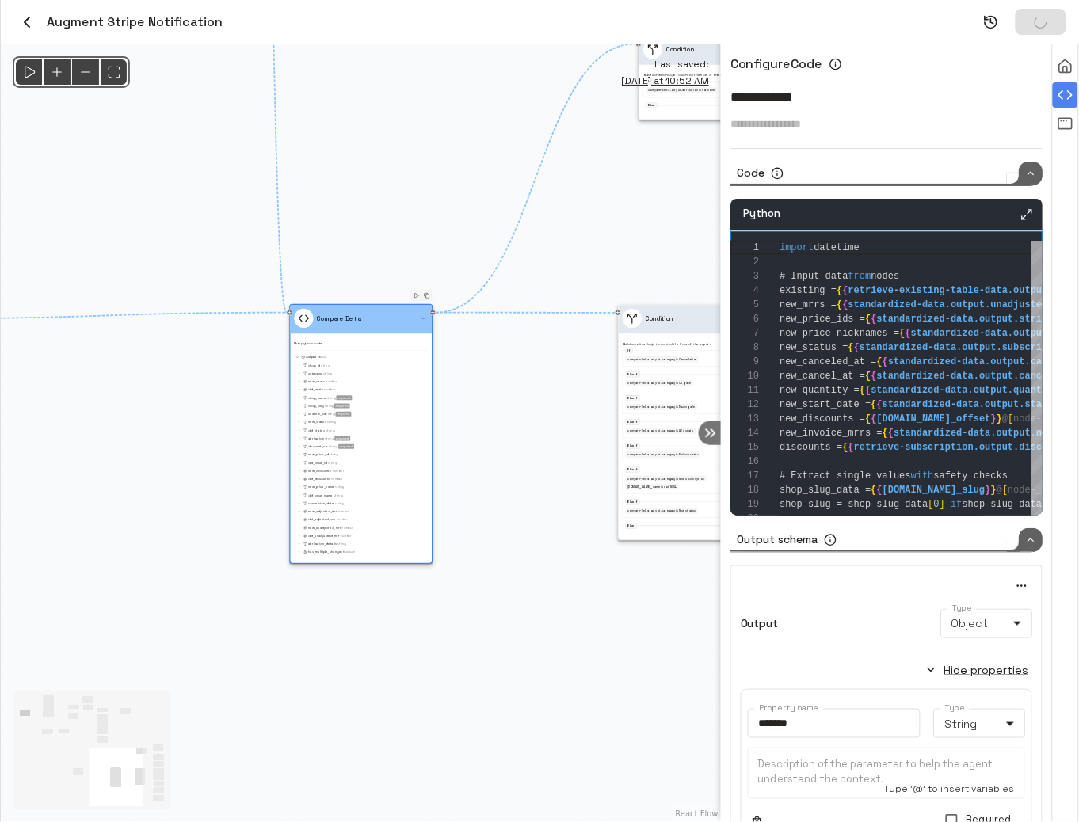
scroll to position [768, 0]
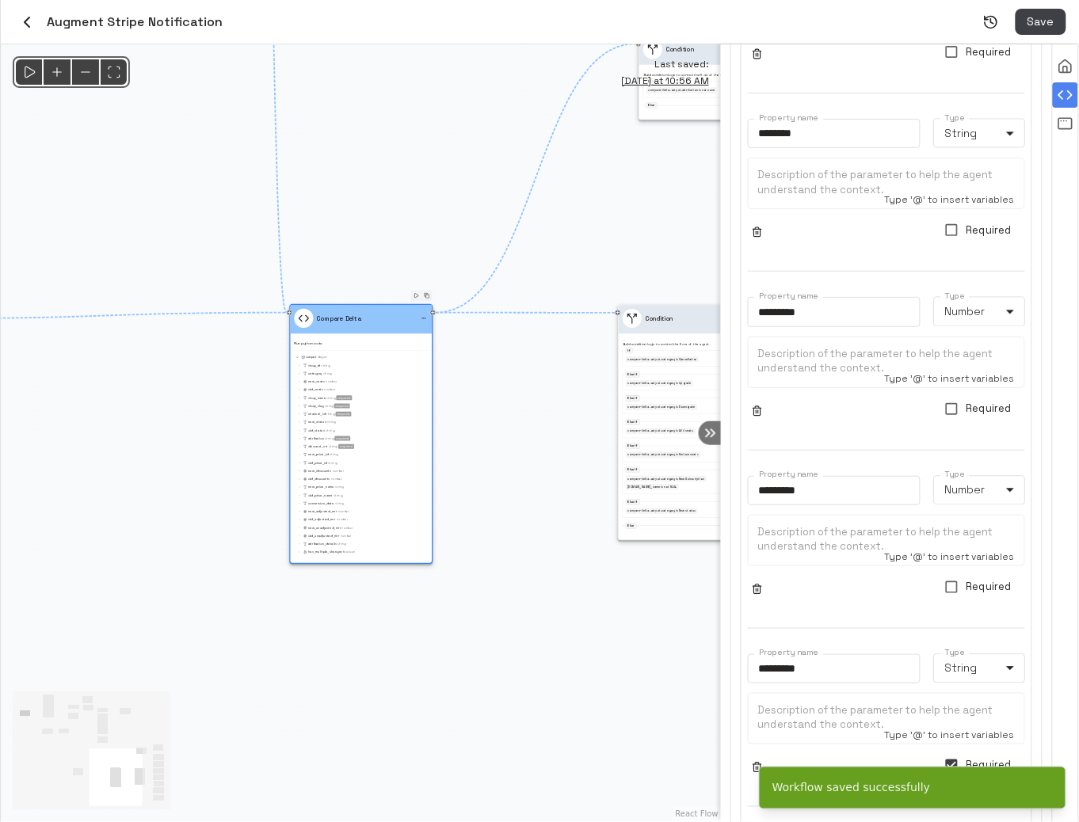
drag, startPoint x: 721, startPoint y: 493, endPoint x: 438, endPoint y: 487, distance: 283.6
click at [445, 489] on div "**********" at bounding box center [540, 433] width 1078 height 778
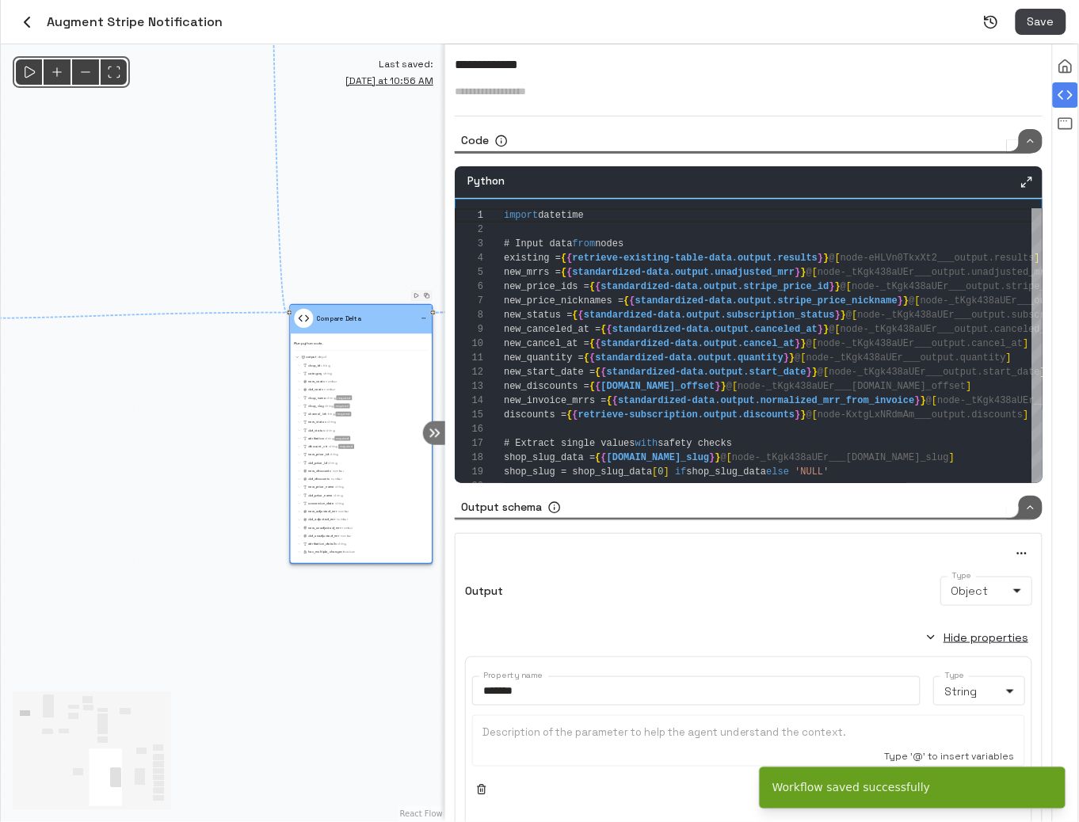
scroll to position [0, 0]
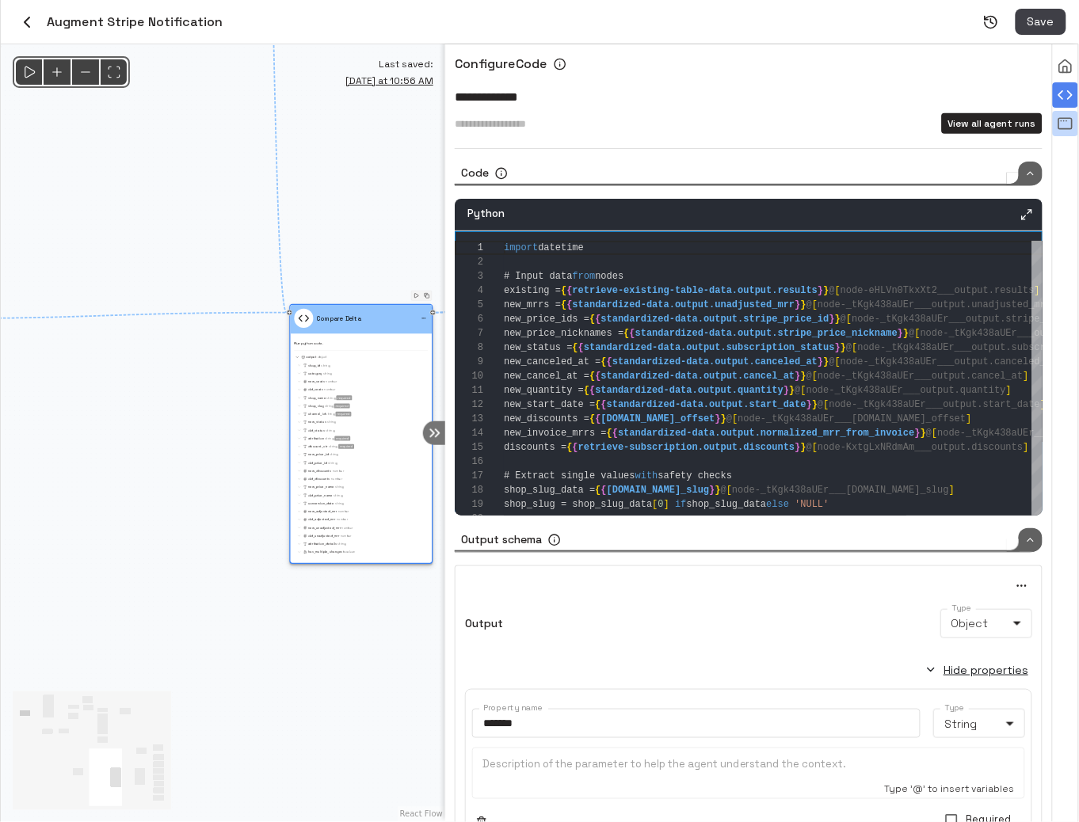
click at [1060, 124] on icon "View all agent runs" at bounding box center [1065, 124] width 16 height 16
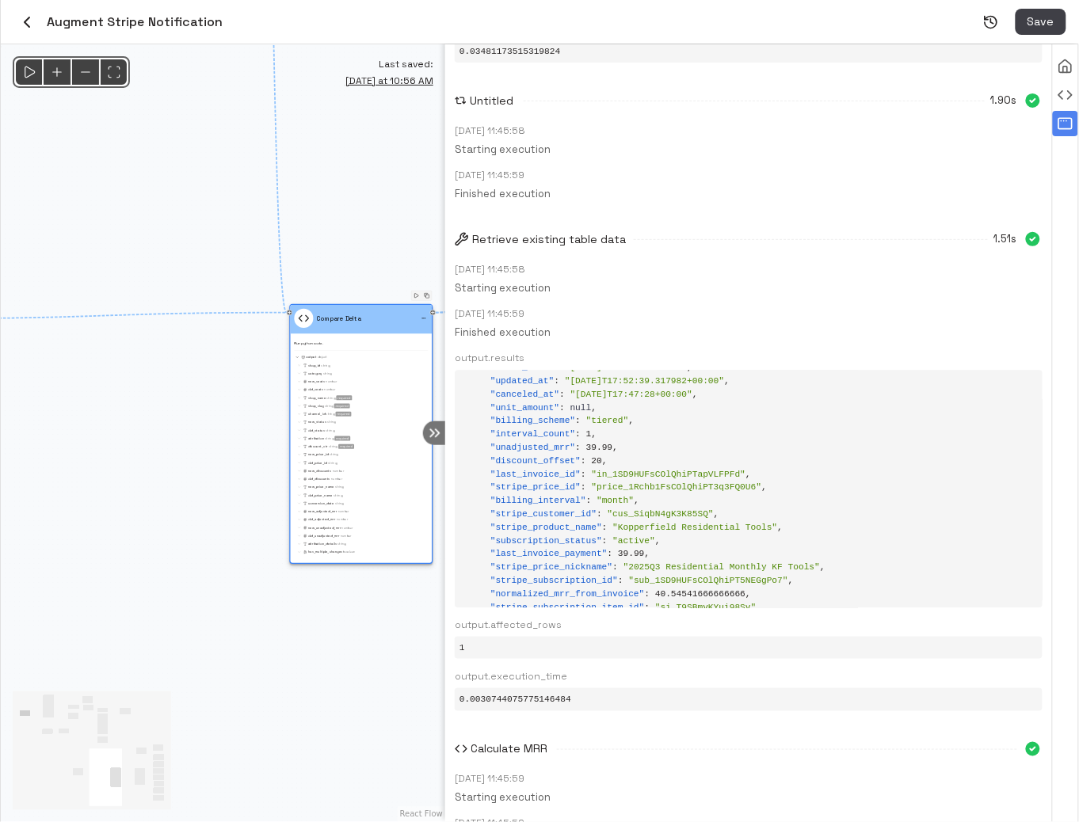
scroll to position [211, 0]
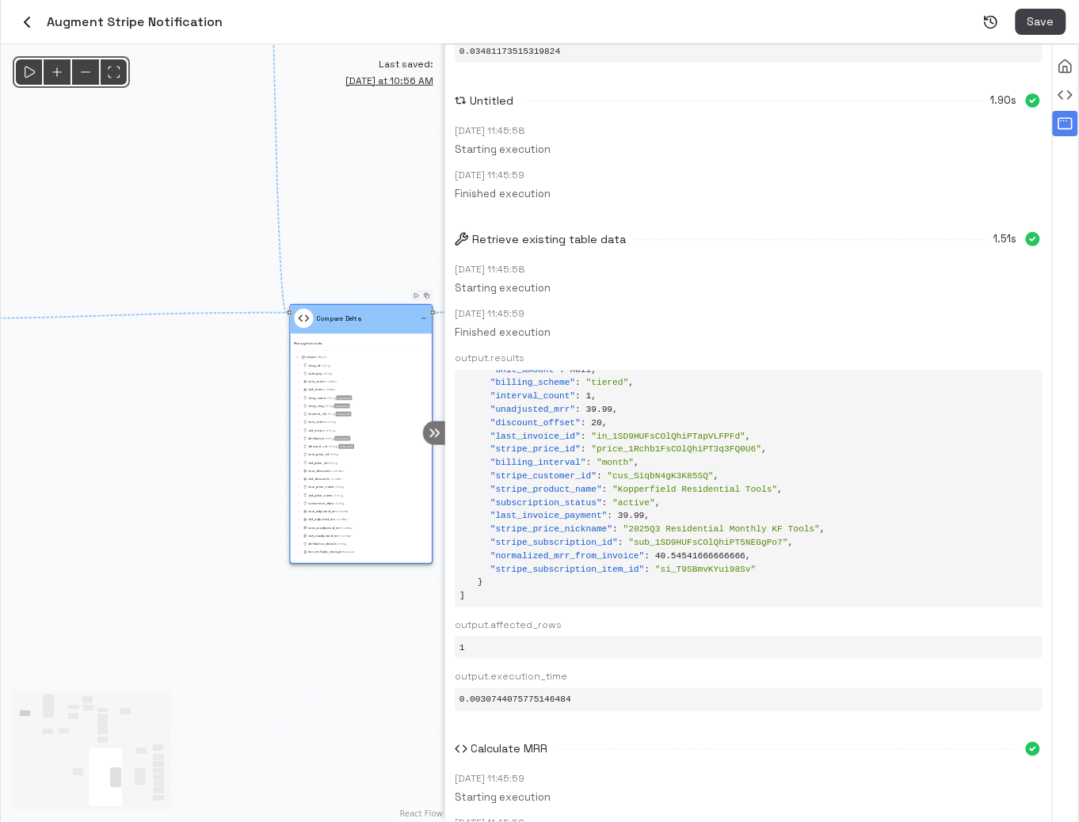
click at [537, 426] on div "" discount_offset " : 20 ," at bounding box center [761, 423] width 553 height 13
copy span "discount_offset"
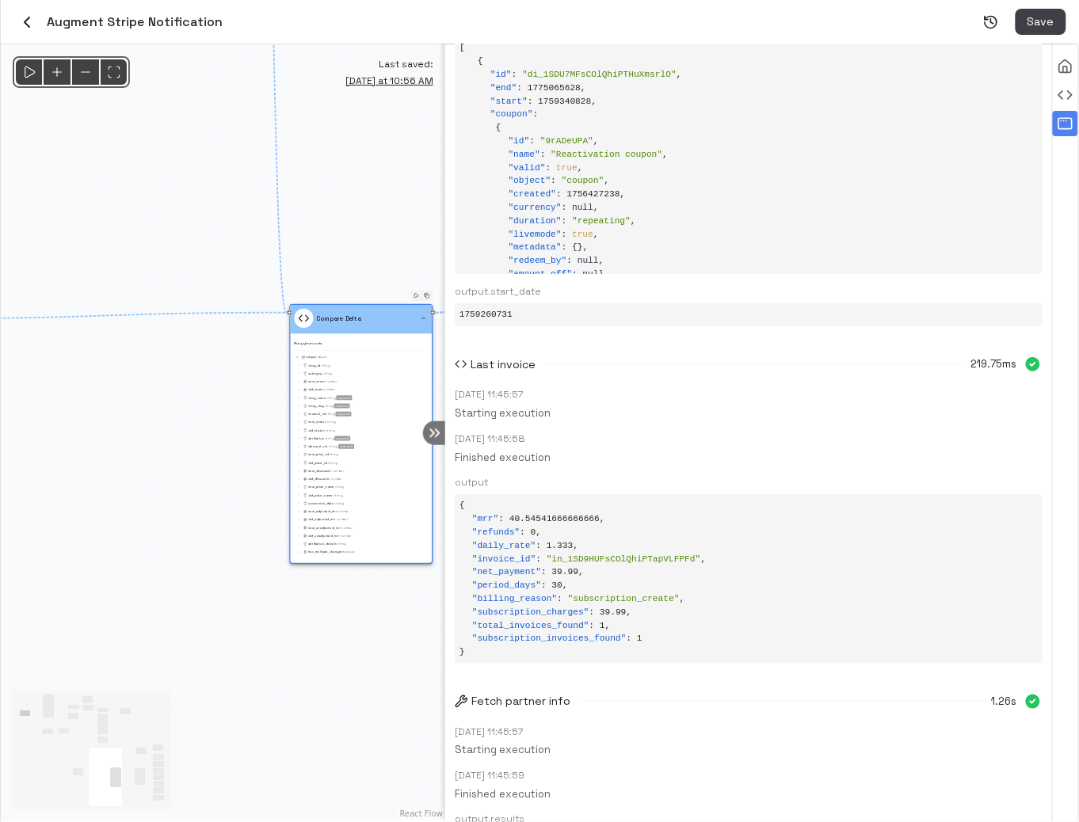
scroll to position [1363, 0]
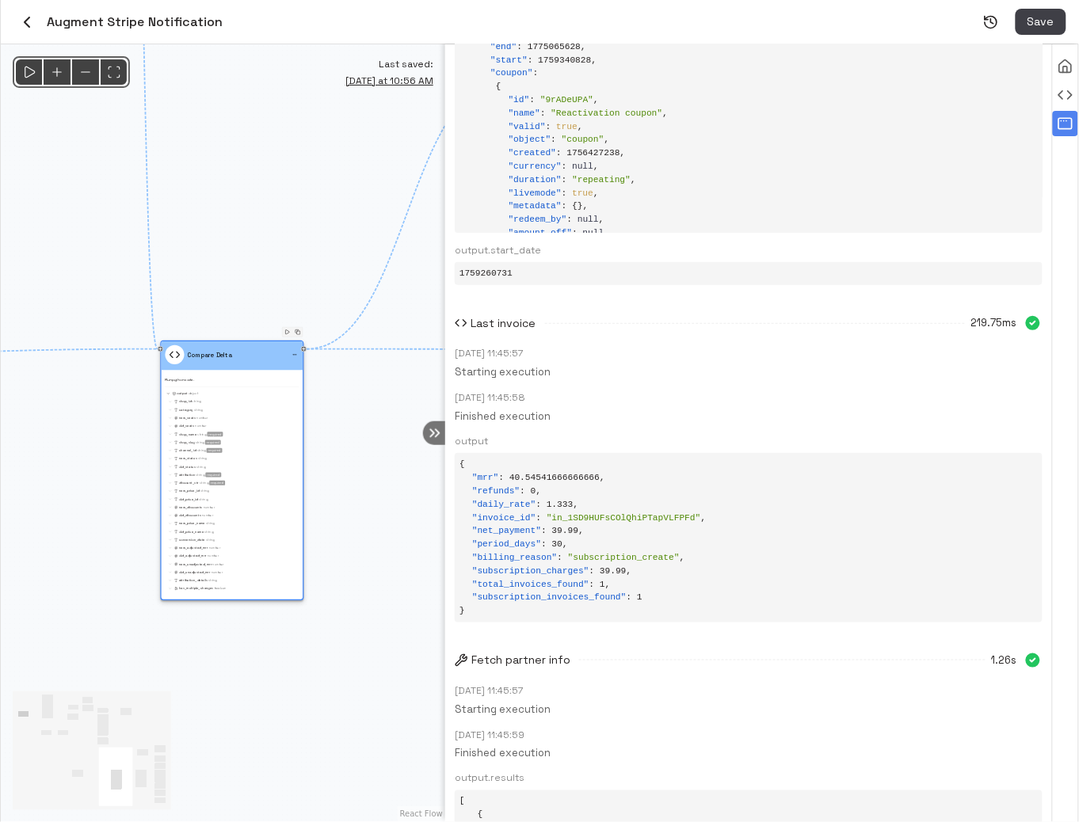
drag, startPoint x: 256, startPoint y: 463, endPoint x: 90, endPoint y: 501, distance: 169.7
click at [91, 505] on div "@keyframes flowAnimation { from { stroke-dashoffset: 36; } to { stroke-dashoffs…" at bounding box center [223, 433] width 444 height 778
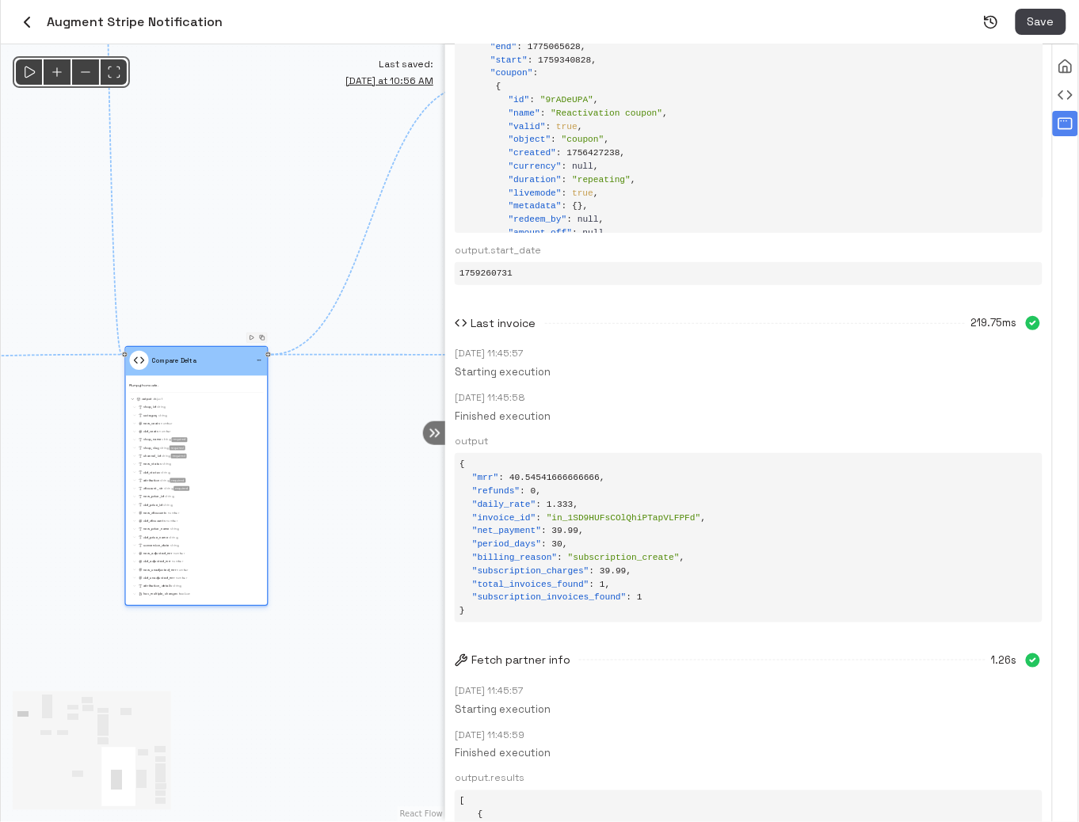
click at [177, 482] on div "required" at bounding box center [178, 480] width 16 height 5
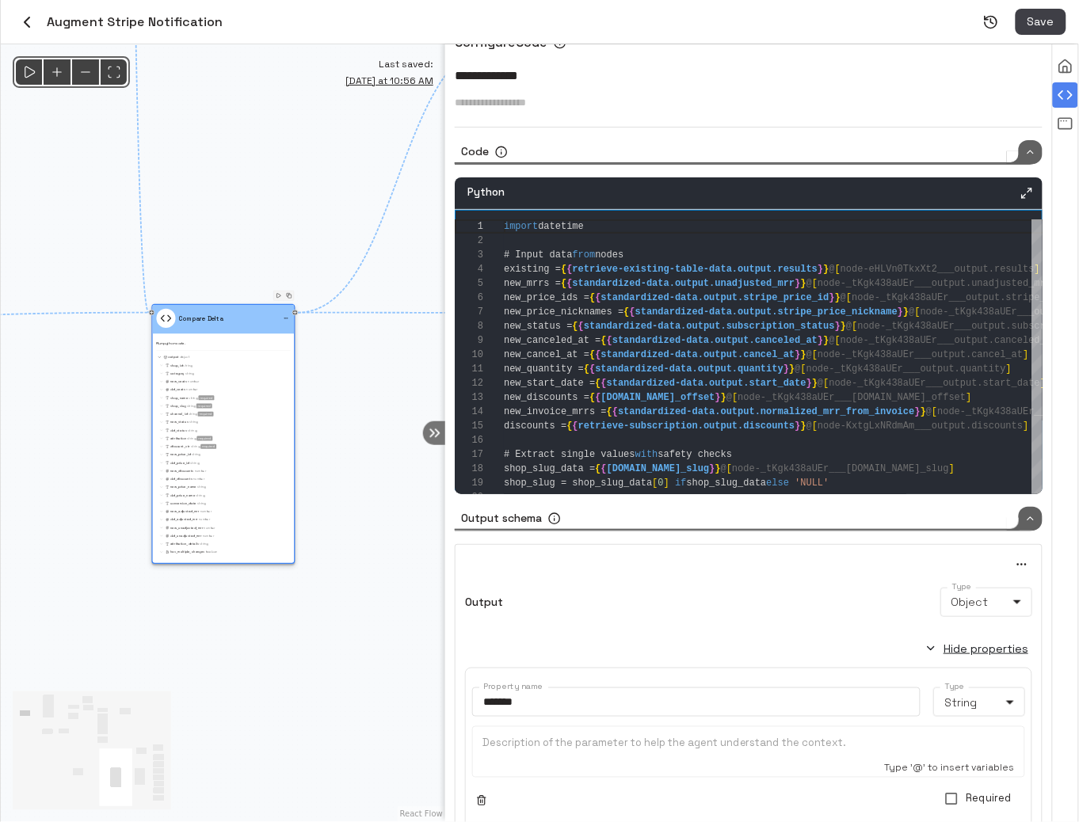
scroll to position [0, 0]
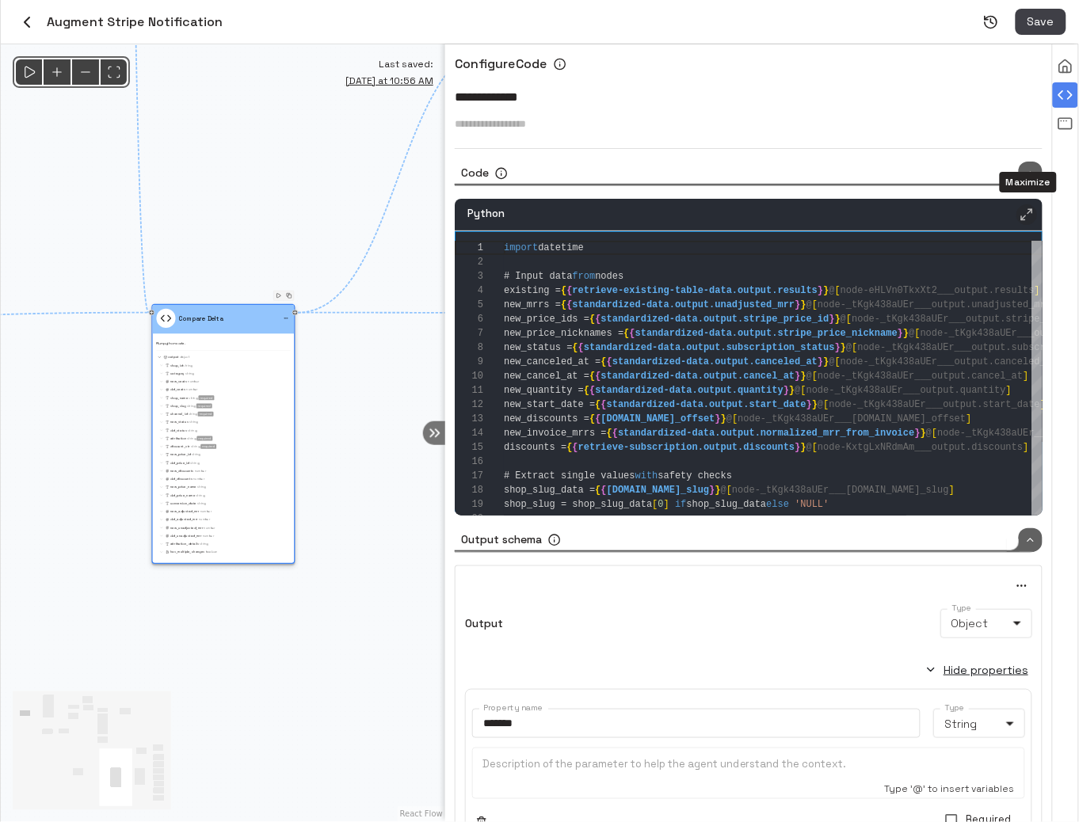
click at [1031, 211] on icon "Maximize" at bounding box center [1026, 214] width 14 height 14
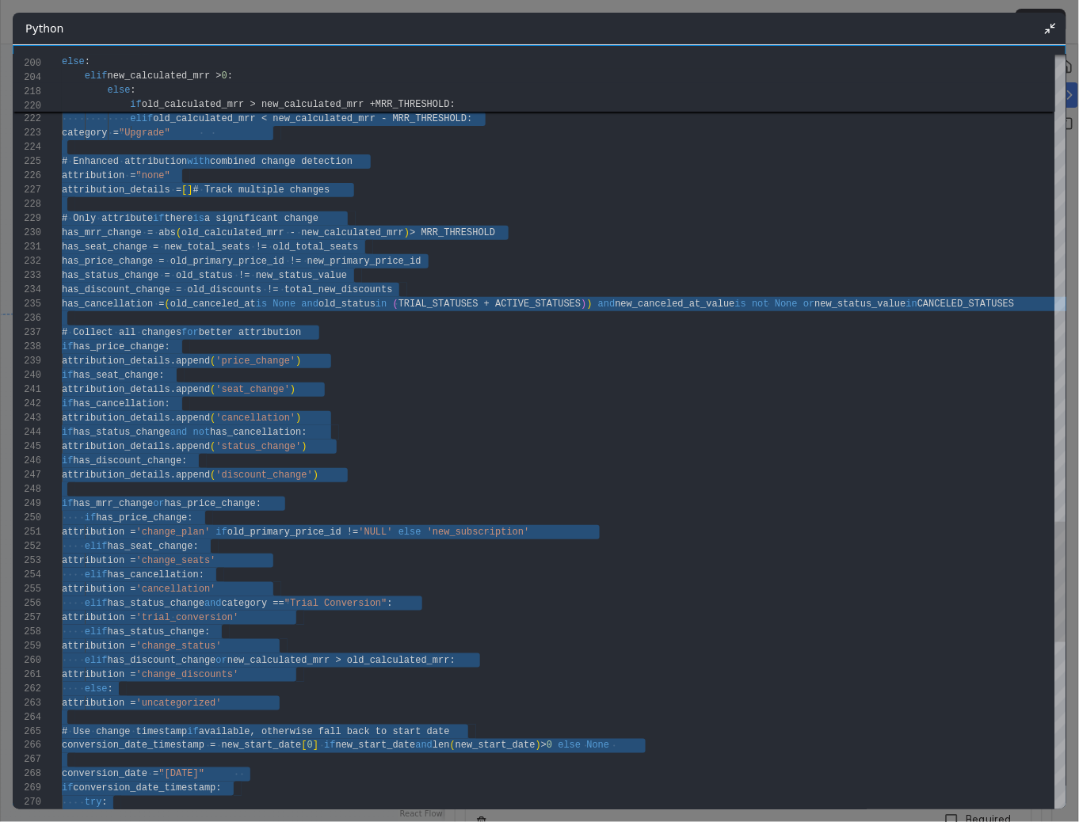
type textarea "**********"
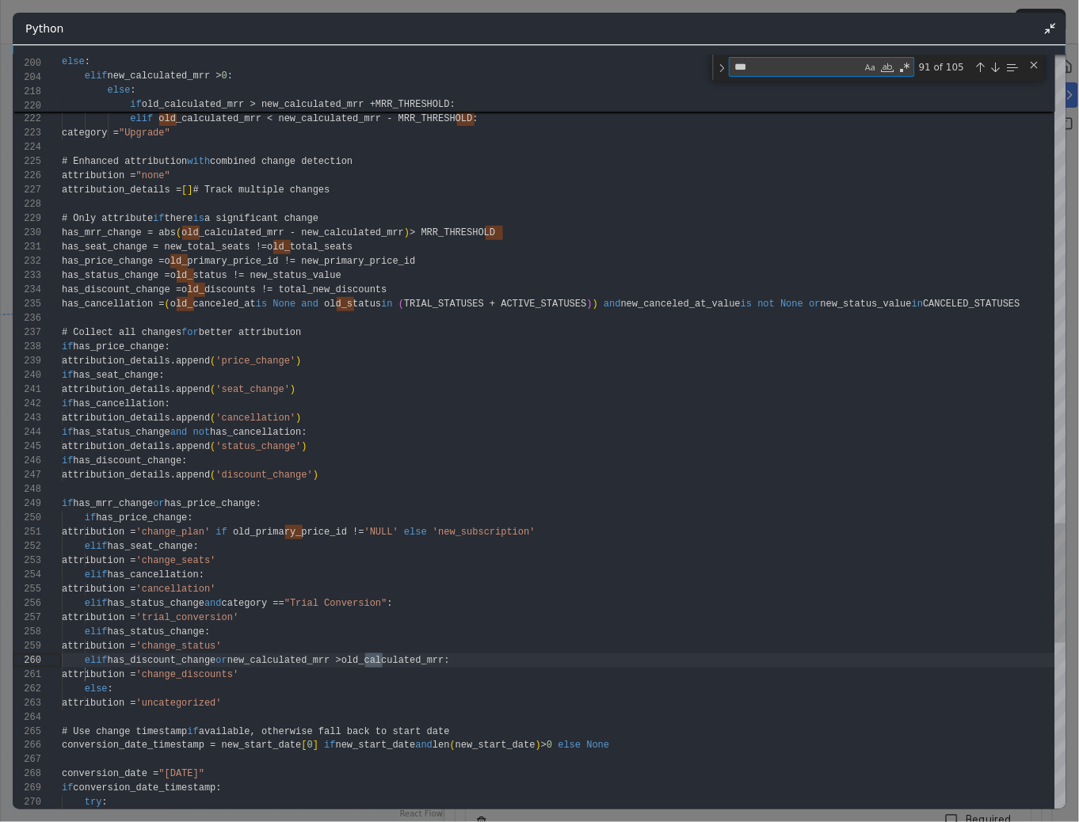
type textarea "****"
type textarea "**********"
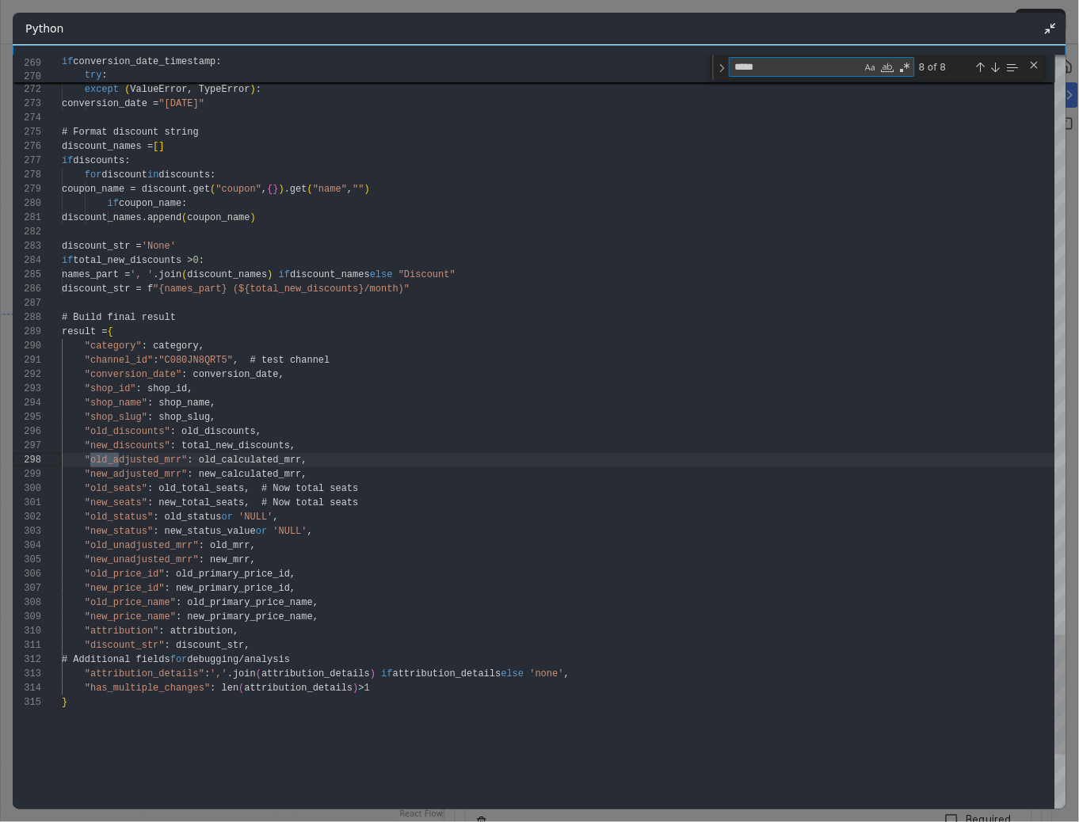
scroll to position [143, 56]
type textarea "*****"
type textarea "**********"
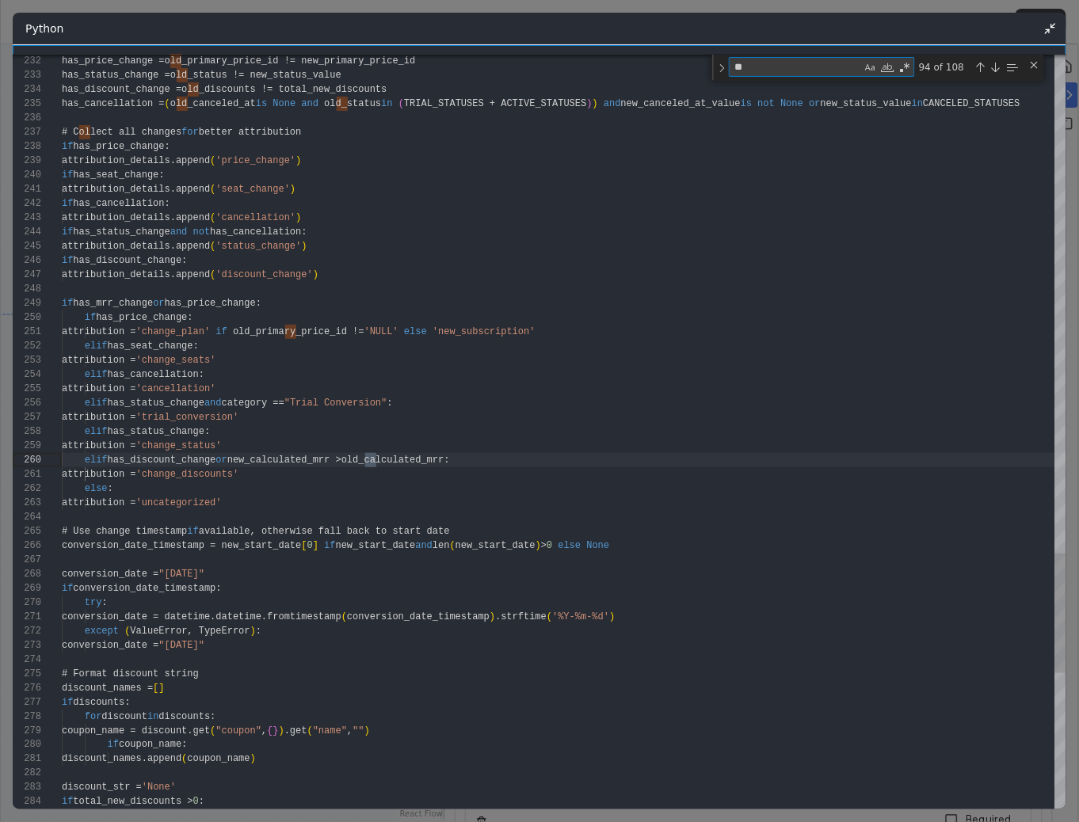
type textarea "*"
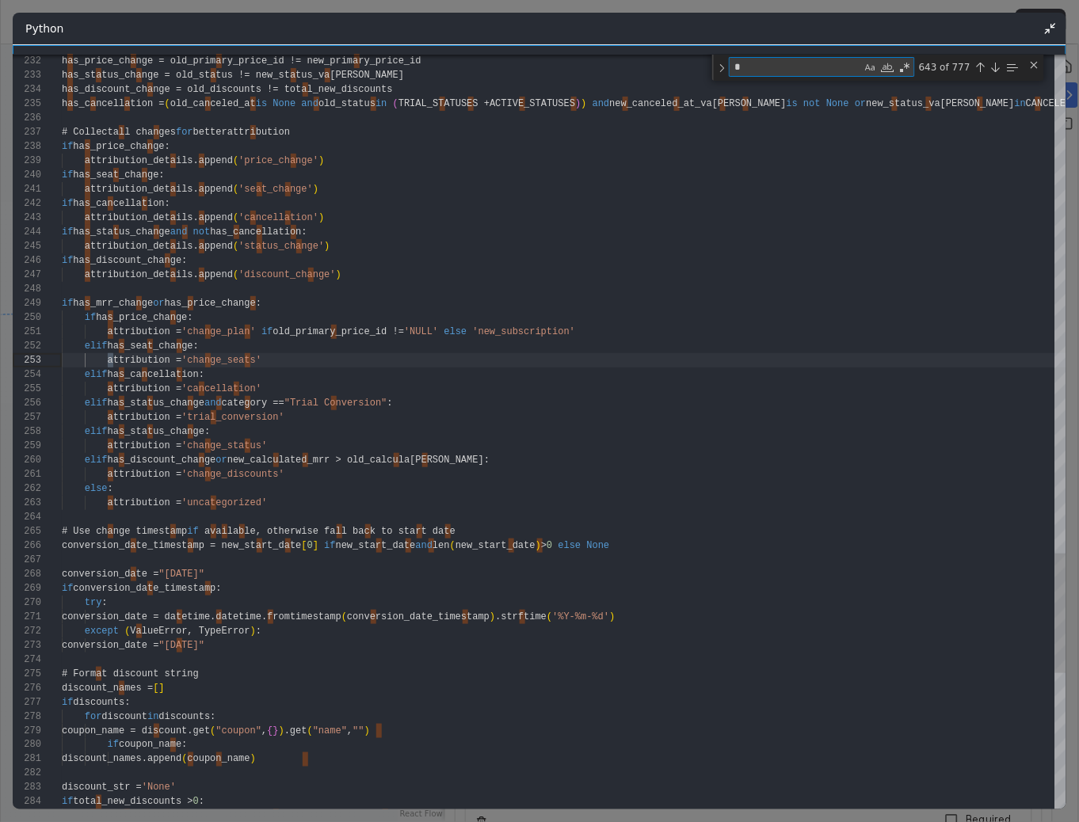
type textarea "**********"
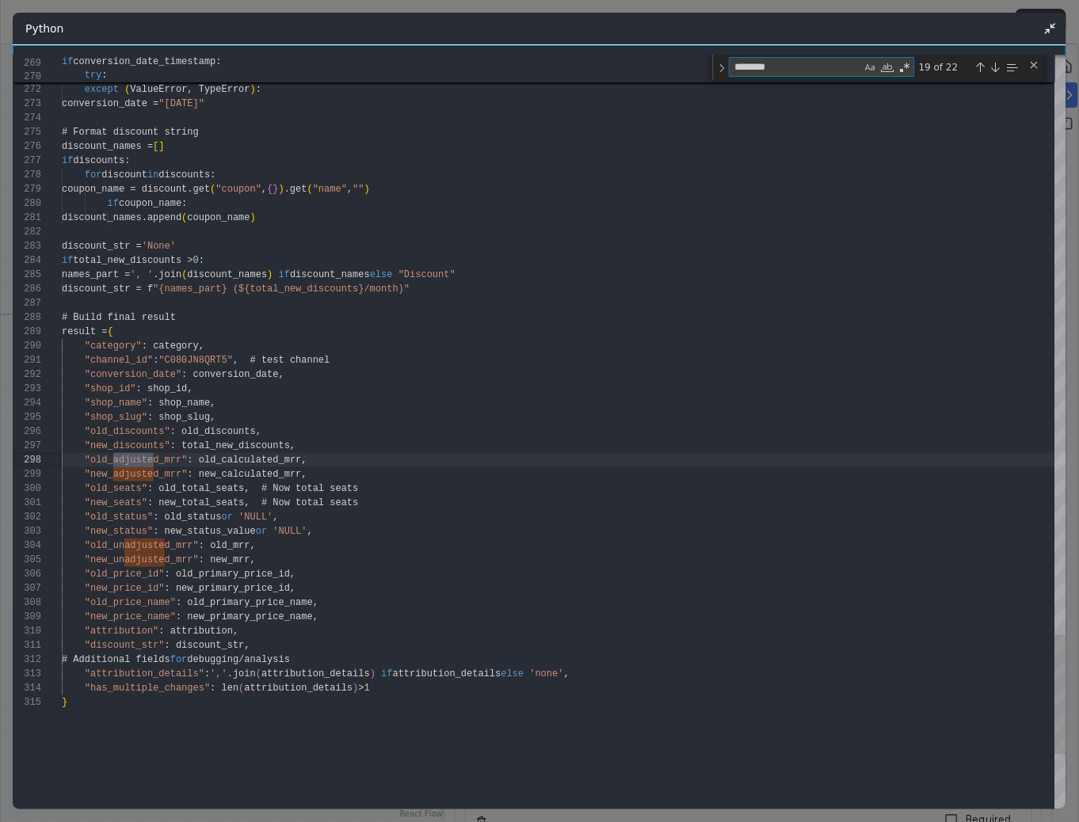
scroll to position [143, 97]
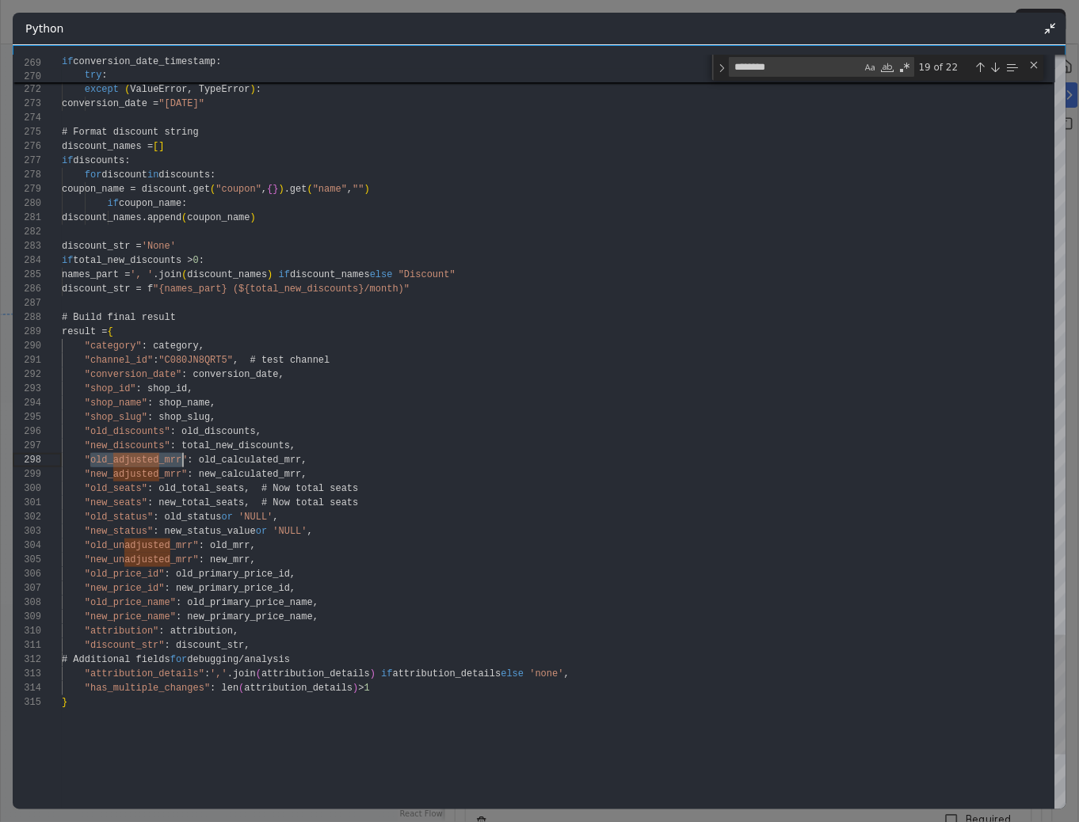
type textarea "**********"
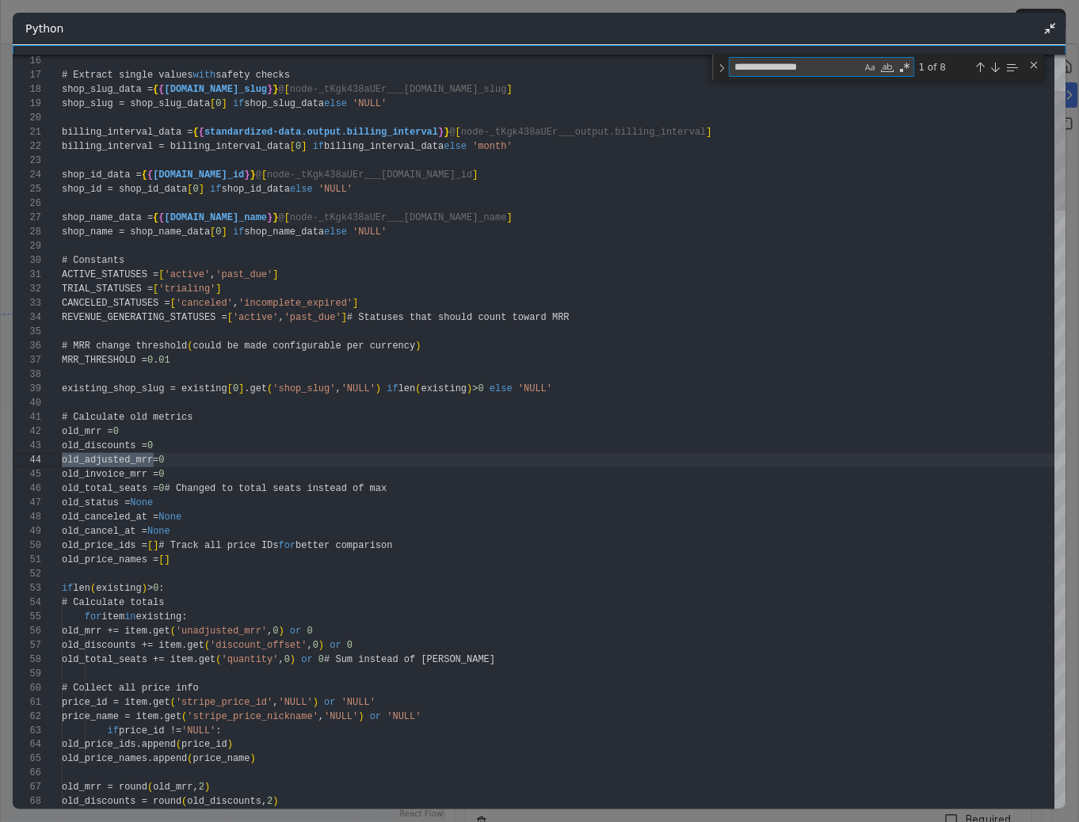
type textarea "**********"
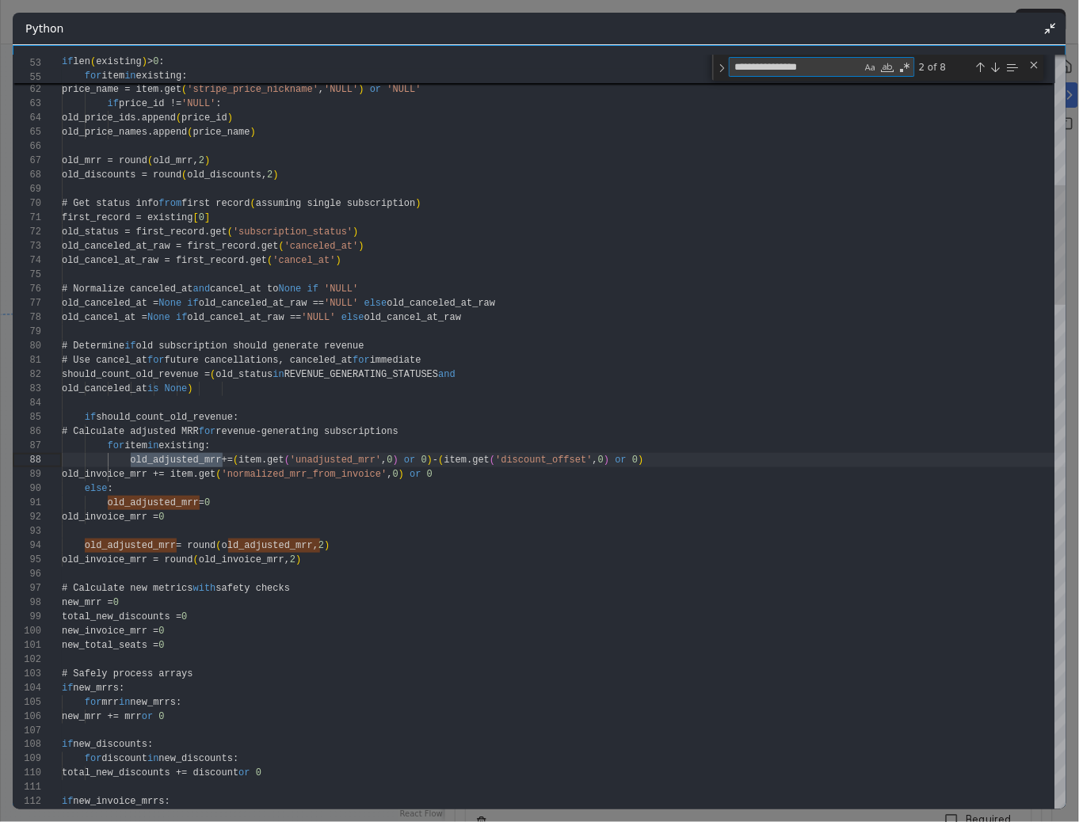
scroll to position [143, 159]
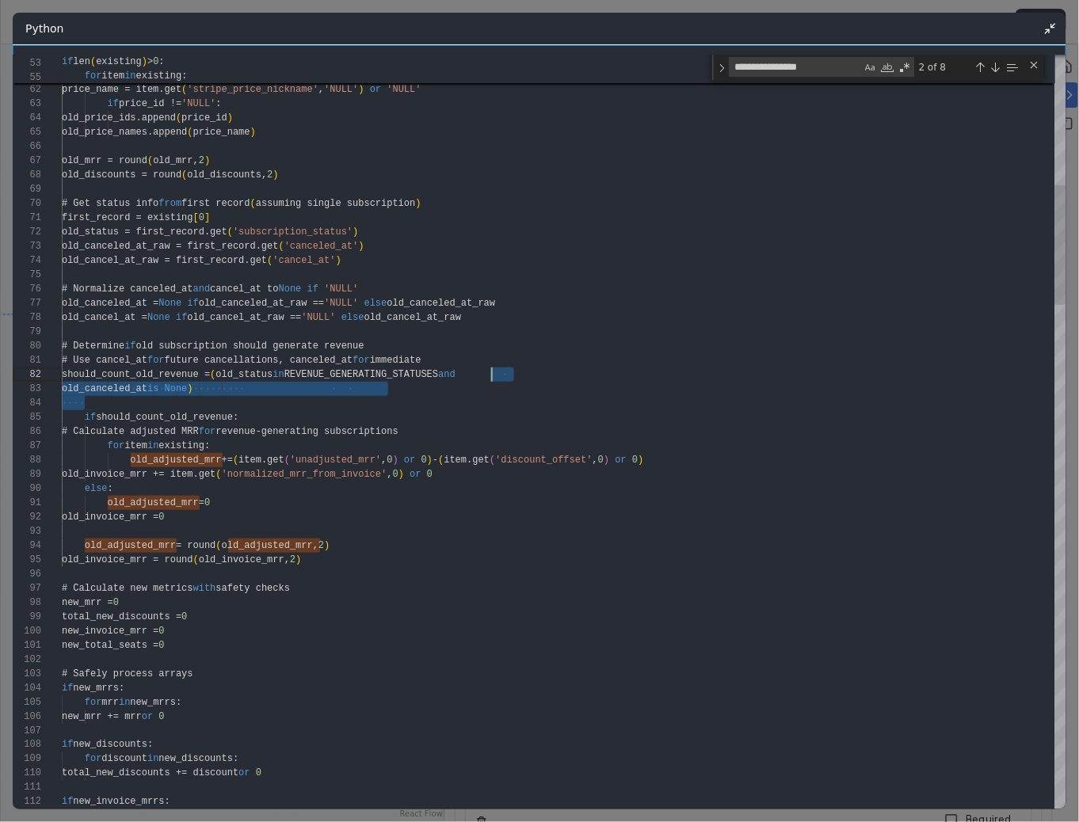
scroll to position [28, 321]
drag, startPoint x: 246, startPoint y: 388, endPoint x: 503, endPoint y: 372, distance: 257.9
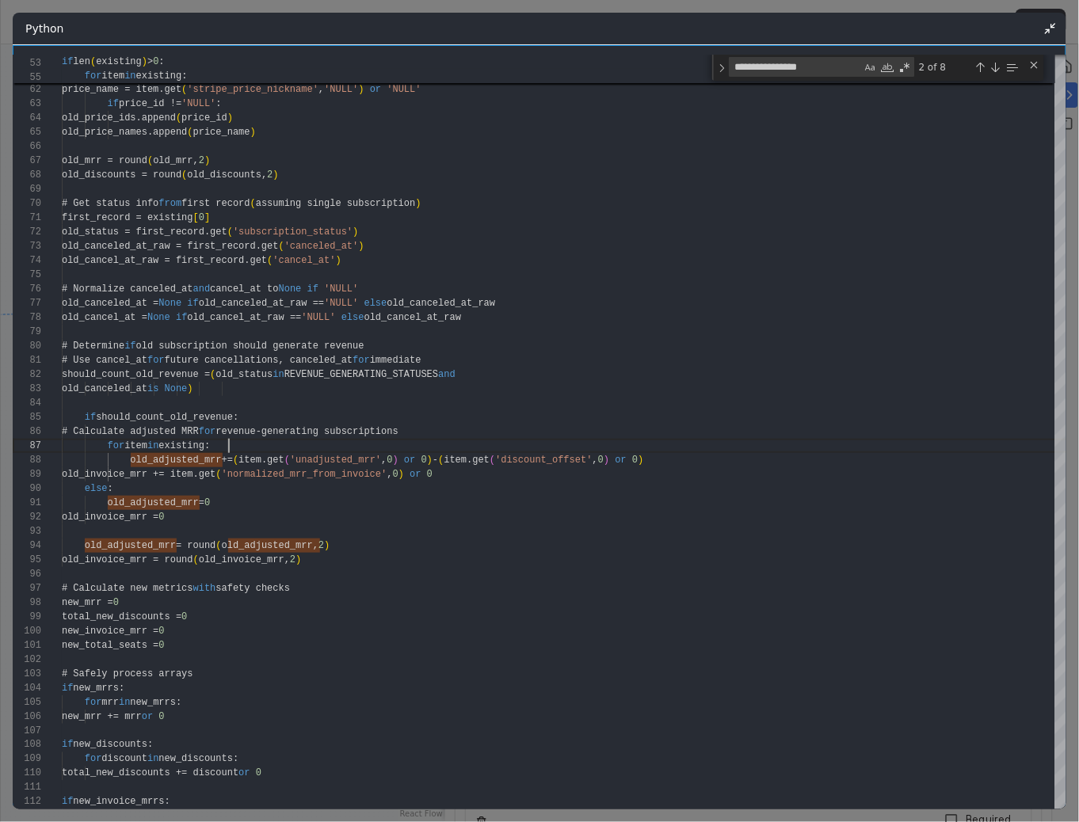
click at [1057, 20] on div "Python" at bounding box center [539, 29] width 1053 height 32
click at [1049, 29] on icon "Minimize" at bounding box center [1050, 28] width 13 height 13
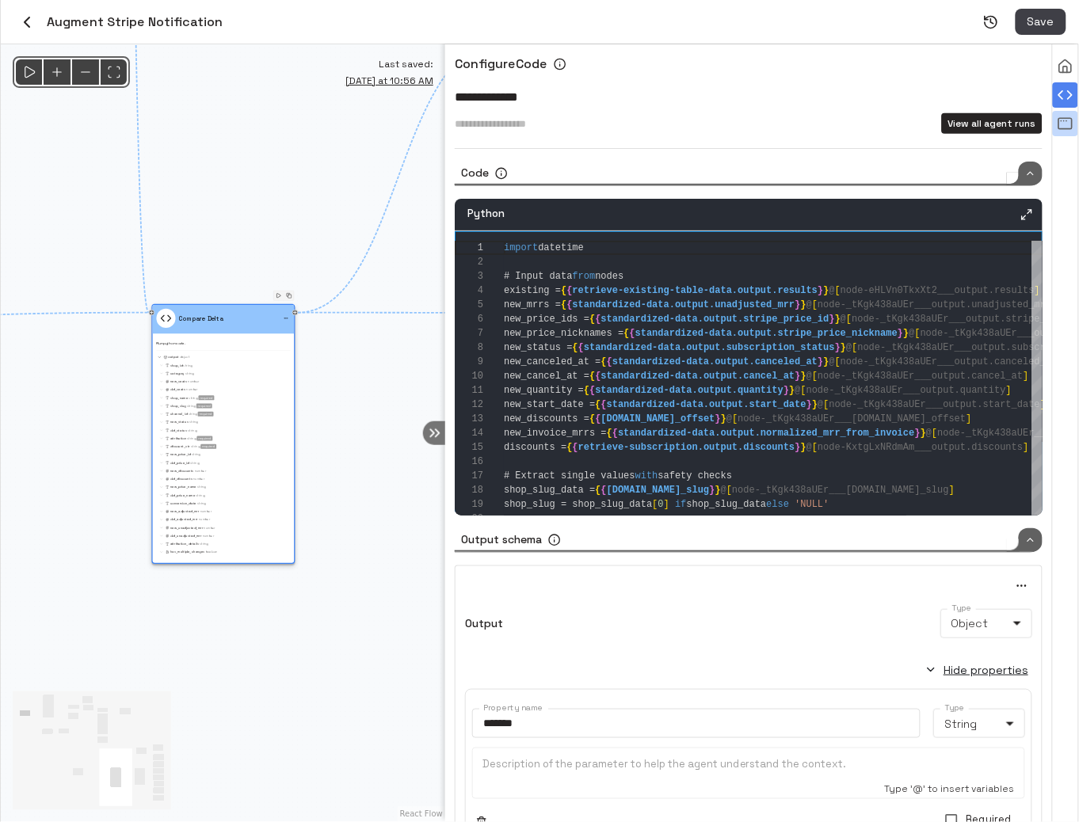
click at [1065, 119] on icon "View all agent runs" at bounding box center [1065, 124] width 16 height 16
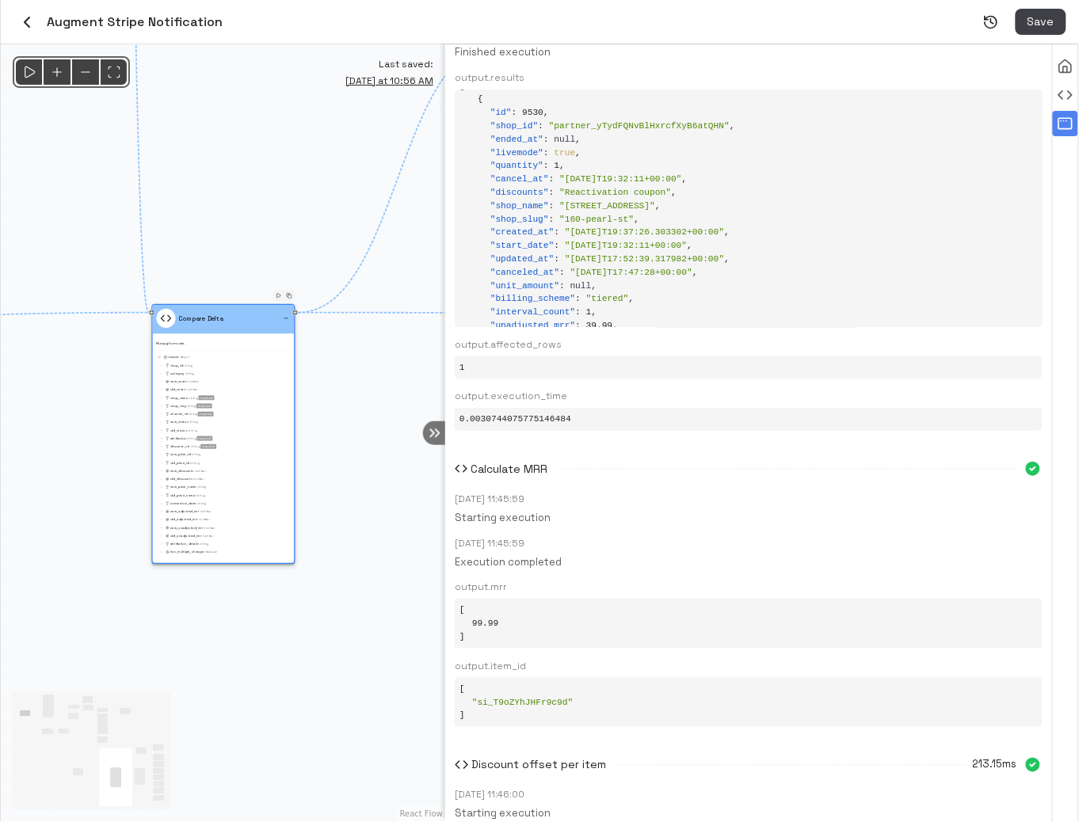
scroll to position [17, 0]
drag, startPoint x: 567, startPoint y: 174, endPoint x: 707, endPoint y: 177, distance: 140.2
click at [707, 178] on div "" cancel_at " : " [DATE]T19:32:11+00:00 " ," at bounding box center [761, 176] width 553 height 13
click at [707, 177] on div "" cancel_at " : " [DATE]T19:32:11+00:00 " ," at bounding box center [761, 176] width 553 height 13
click at [991, 27] on icon "Releases" at bounding box center [991, 22] width 12 height 12
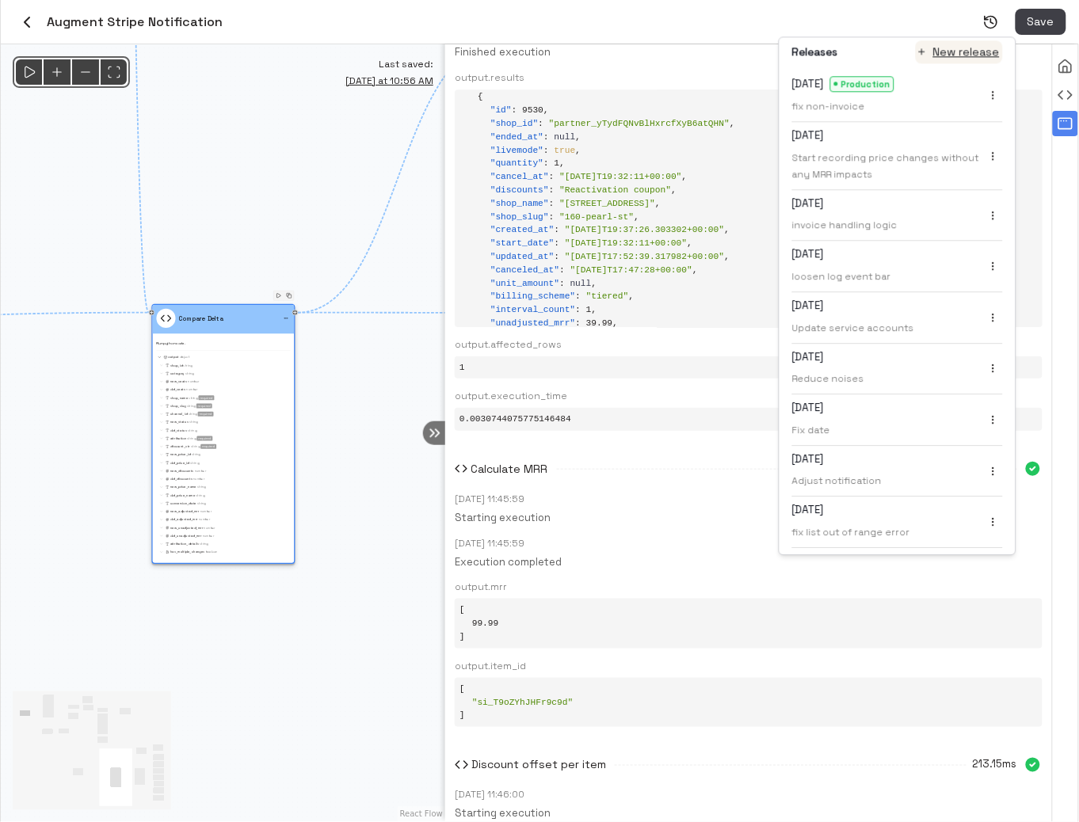
click at [954, 55] on button "New release" at bounding box center [958, 51] width 87 height 23
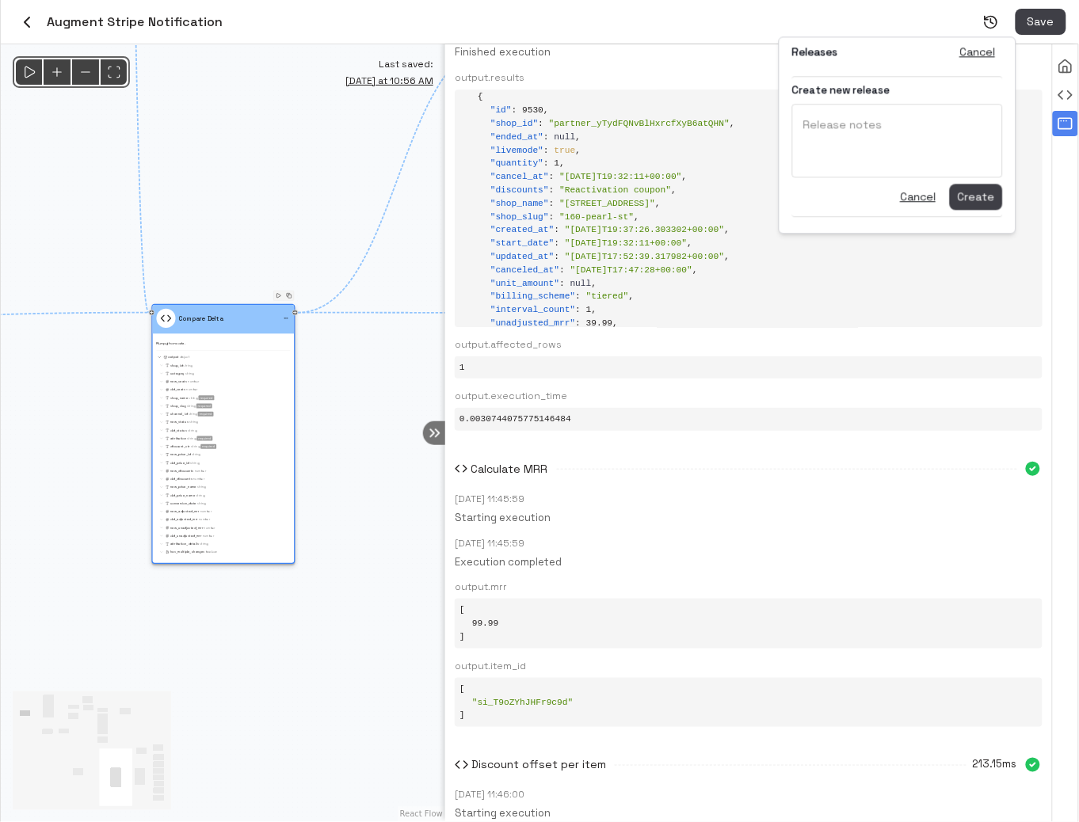
click at [852, 126] on textarea "Release notes" at bounding box center [897, 141] width 188 height 48
type textarea "**********"
click at [968, 200] on button "Create" at bounding box center [976, 196] width 53 height 25
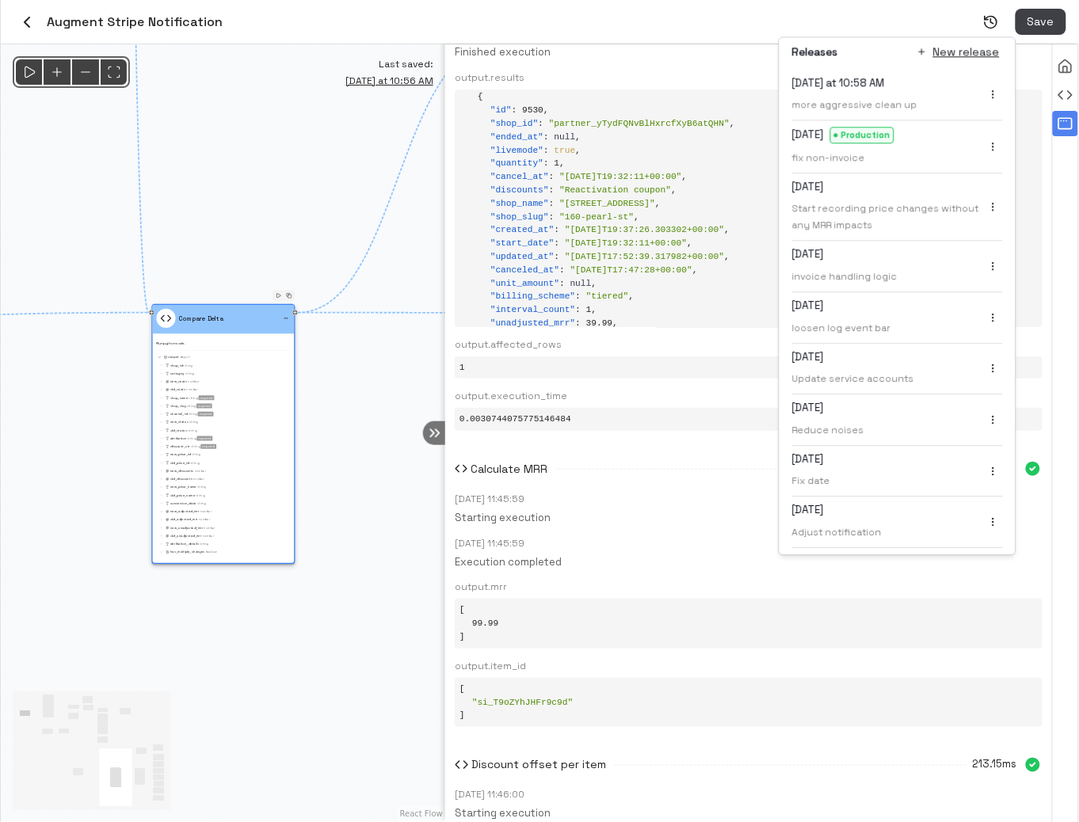
click at [990, 93] on icon "menu" at bounding box center [993, 94] width 11 height 11
click at [955, 120] on li "Promote to production" at bounding box center [931, 123] width 154 height 24
click at [730, 60] on div "Retrieve existing table data 1.51s [DATE] 11:45:58 Starting execution [DATE] 11…" at bounding box center [749, 188] width 588 height 485
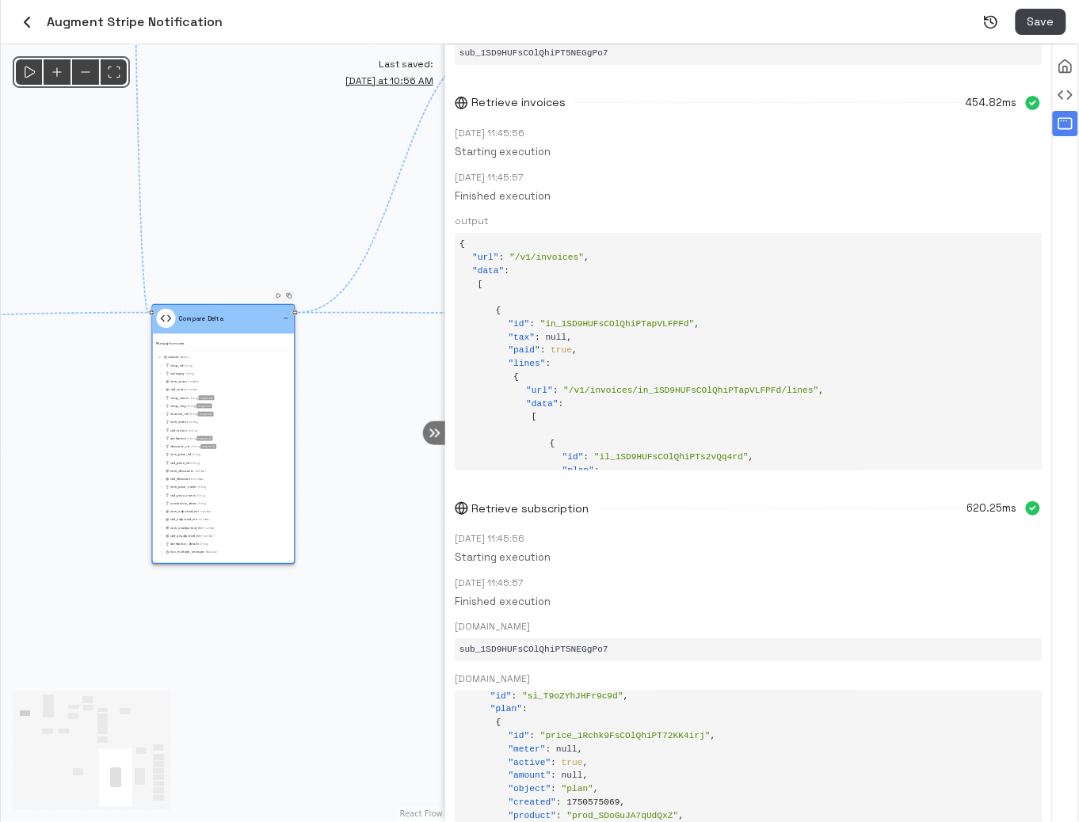
scroll to position [0, 0]
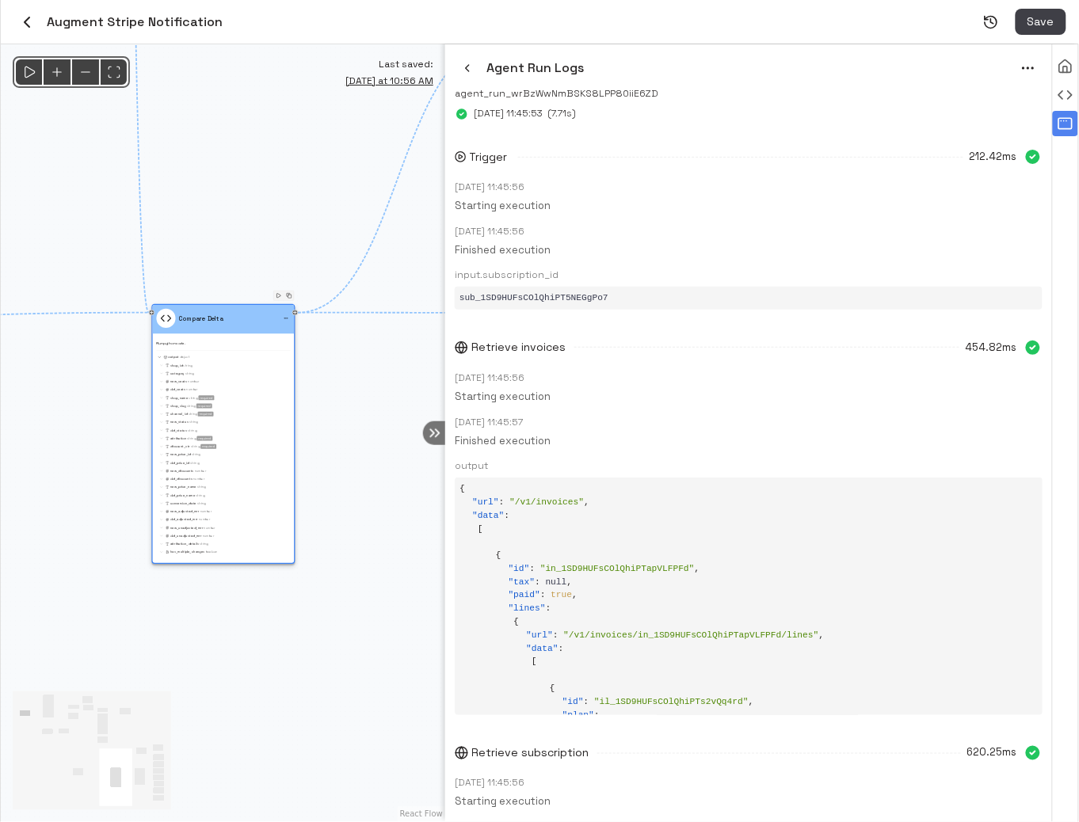
click at [465, 67] on icon "button" at bounding box center [467, 68] width 13 height 13
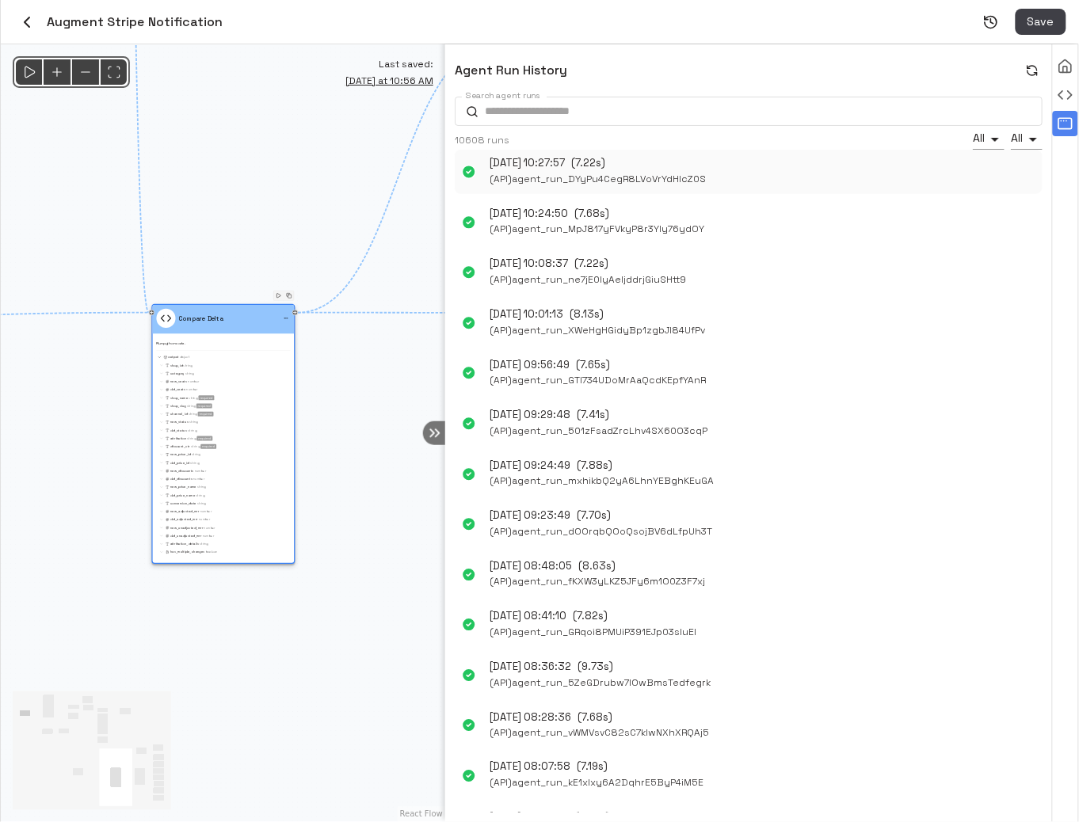
click at [603, 176] on span "( API ) agent_run_DYyPu4CegR8LVoVrYdHIcZ0S" at bounding box center [597, 179] width 216 height 17
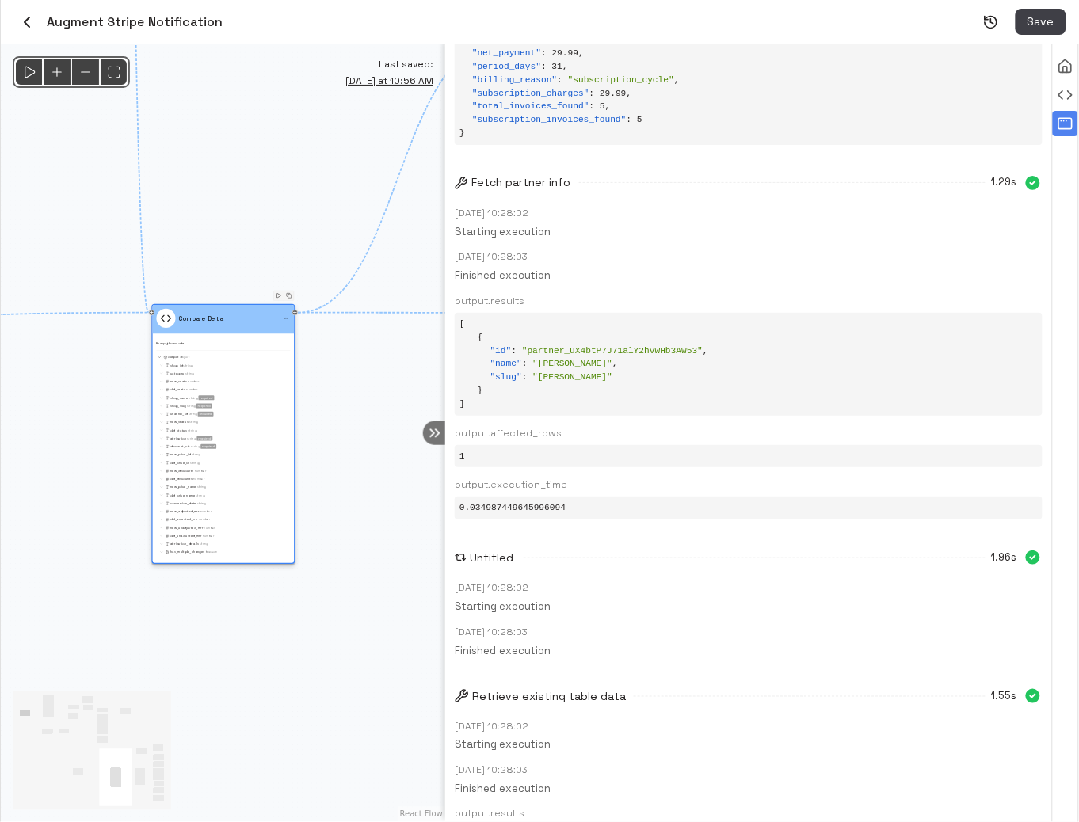
scroll to position [1675, 0]
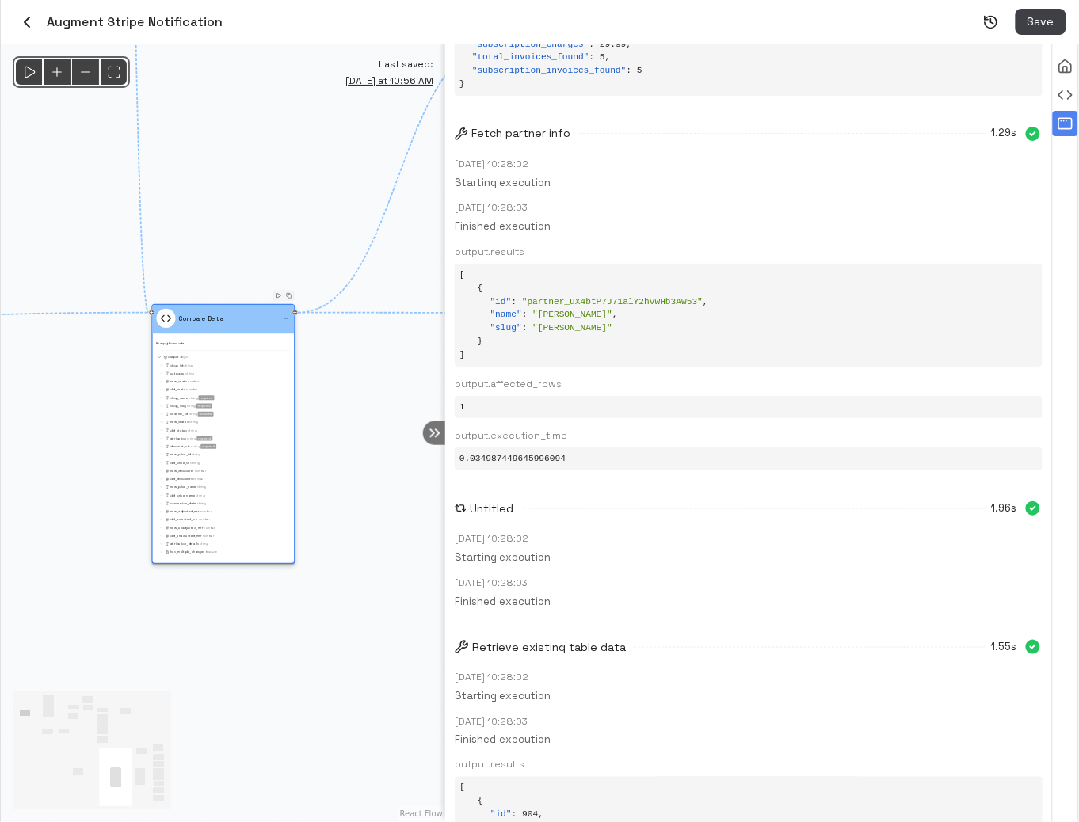
click at [549, 316] on span "" [PERSON_NAME] "" at bounding box center [572, 315] width 80 height 10
copy span "[PERSON_NAME]"
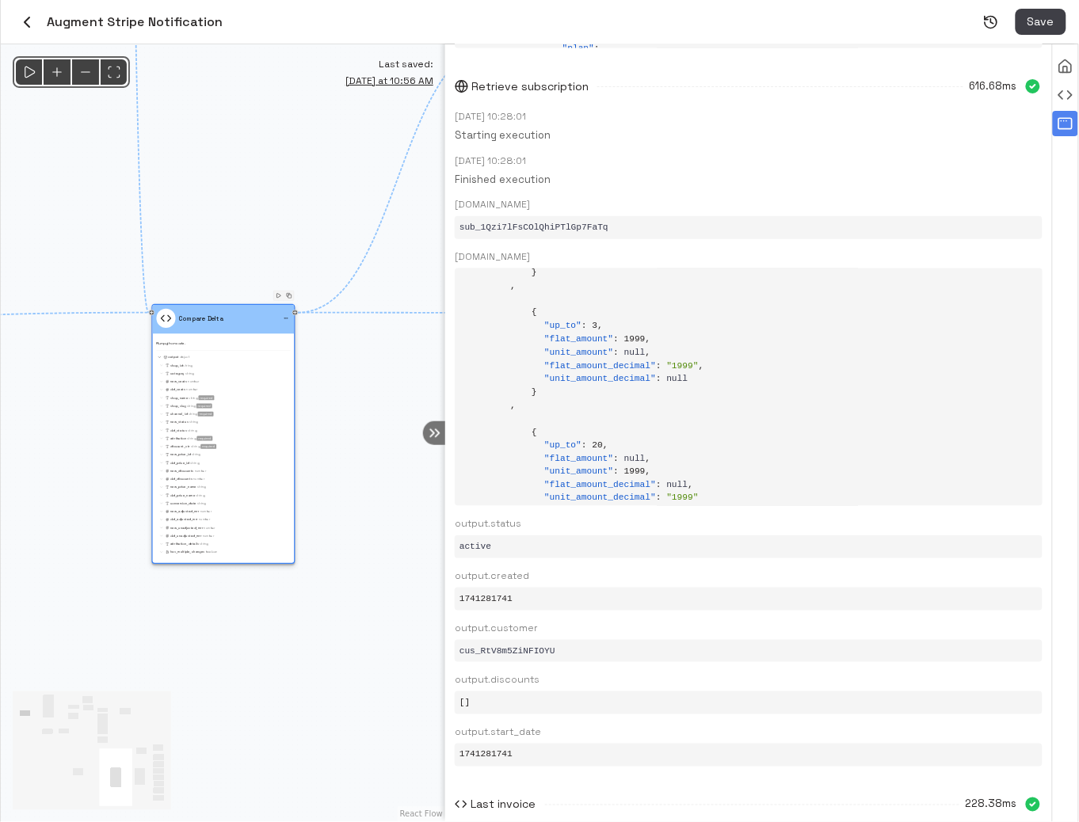
scroll to position [0, 0]
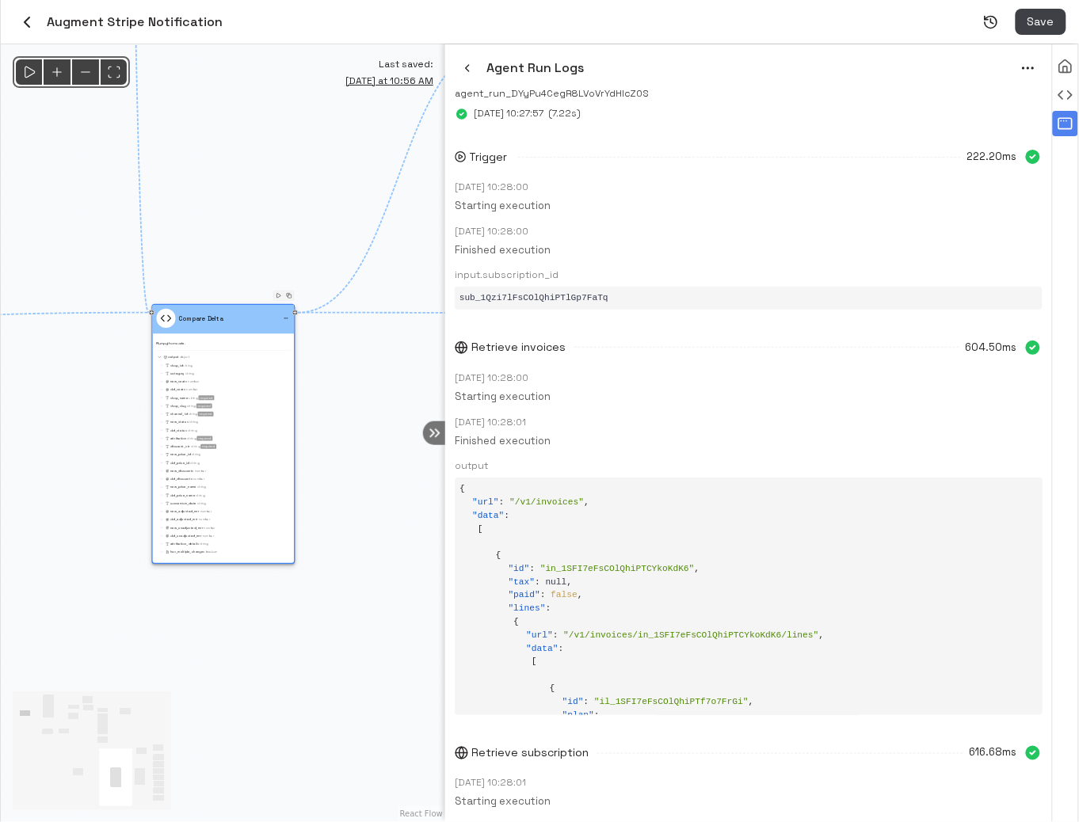
click at [539, 293] on span "sub_1Qzi7lFsCOlQhiPTlGp7FaTq" at bounding box center [533, 298] width 149 height 10
copy span "sub_1Qzi7lFsCOlQhiPTlGp7FaTq"
